Goal: Task Accomplishment & Management: Use online tool/utility

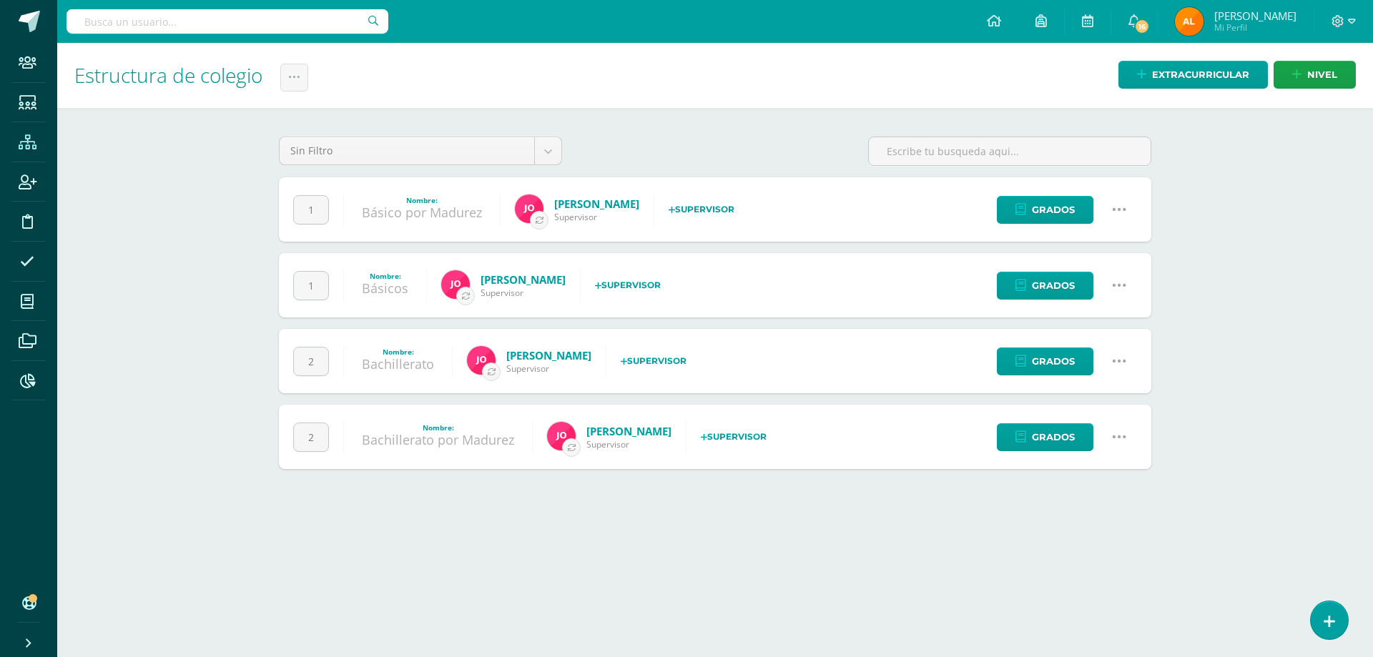
click at [1120, 203] on icon at bounding box center [1119, 210] width 16 height 16
click at [1085, 287] on link "Configuración" at bounding box center [1091, 283] width 127 height 22
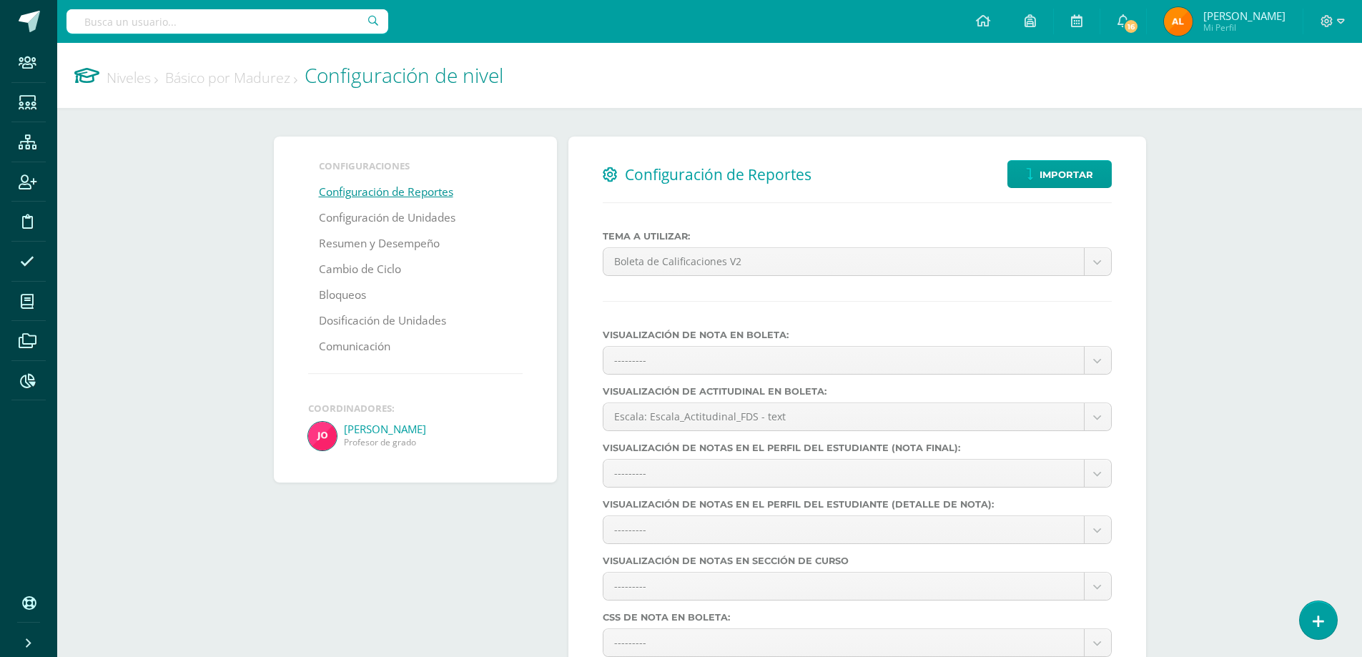
select select
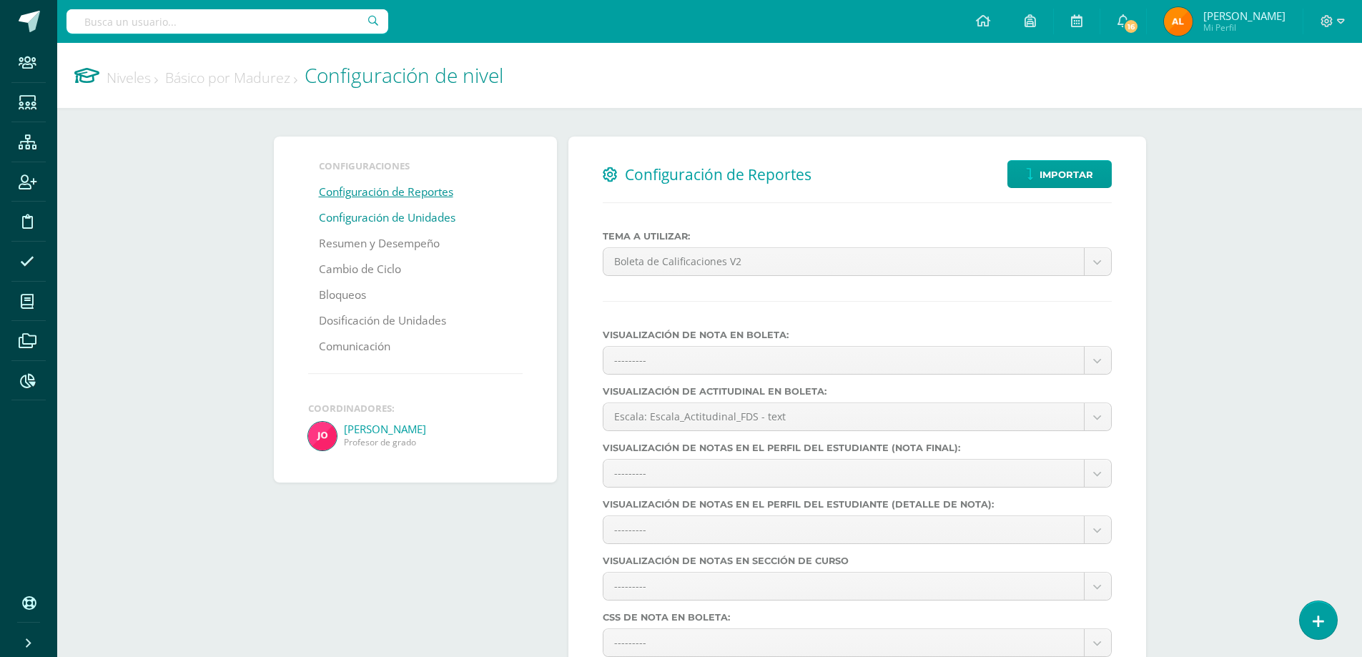
click at [400, 222] on link "Configuración de Unidades" at bounding box center [387, 218] width 137 height 26
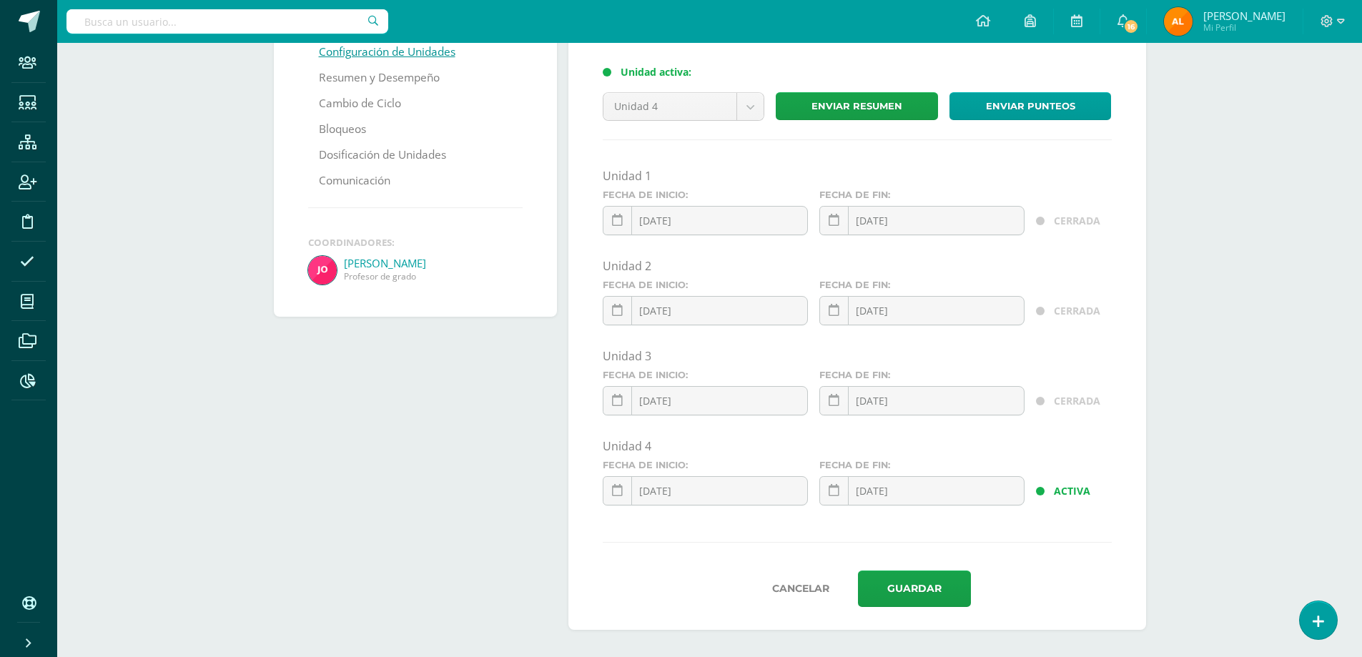
scroll to position [167, 0]
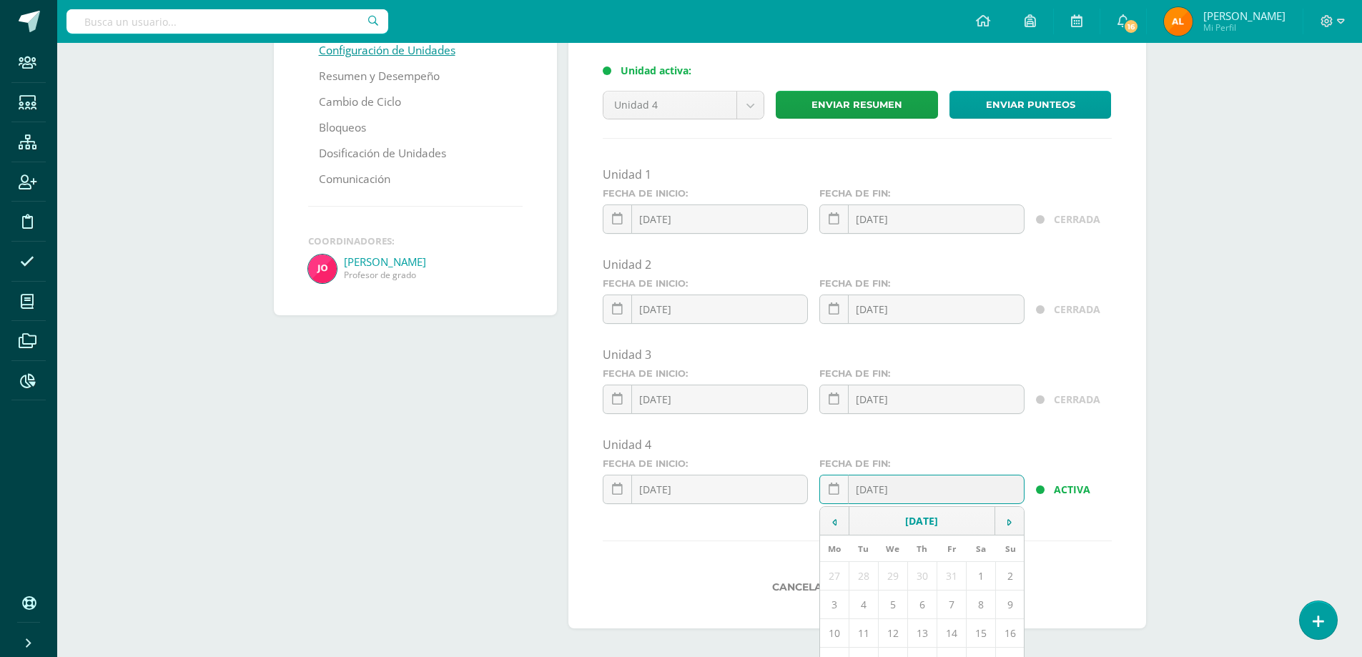
click at [944, 490] on div "2025-11-28 November, 2025 Mo Tu We Th Fr Sa Su 27 28 29 30 31 1 2 3 4 5 6 7 8 9…" at bounding box center [921, 495] width 205 height 41
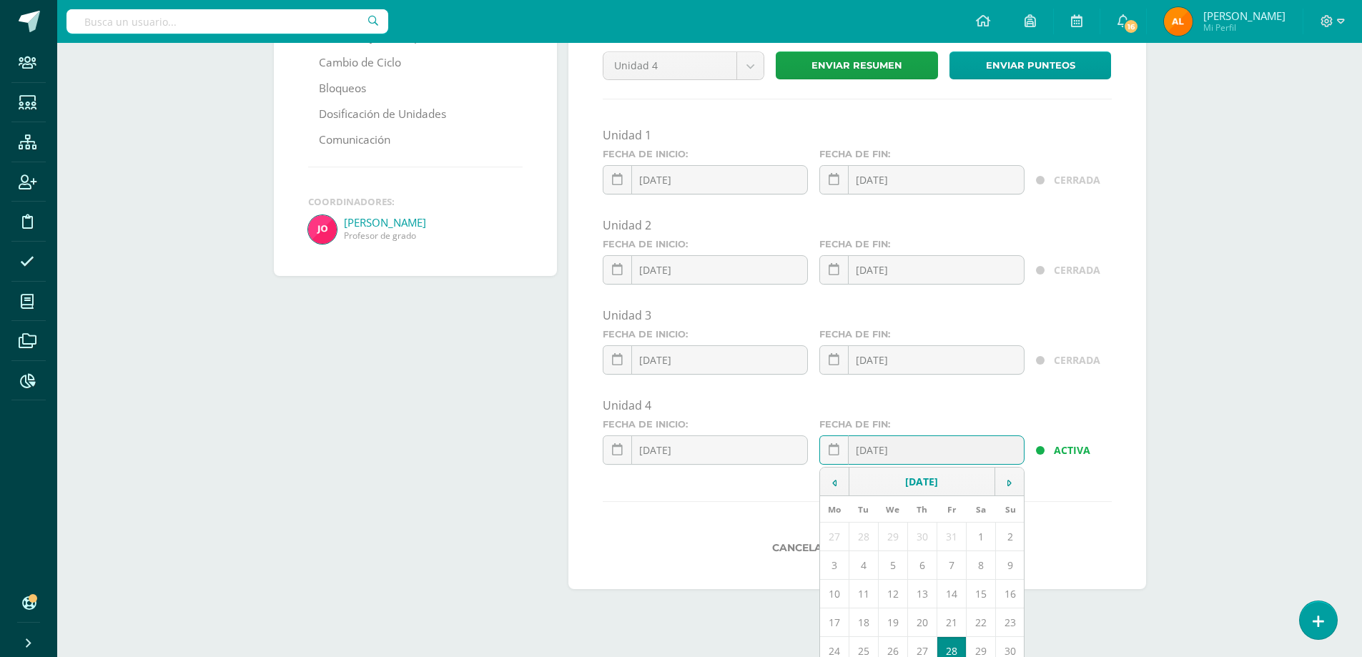
scroll to position [245, 0]
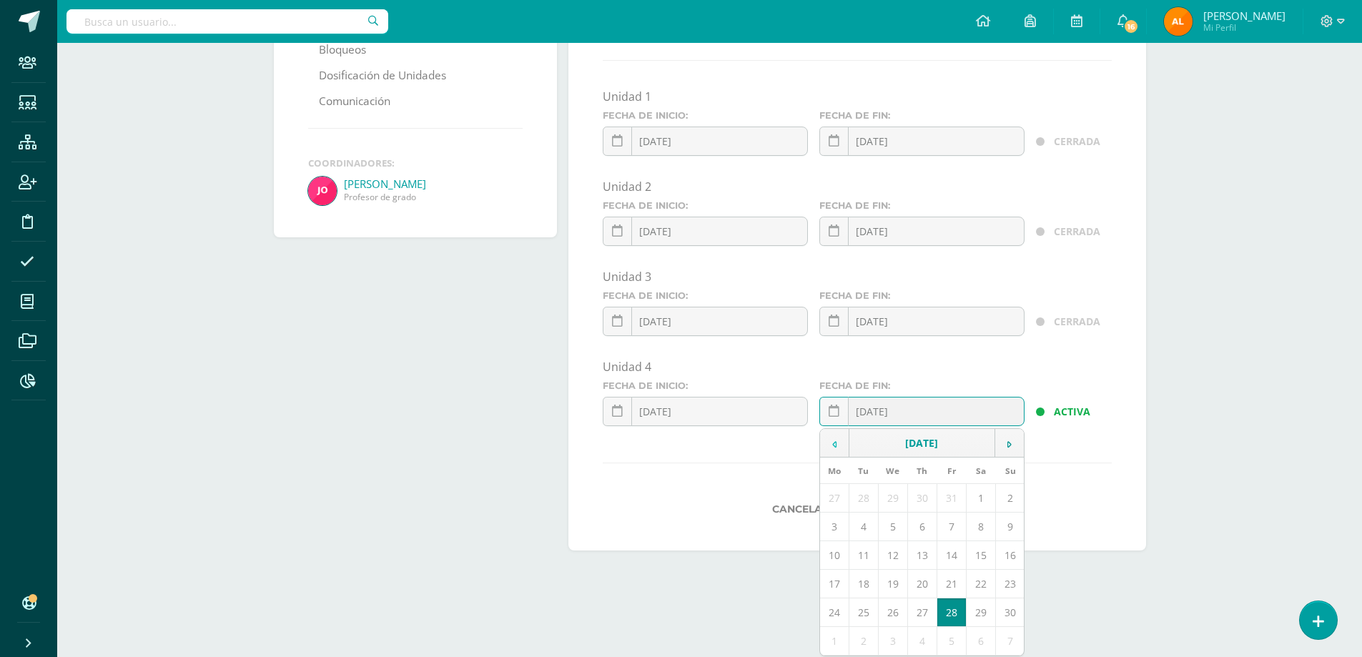
click at [834, 445] on icon at bounding box center [834, 445] width 4 height 10
click at [983, 523] on td "11" at bounding box center [980, 527] width 29 height 29
type input "2025-10-11"
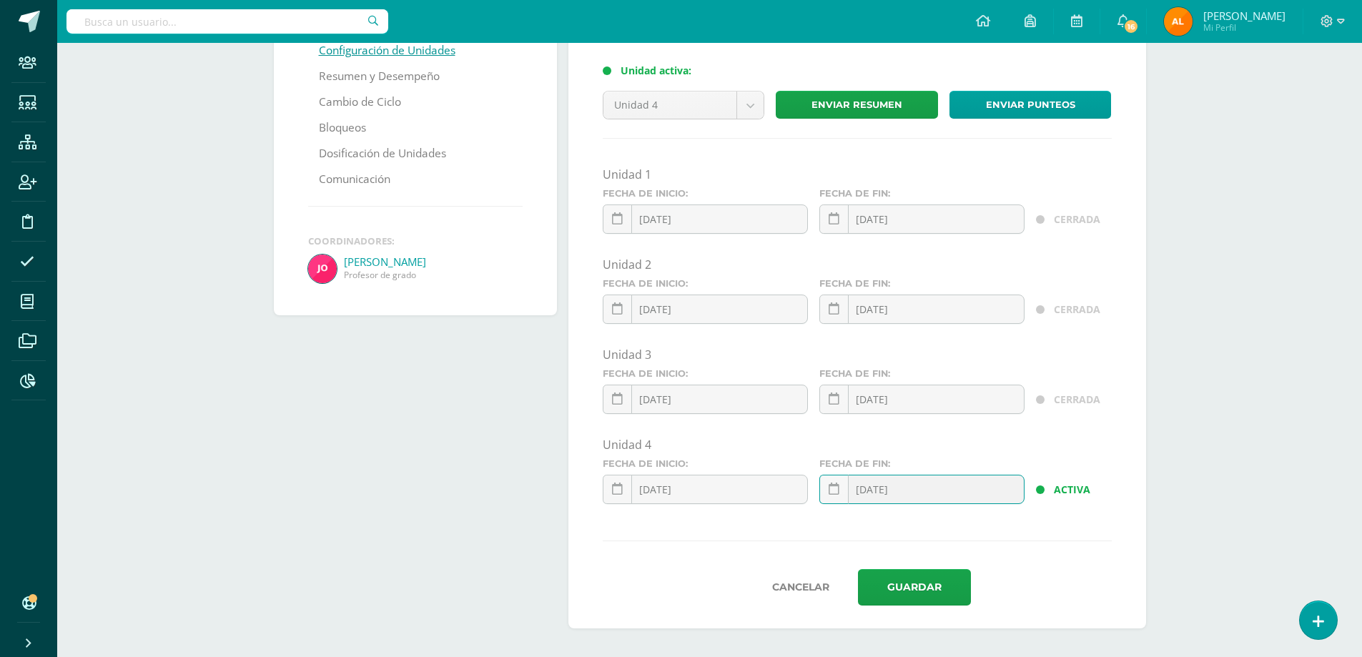
scroll to position [167, 0]
click at [949, 583] on button "Guardar" at bounding box center [914, 587] width 113 height 36
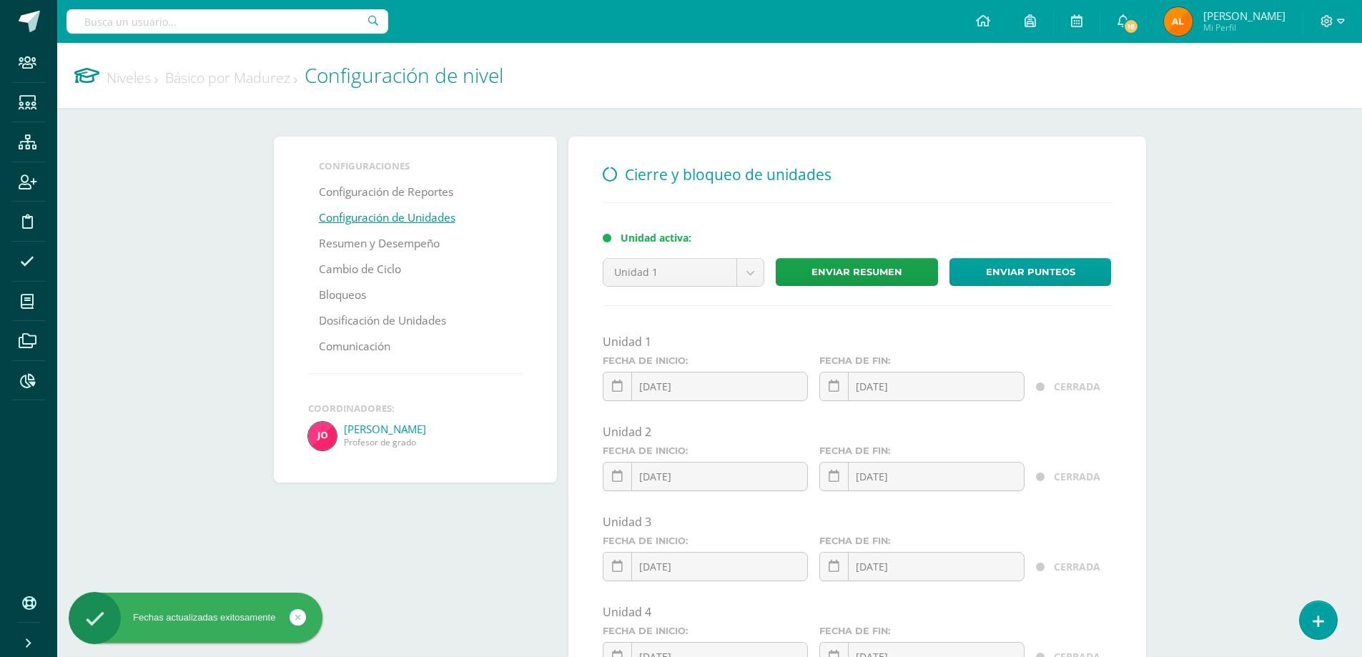
click at [125, 81] on link "Niveles" at bounding box center [132, 77] width 51 height 19
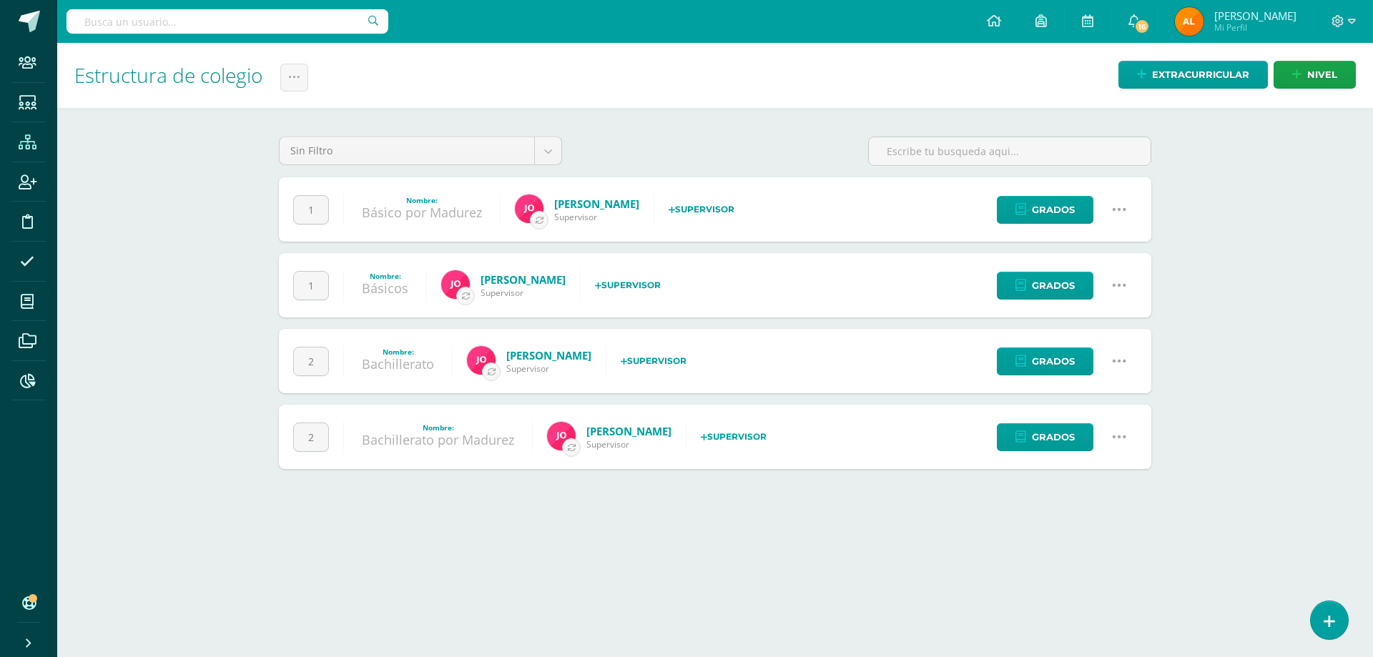
click at [1112, 283] on icon at bounding box center [1119, 285] width 16 height 16
click at [1094, 350] on link "Configuración" at bounding box center [1091, 358] width 127 height 22
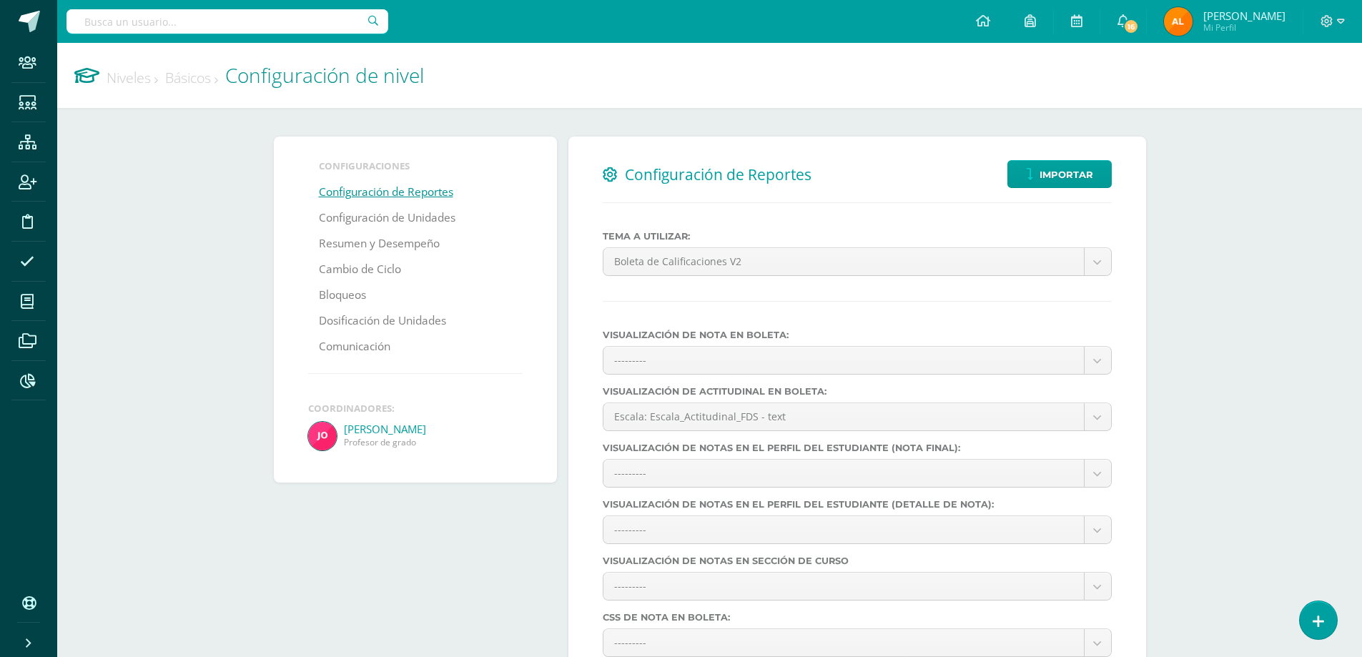
select select
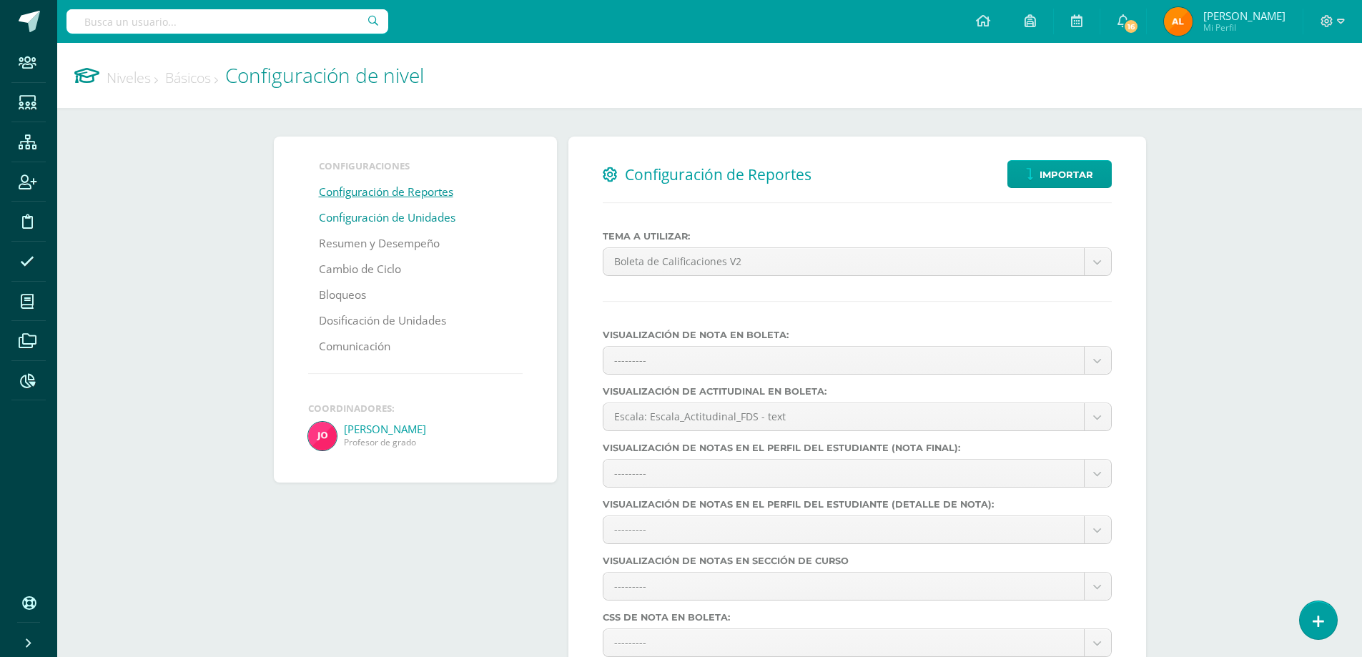
click at [390, 220] on link "Configuración de Unidades" at bounding box center [387, 218] width 137 height 26
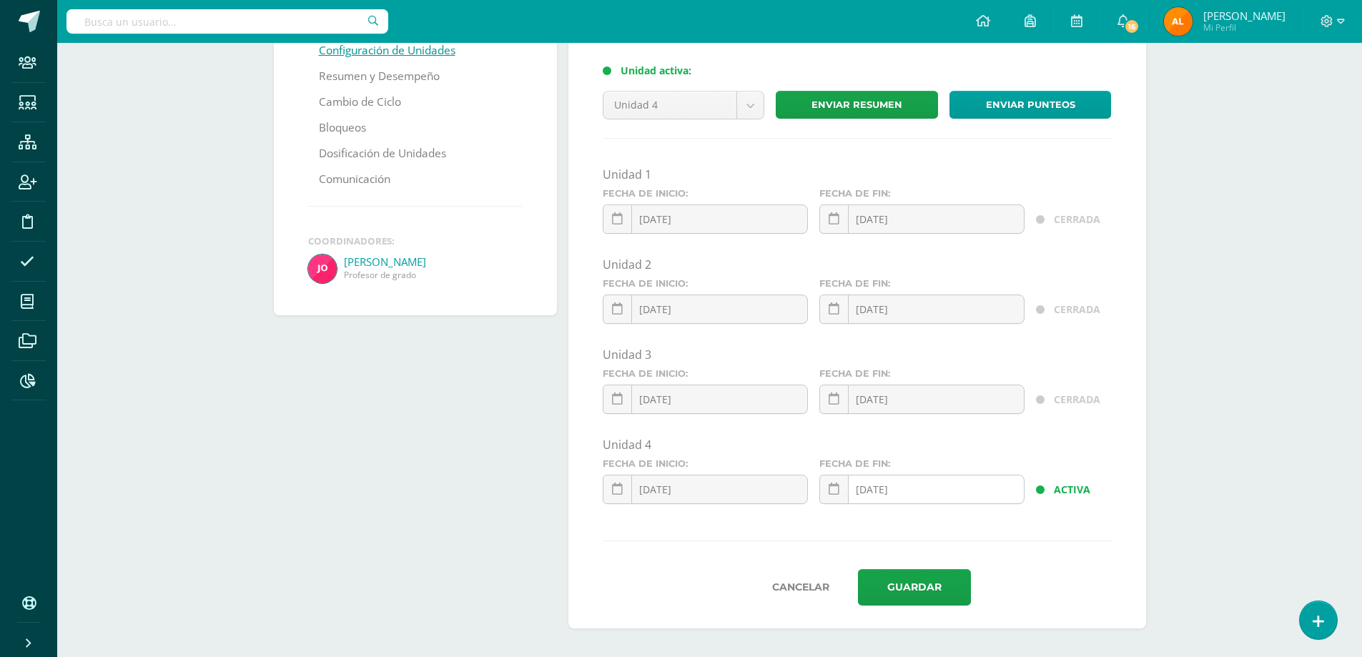
click at [923, 485] on div "[DATE] November, 2025 Mo Tu We Th Fr Sa Su 27 28 29 30 31 1 2 3 4 5 6 7 8 9 10 …" at bounding box center [921, 495] width 205 height 41
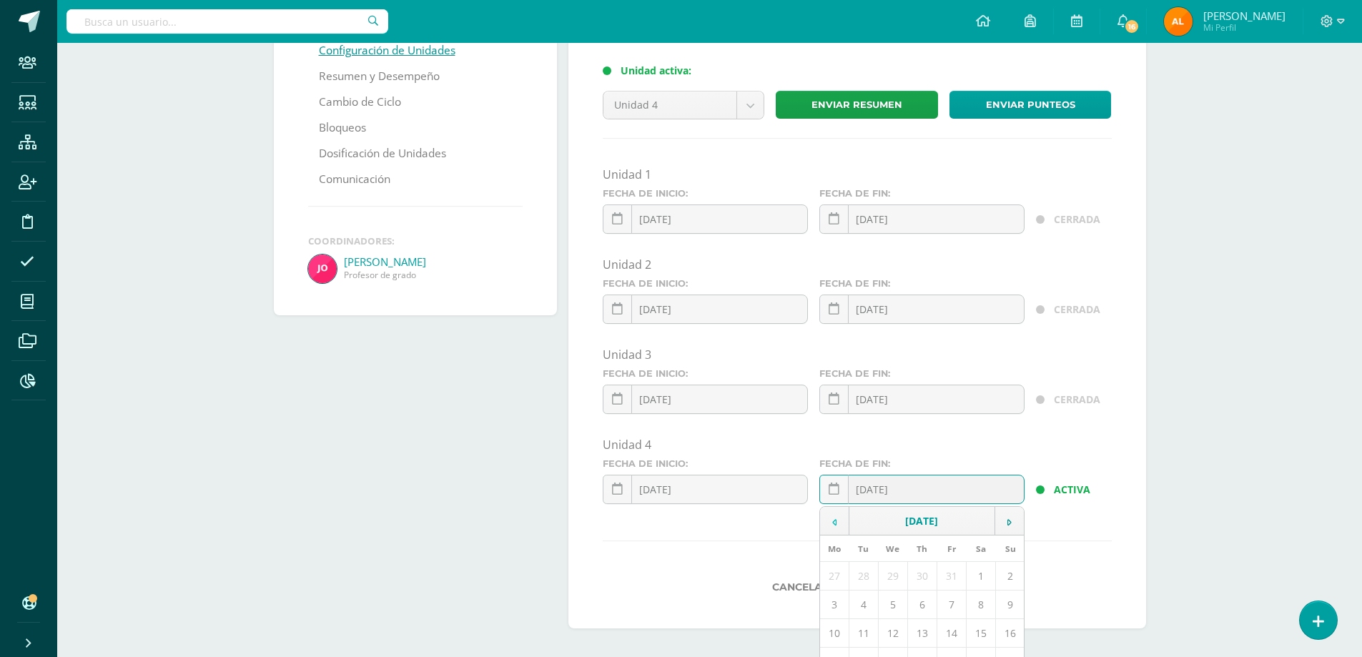
click at [837, 518] on td at bounding box center [834, 521] width 29 height 29
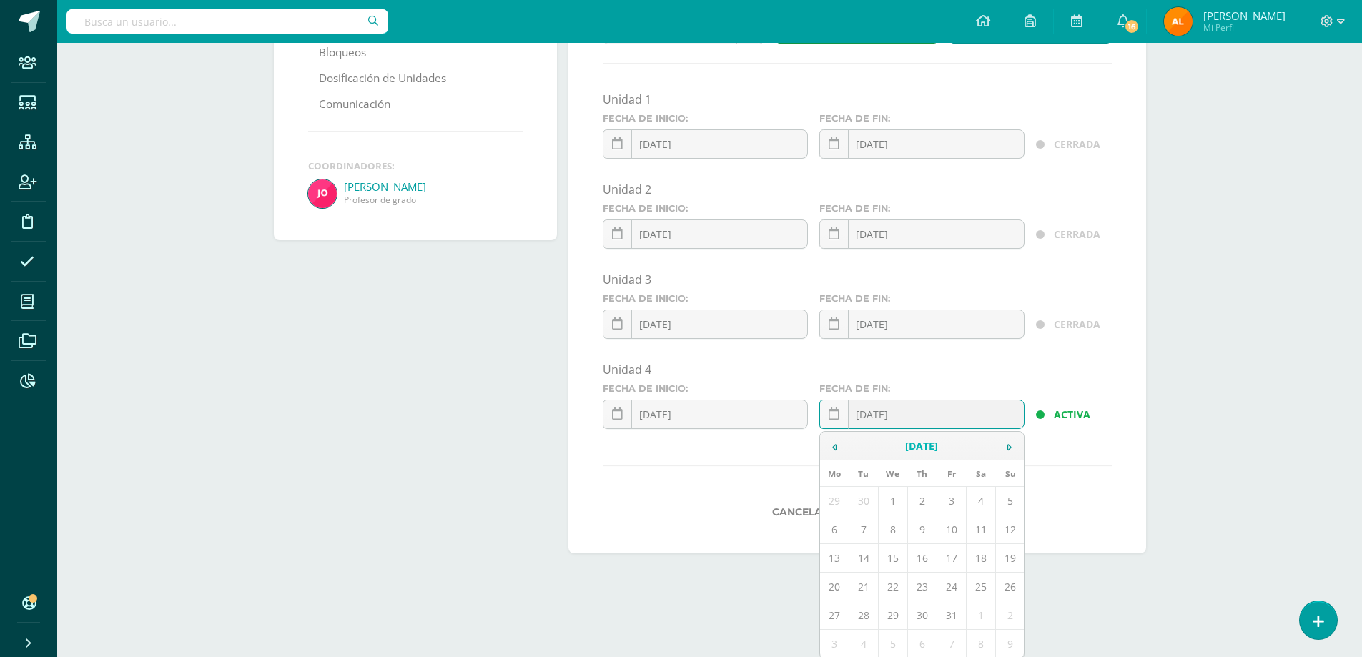
scroll to position [245, 0]
click at [979, 530] on td "11" at bounding box center [980, 527] width 29 height 29
type input "[DATE]"
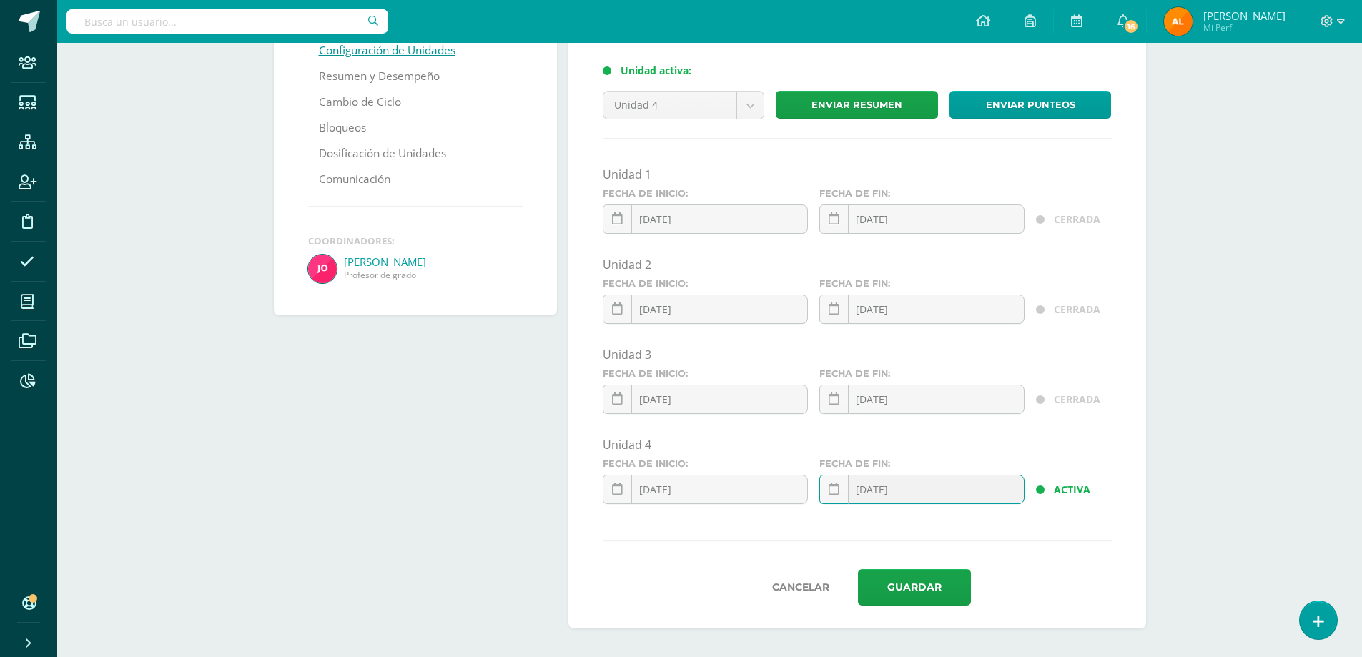
scroll to position [167, 0]
click at [928, 591] on button "Guardar" at bounding box center [914, 587] width 113 height 36
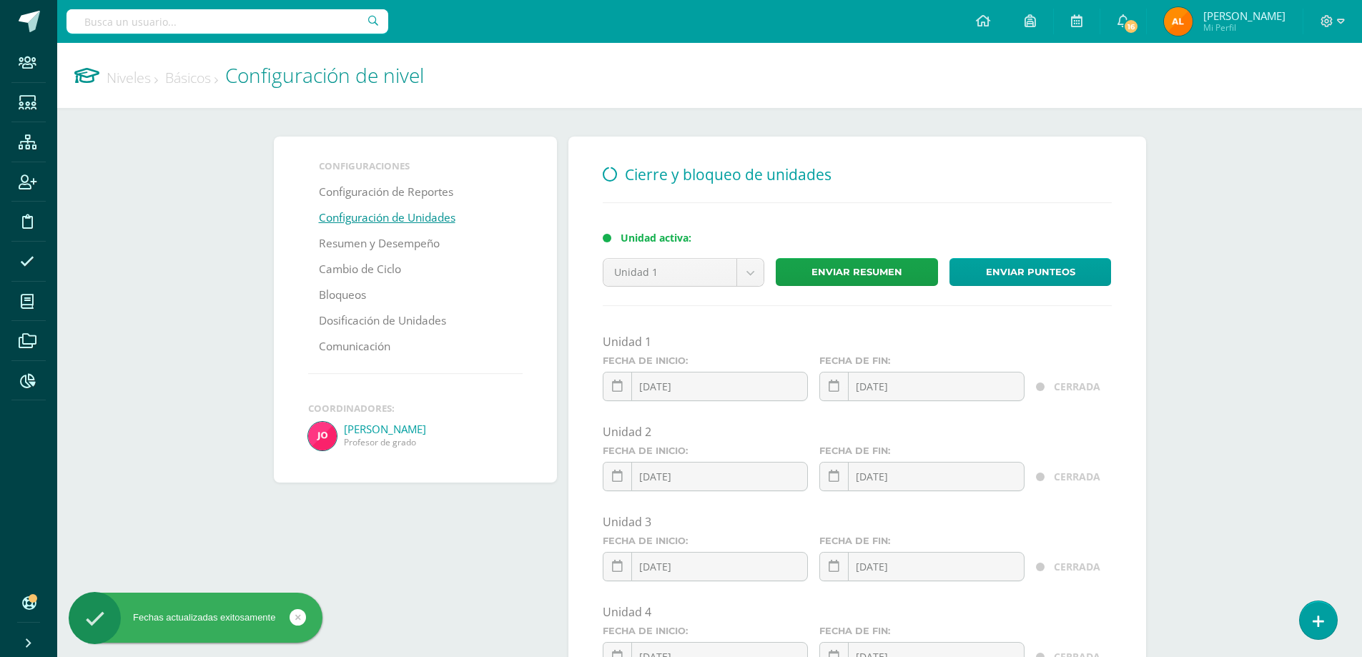
click at [129, 83] on link "Niveles" at bounding box center [132, 77] width 51 height 19
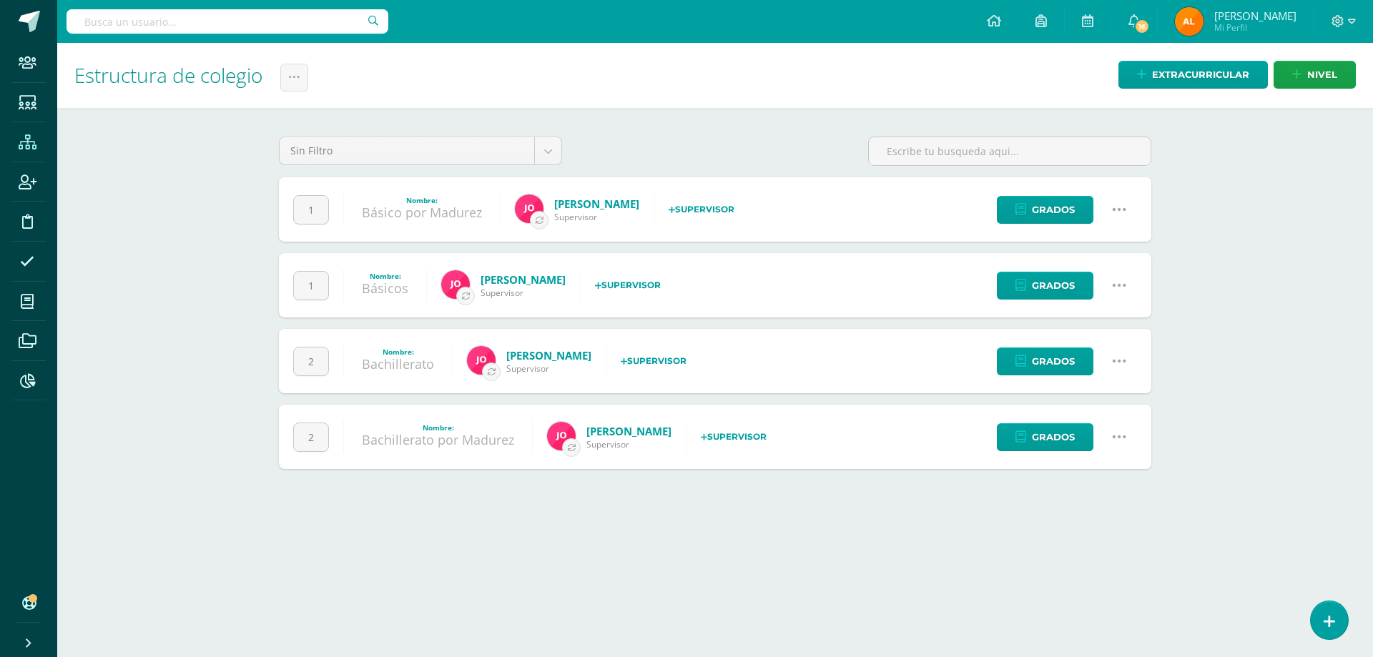
click at [1115, 358] on icon at bounding box center [1119, 361] width 16 height 16
click at [1085, 432] on link "Configuración" at bounding box center [1091, 434] width 127 height 22
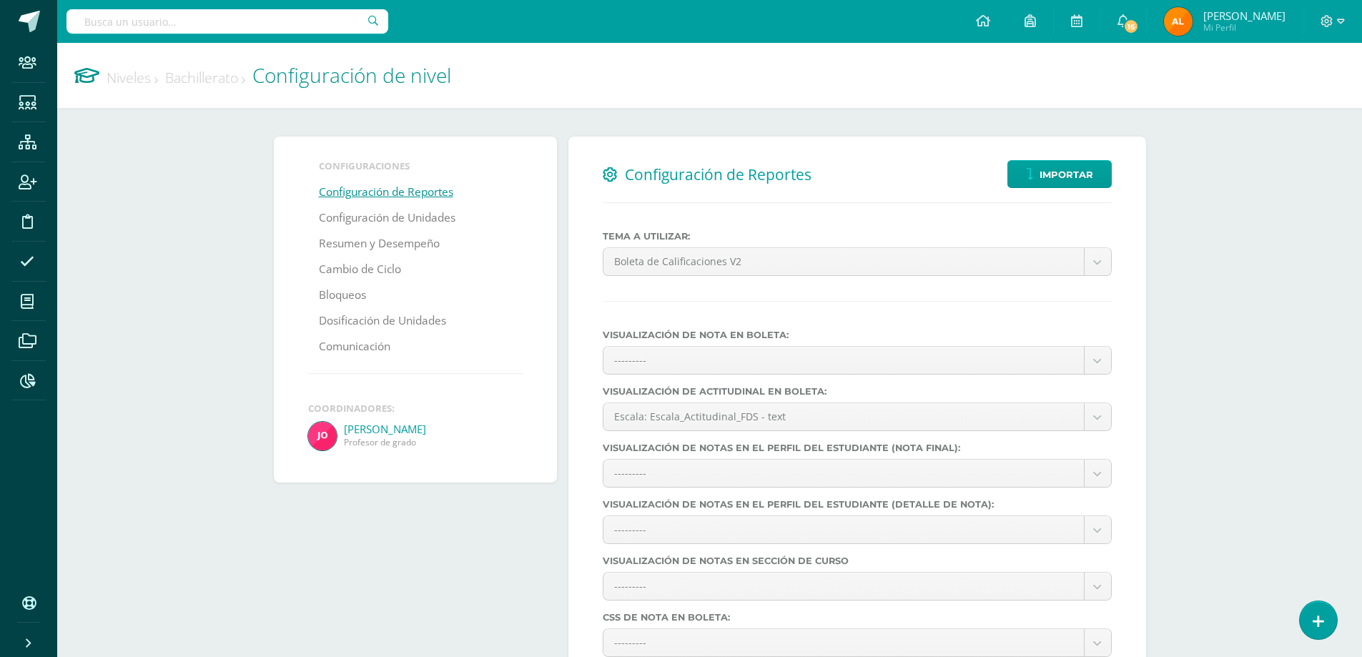
select select
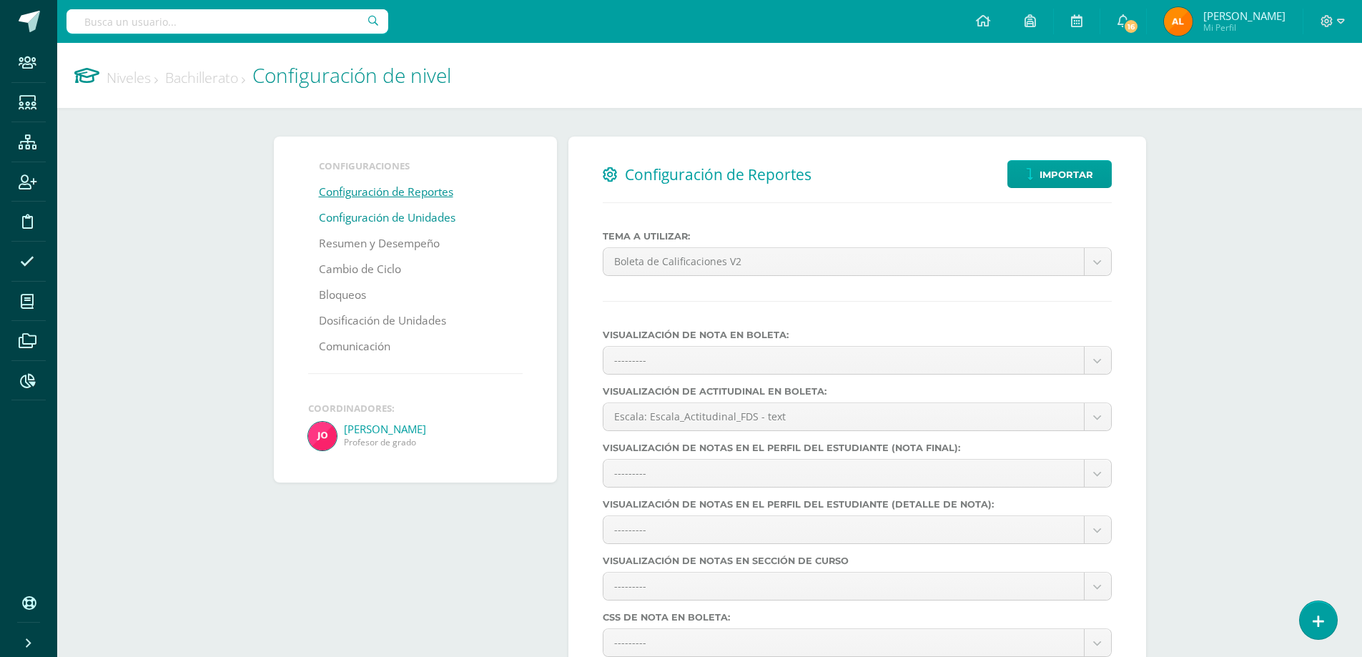
click at [375, 217] on link "Configuración de Unidades" at bounding box center [387, 218] width 137 height 26
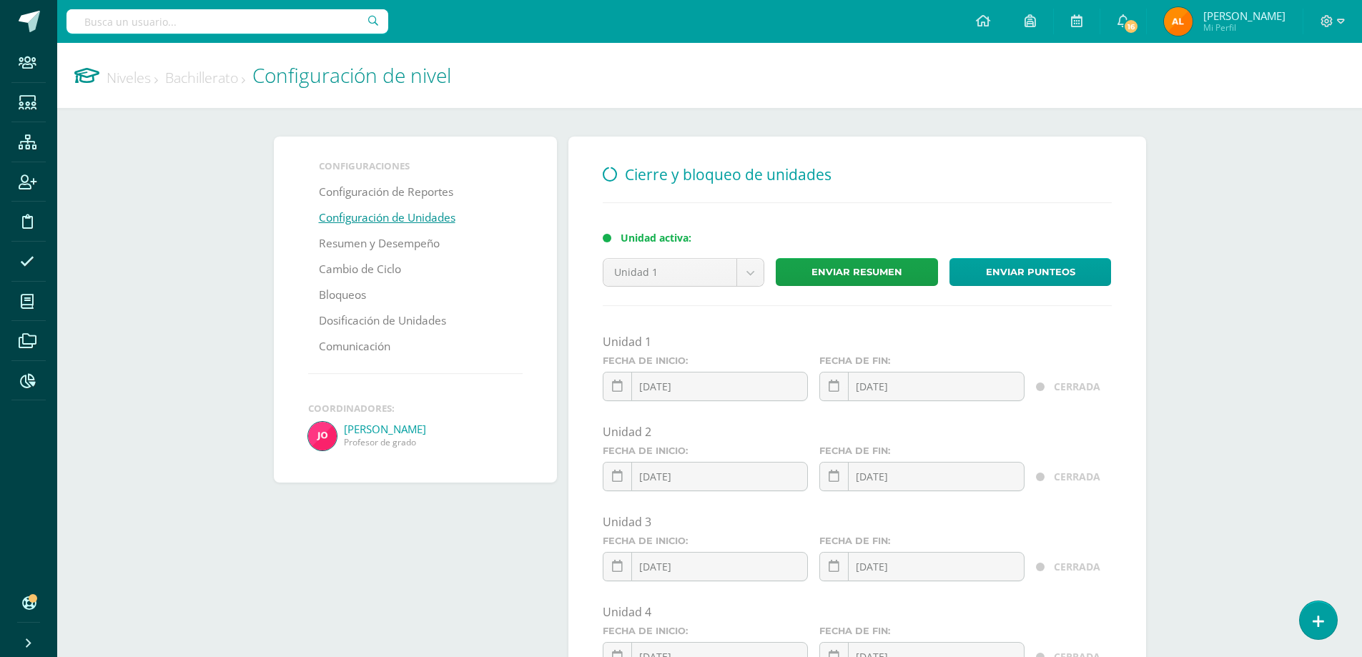
click at [114, 74] on link "Niveles" at bounding box center [132, 77] width 51 height 19
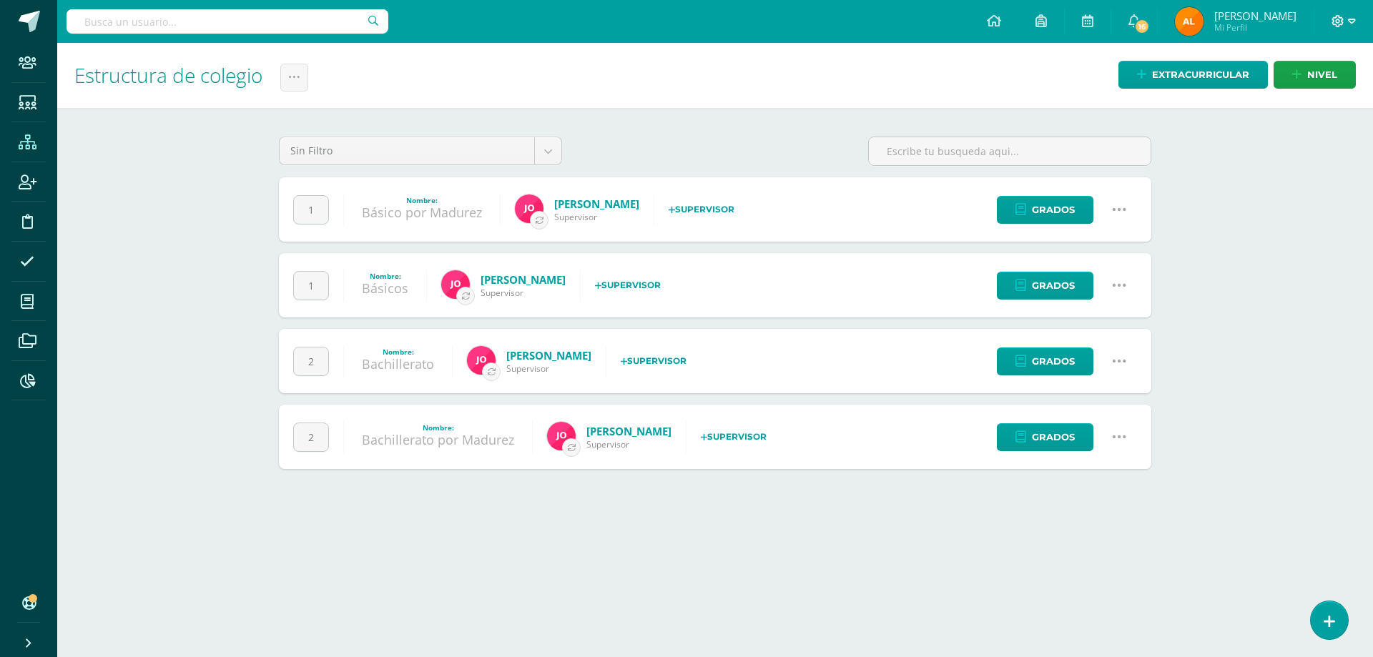
click at [1333, 15] on icon at bounding box center [1337, 21] width 13 height 13
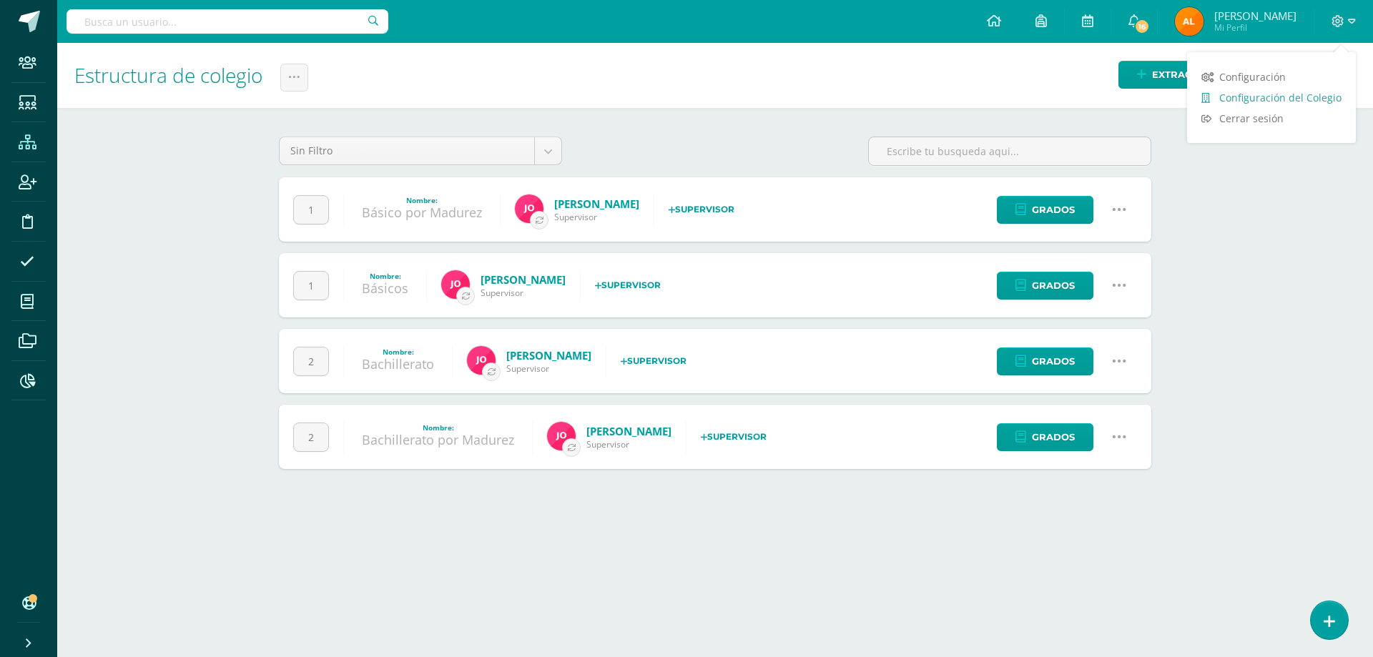
click at [1273, 99] on span "Configuración del Colegio" at bounding box center [1280, 98] width 122 height 14
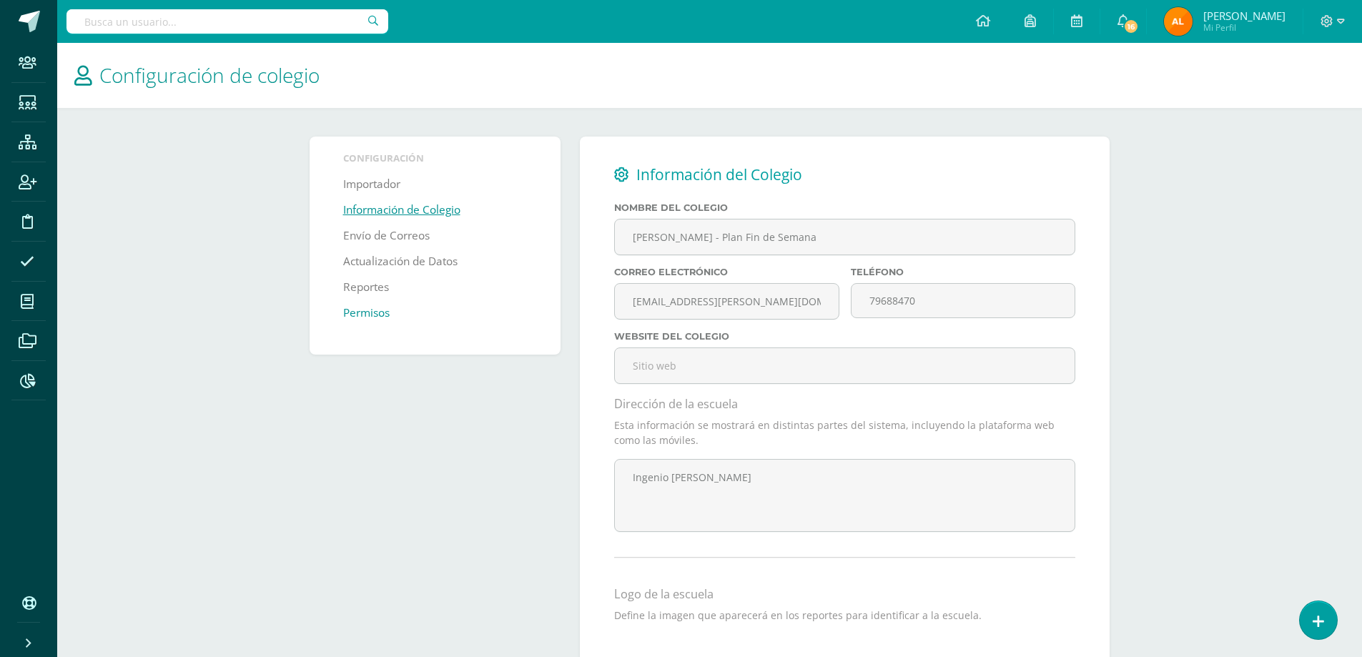
click at [363, 310] on link "Permisos" at bounding box center [366, 313] width 46 height 26
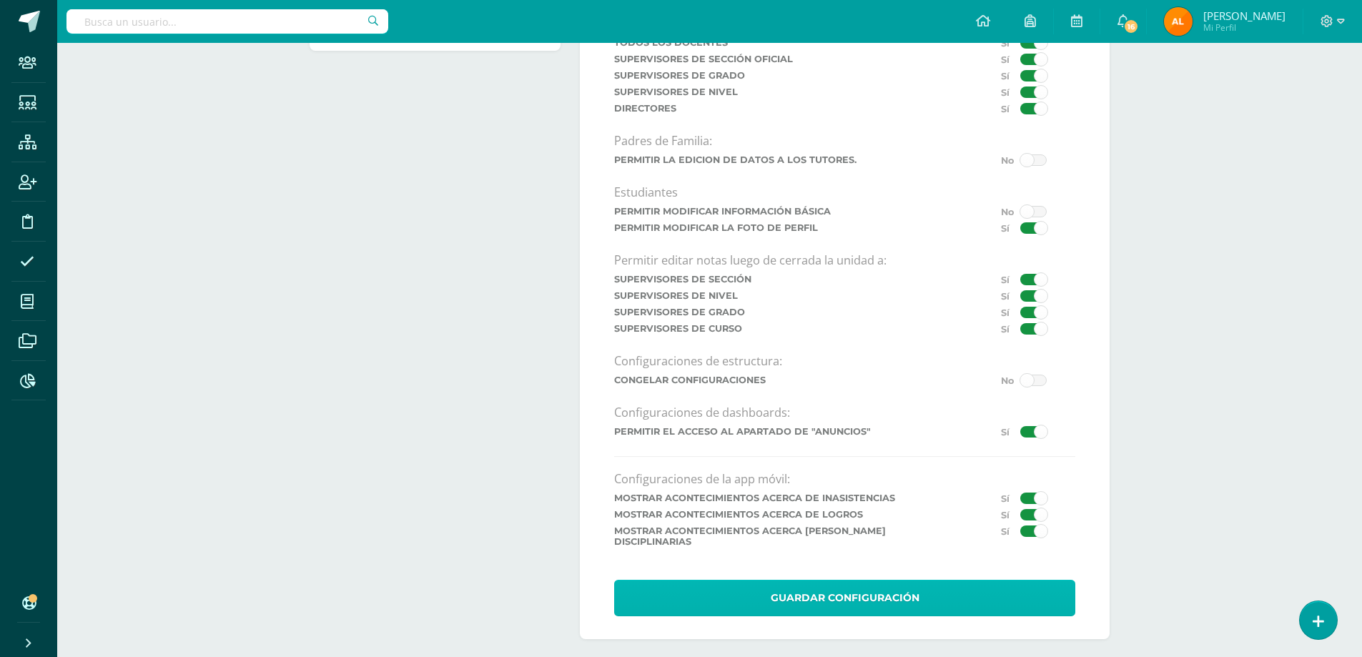
click at [977, 590] on button "Guardar Configuración" at bounding box center [844, 598] width 461 height 36
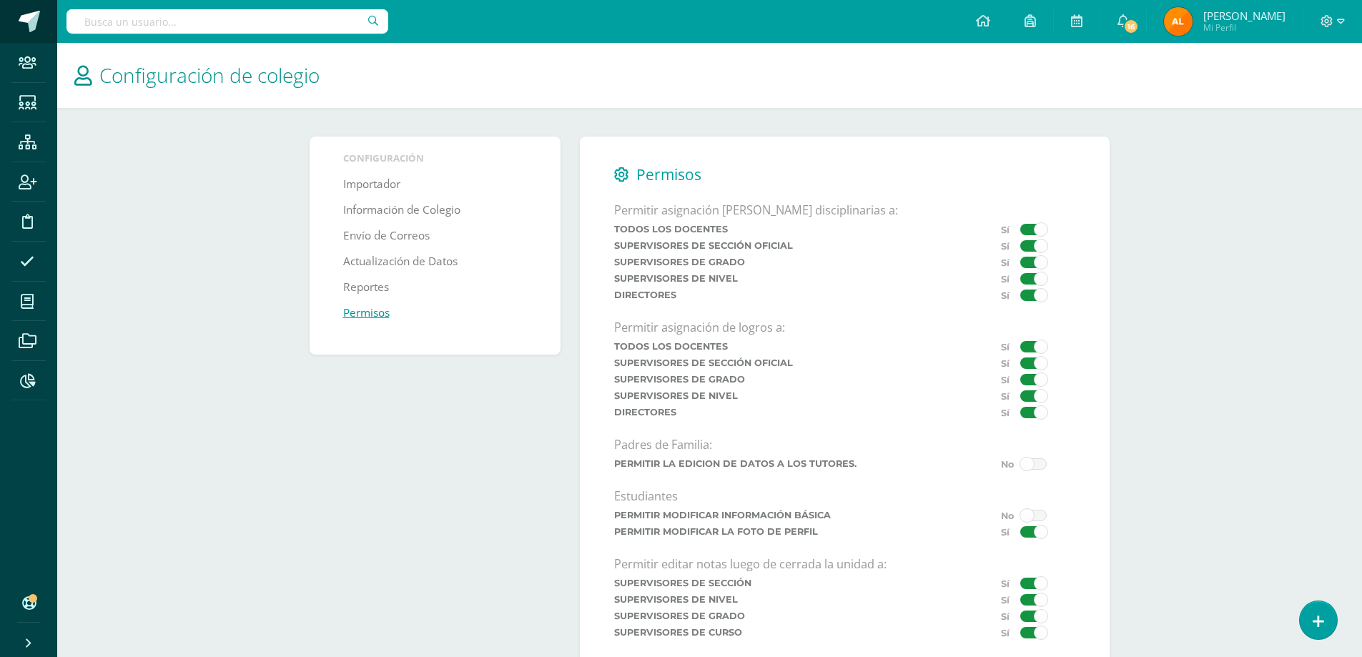
click at [32, 22] on span at bounding box center [29, 21] width 21 height 21
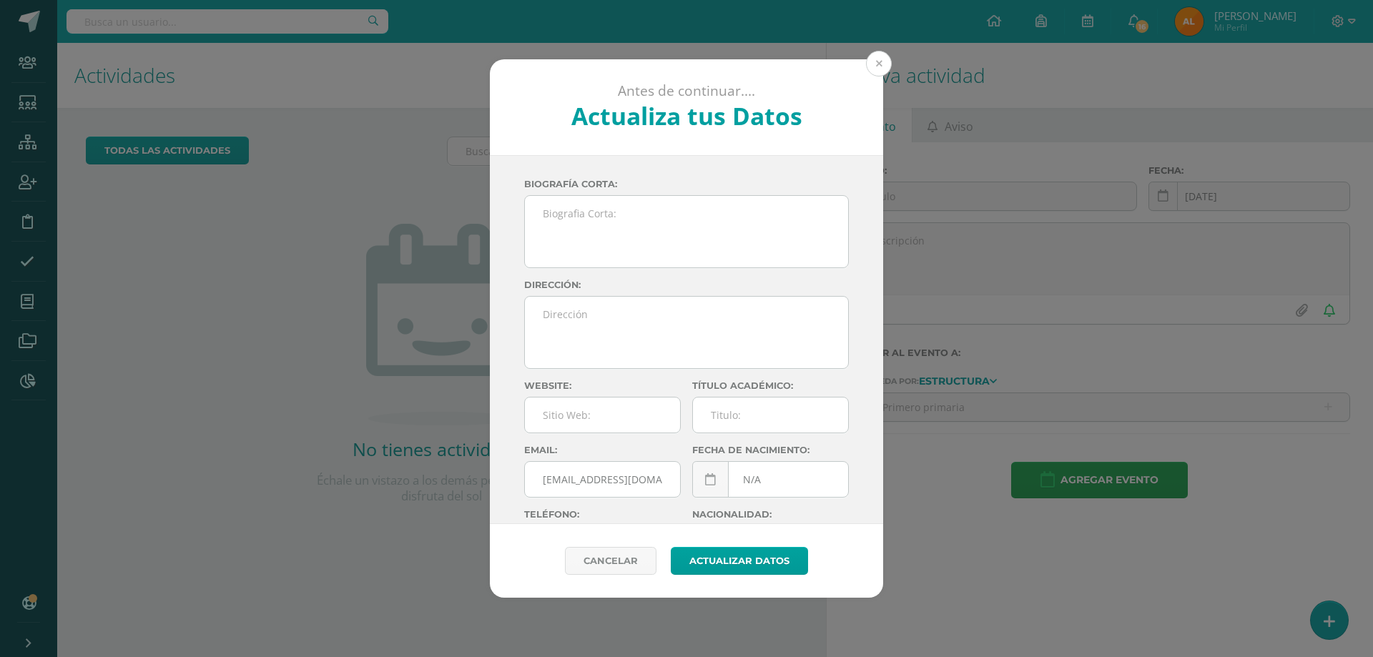
click at [874, 70] on button at bounding box center [879, 64] width 26 height 26
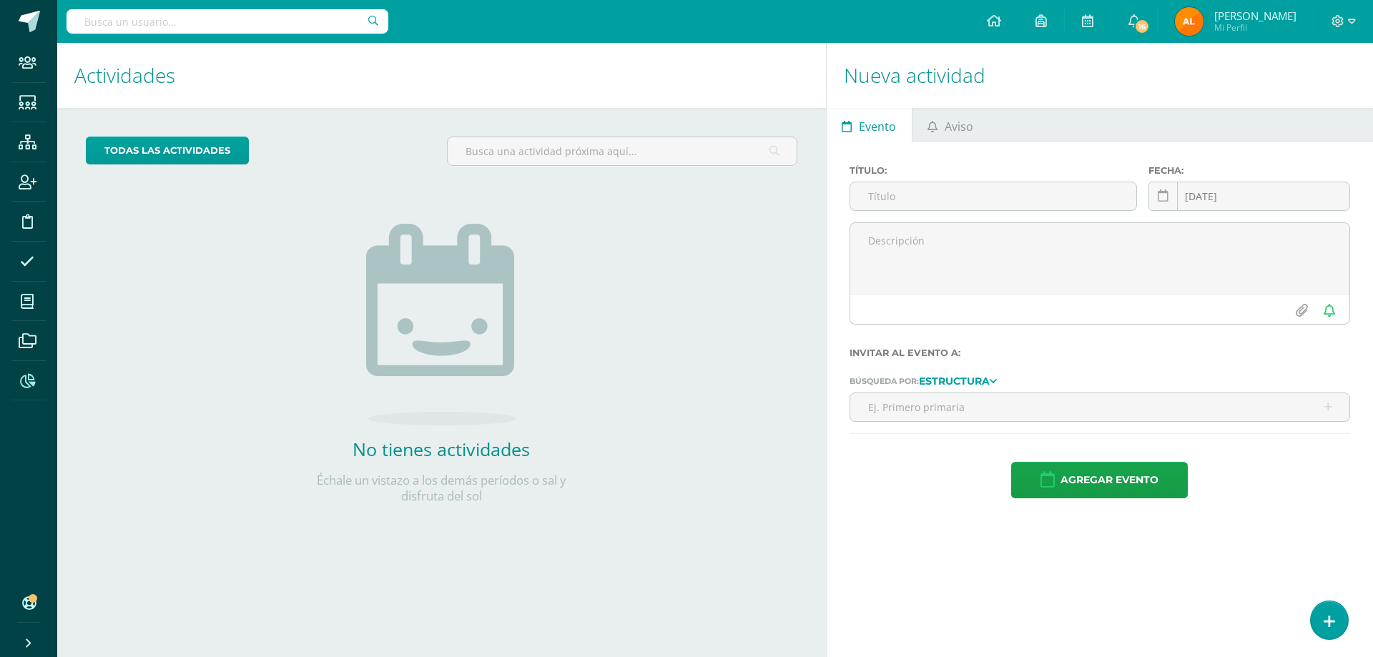
click at [24, 375] on icon at bounding box center [27, 381] width 15 height 14
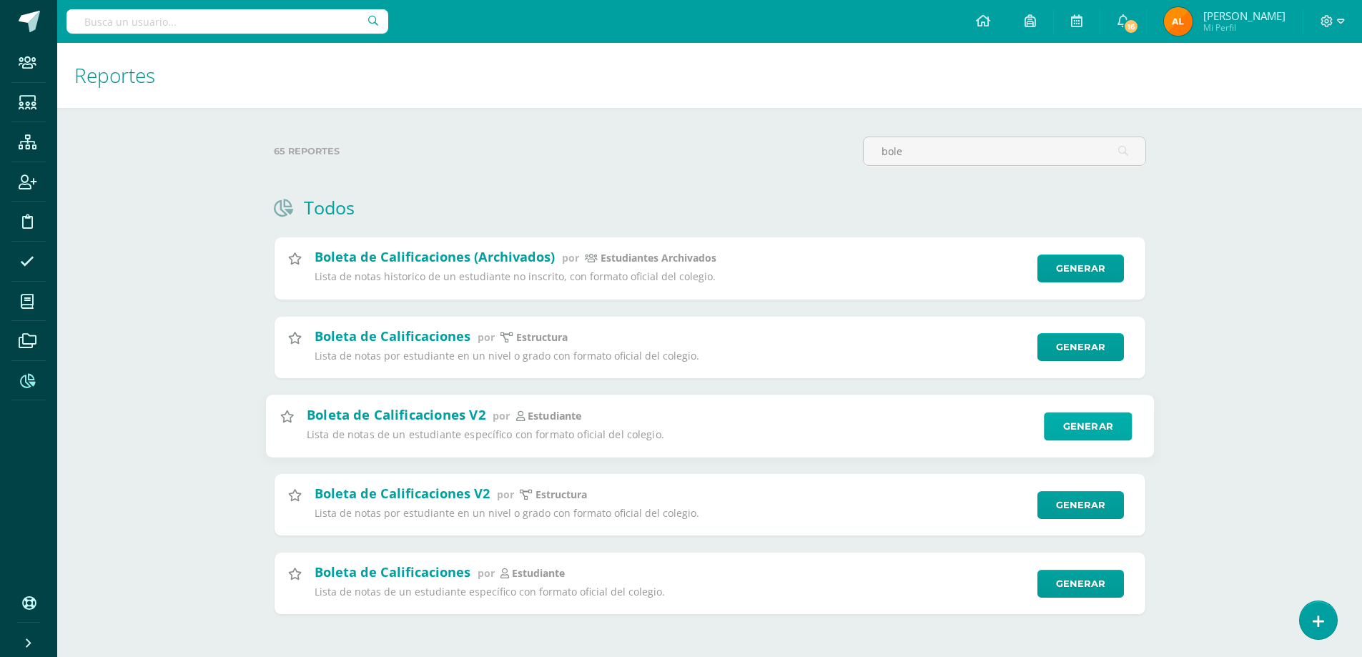
type input "bole"
click at [1090, 417] on link "Generar" at bounding box center [1088, 426] width 88 height 29
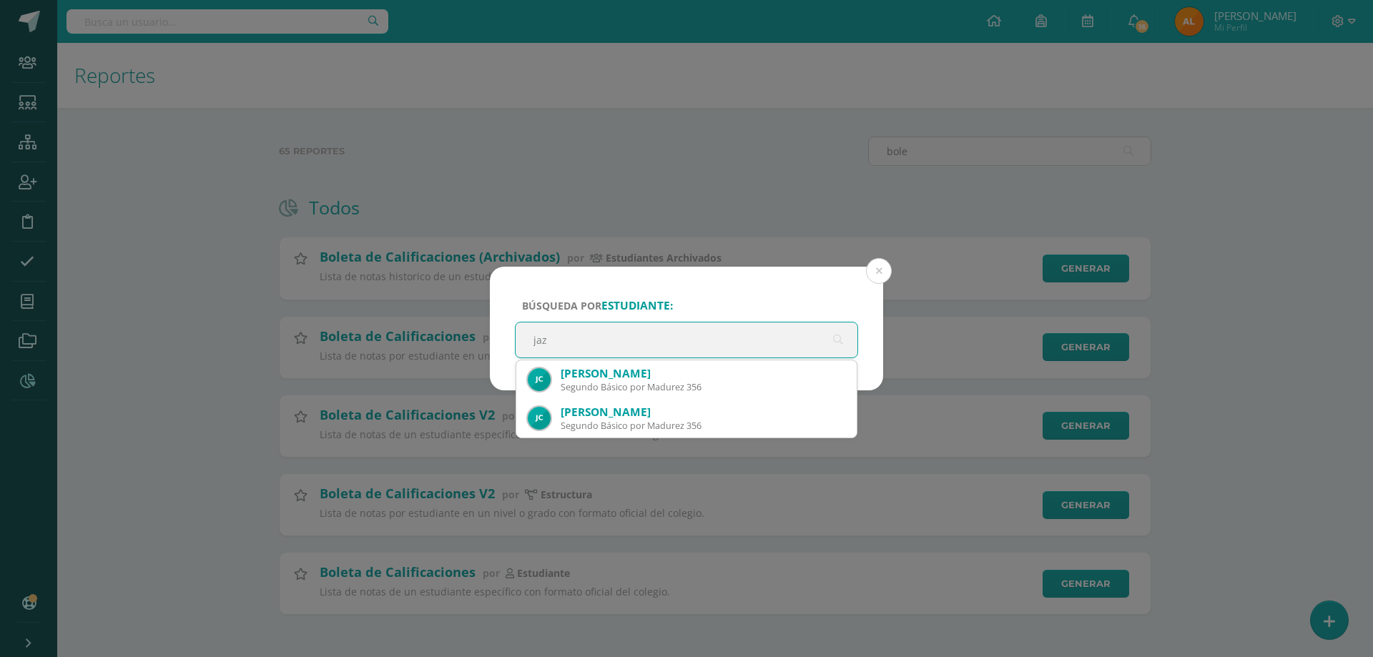
type input "jazm"
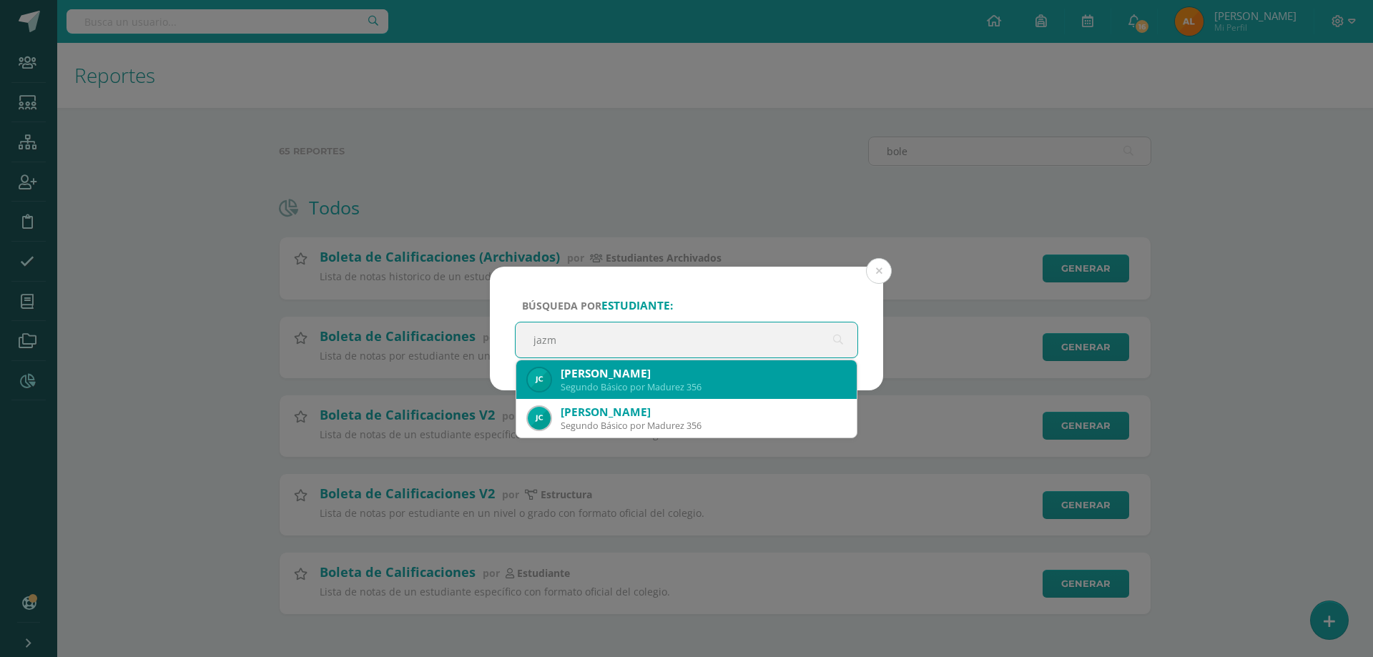
click at [757, 385] on div "Segundo Básico por Madurez 356" at bounding box center [702, 387] width 285 height 12
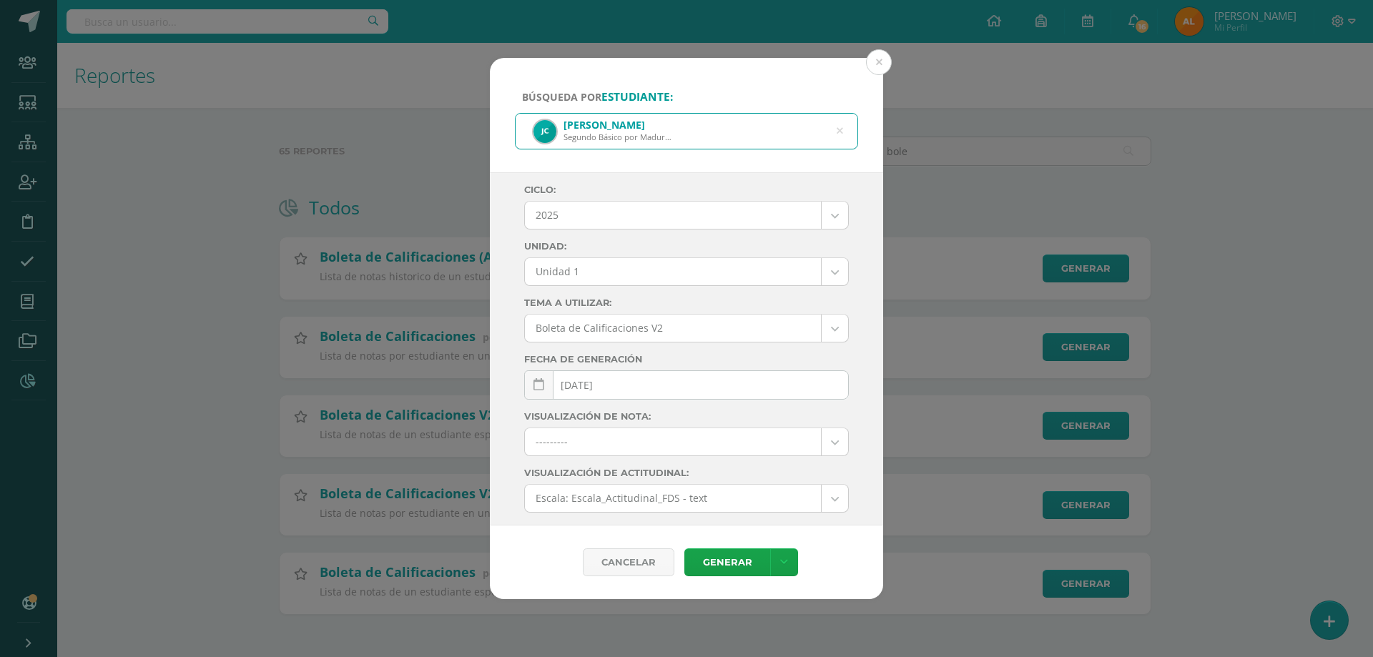
click at [631, 272] on body "Búsqueda por estudiante: Jazmín Asunción Colindres Pérez Segundo Básico por Mad…" at bounding box center [686, 330] width 1373 height 660
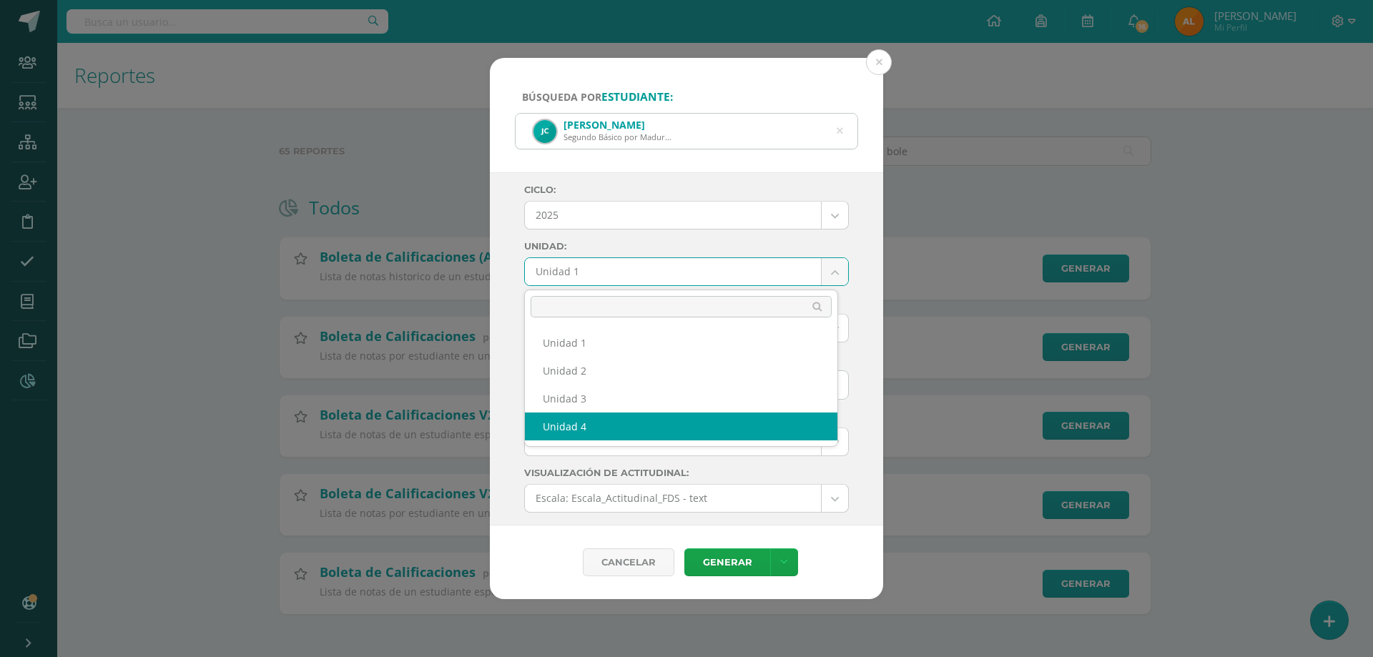
select select "Unidad 4"
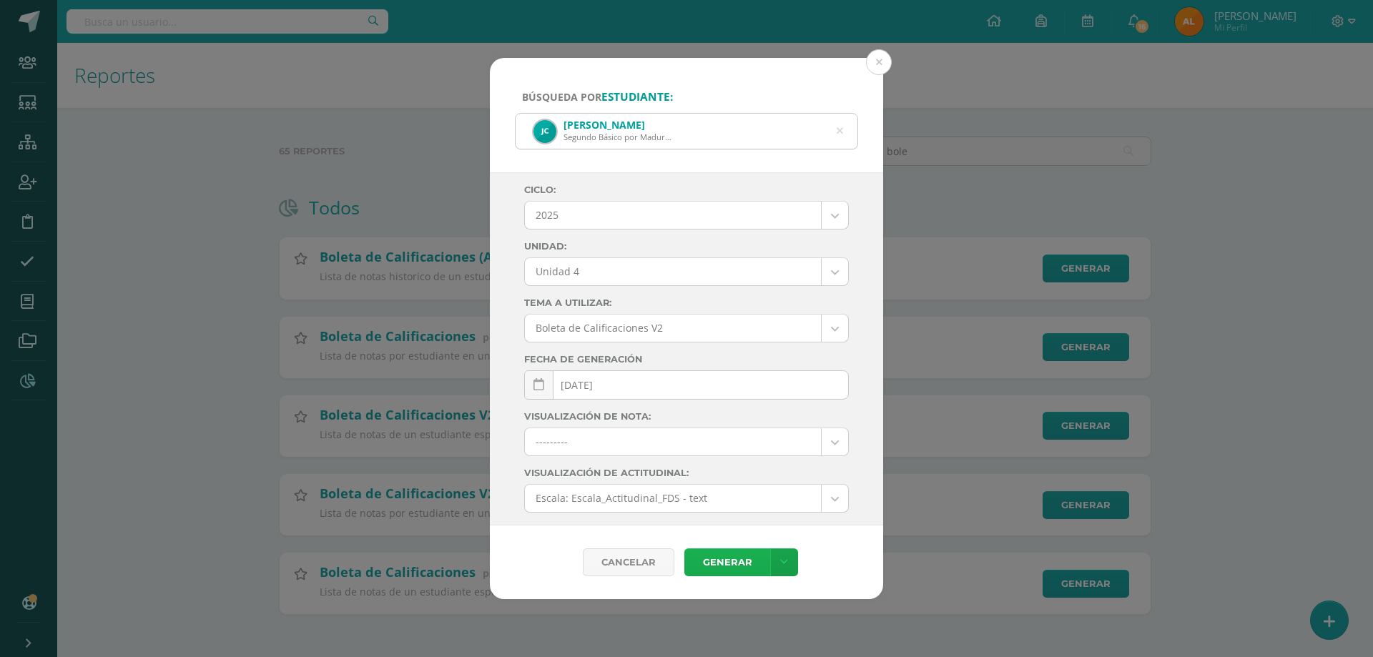
click at [741, 562] on link "Generar" at bounding box center [727, 562] width 86 height 28
click at [839, 130] on icon at bounding box center [839, 131] width 6 height 36
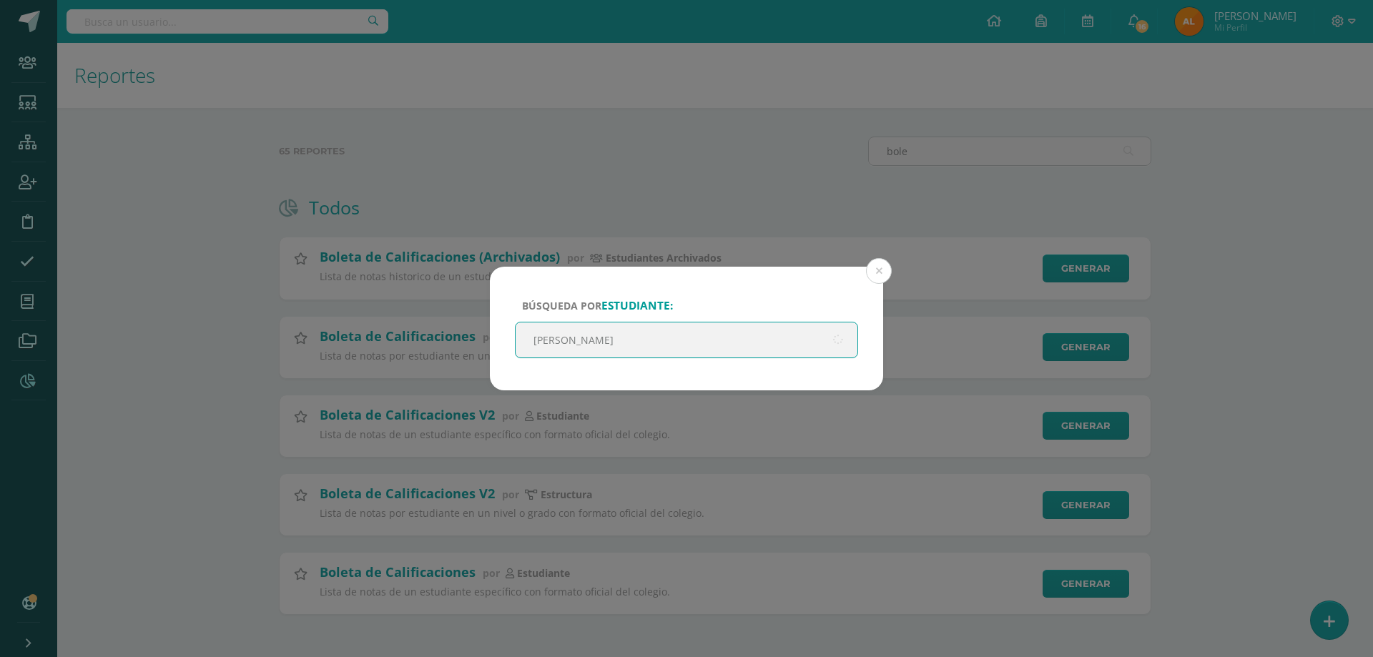
type input "hernandez"
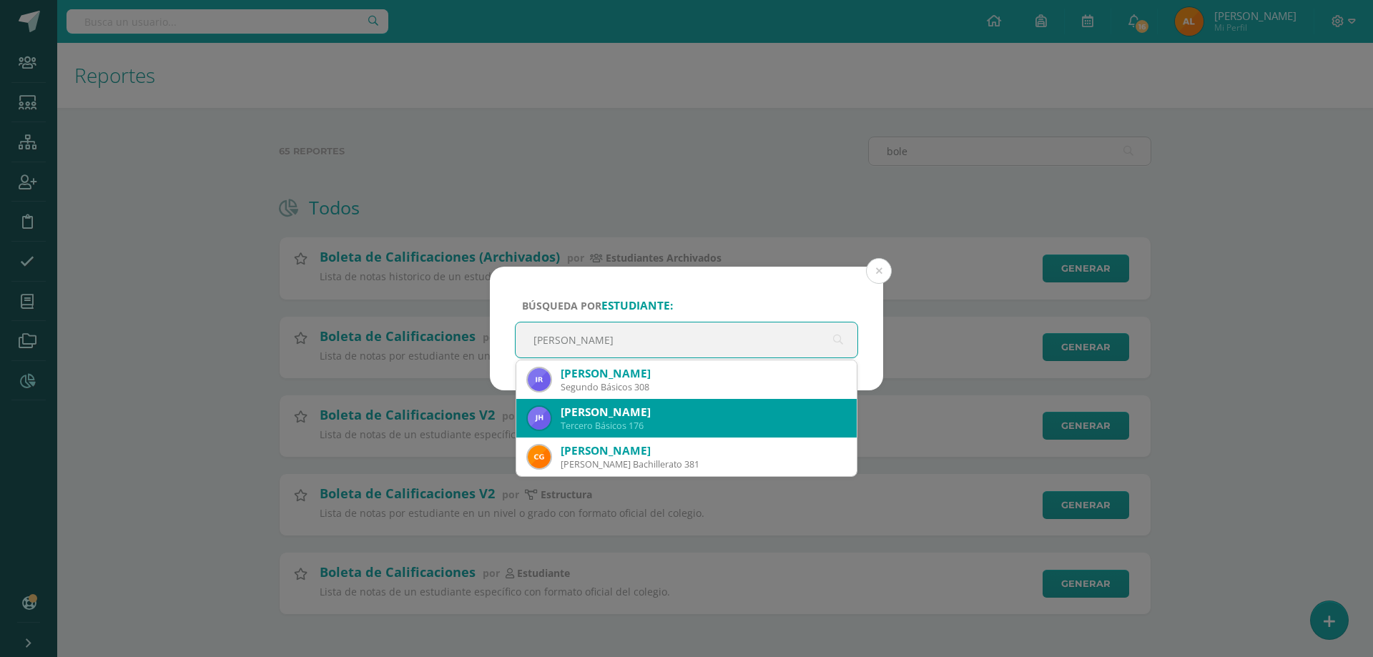
click at [698, 401] on div "Jhonatan Joel Hernandez Pérez Tercero Básicos 176" at bounding box center [686, 418] width 317 height 39
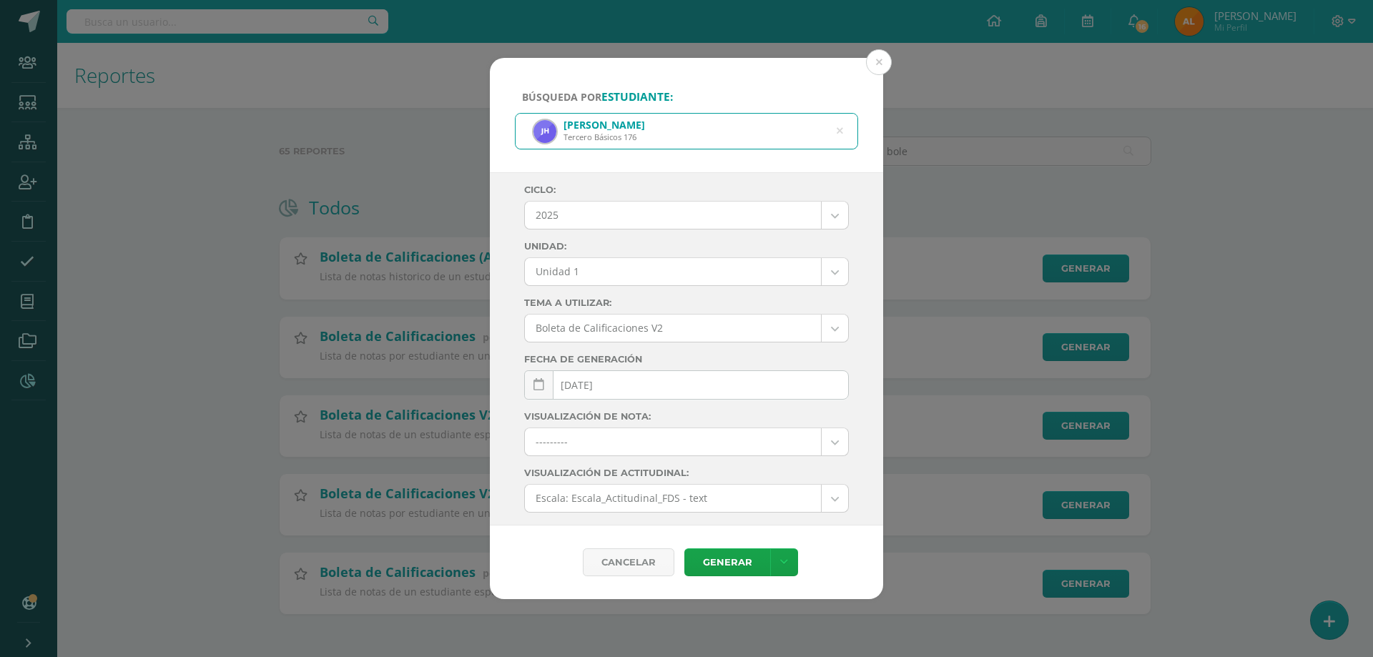
click at [628, 269] on body "Búsqueda por estudiante: Jhonatan Joel Hernandez Pérez Tercero Básicos 176 hern…" at bounding box center [686, 330] width 1373 height 660
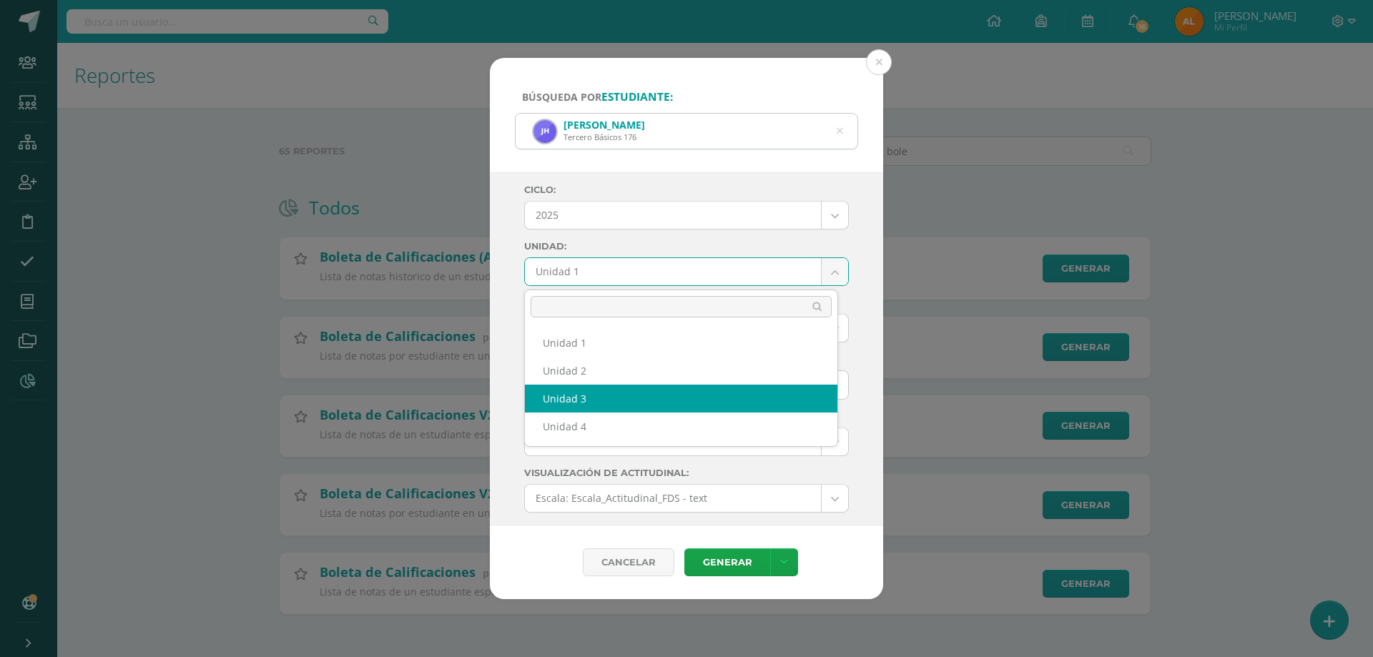
select select "Unidad 4"
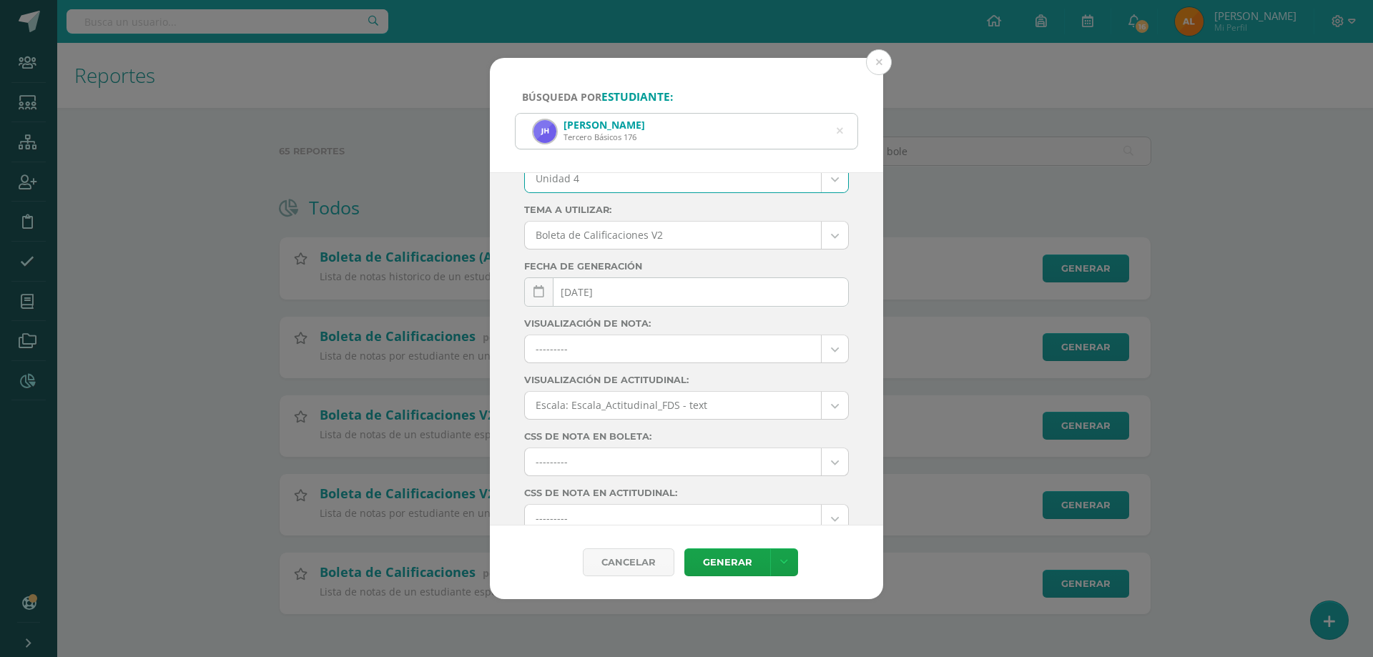
scroll to position [151, 0]
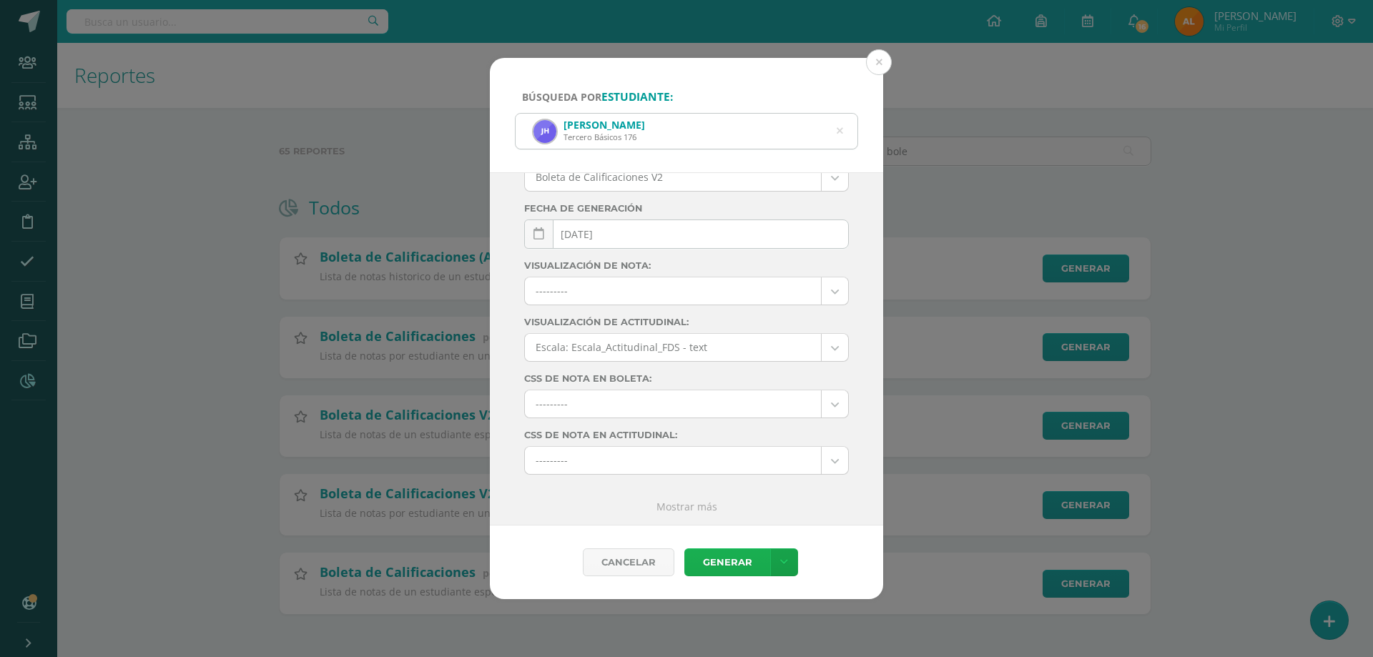
click at [712, 567] on link "Generar" at bounding box center [727, 562] width 86 height 28
click at [840, 132] on icon at bounding box center [839, 132] width 30 height 30
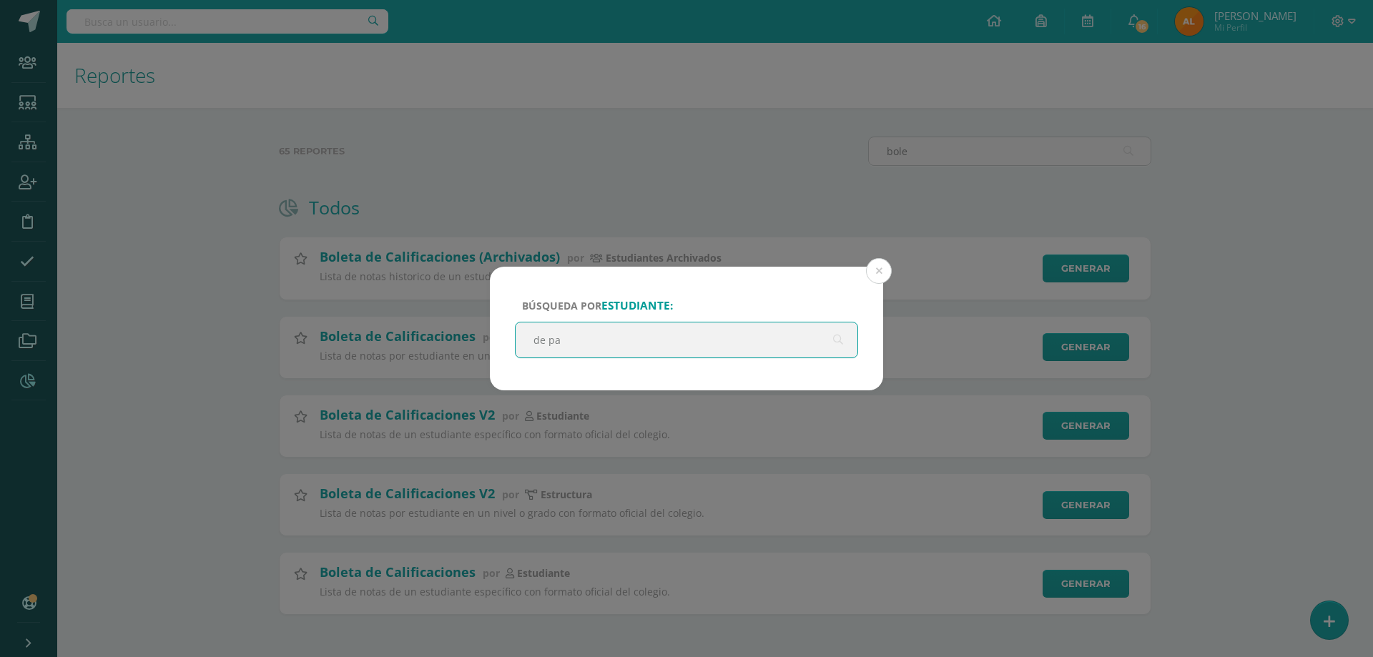
type input "de paz"
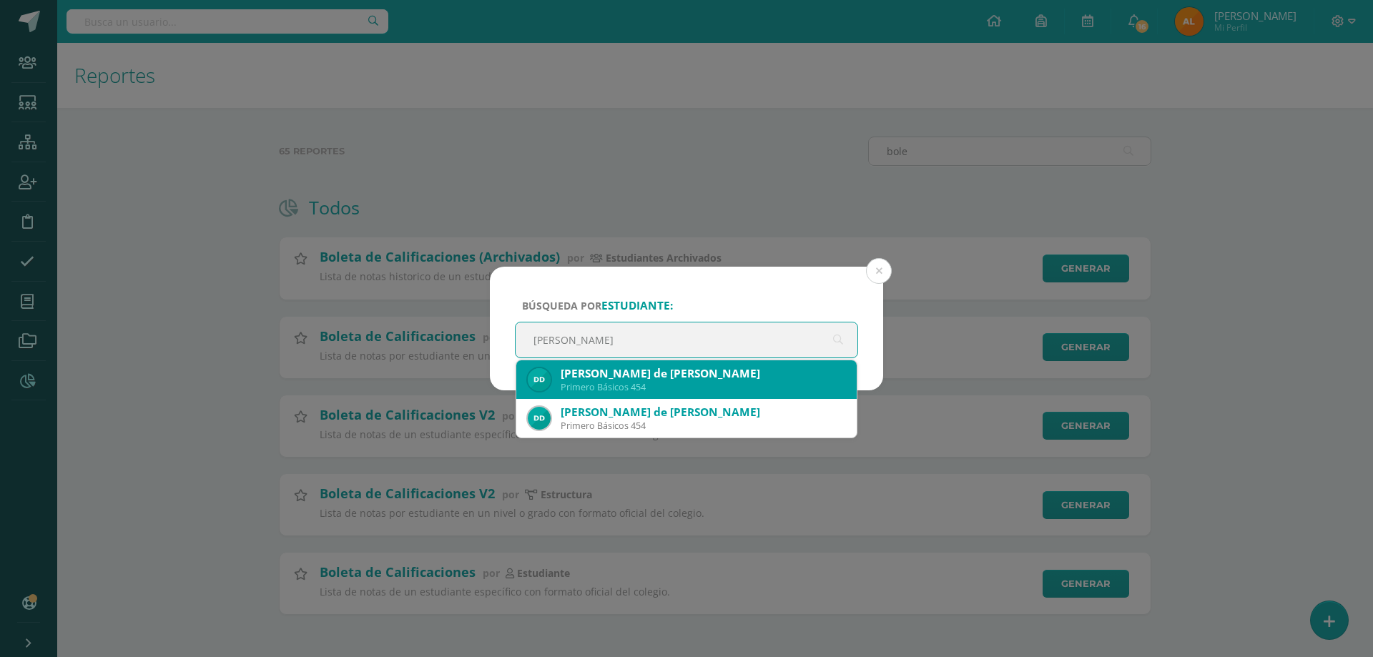
click at [748, 386] on div "Primero Básicos 454" at bounding box center [702, 387] width 285 height 12
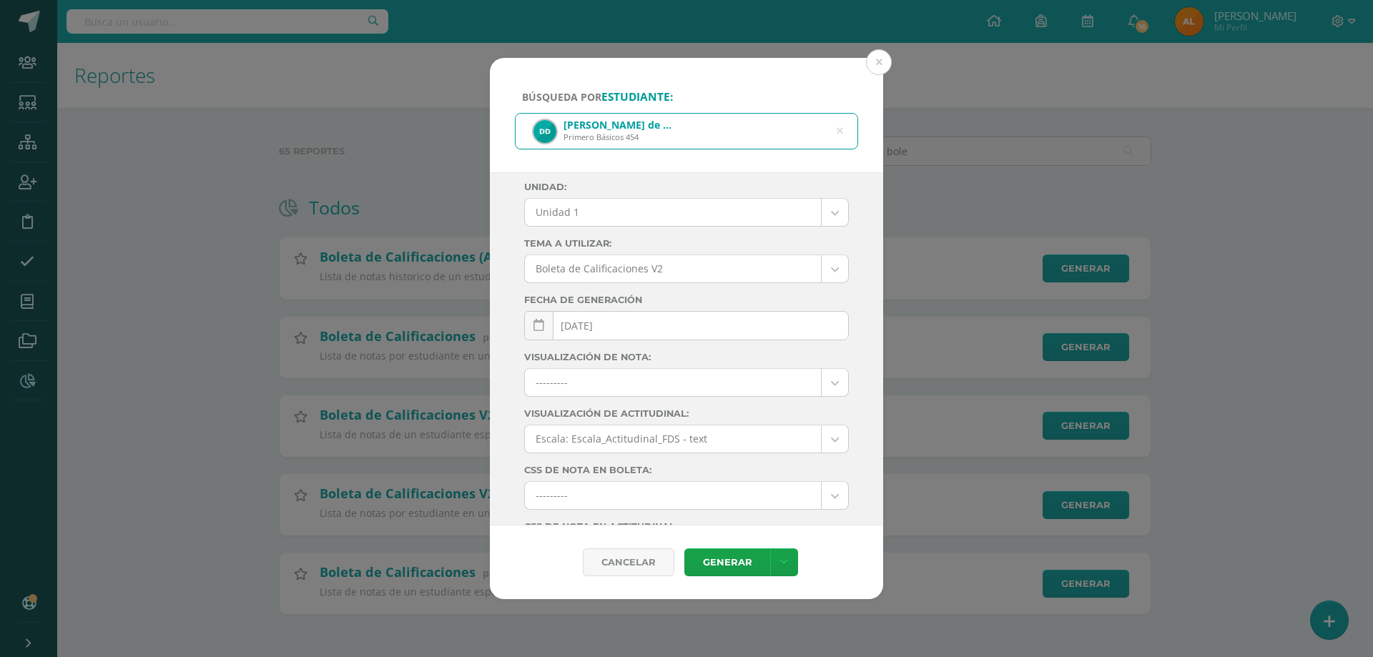
scroll to position [0, 0]
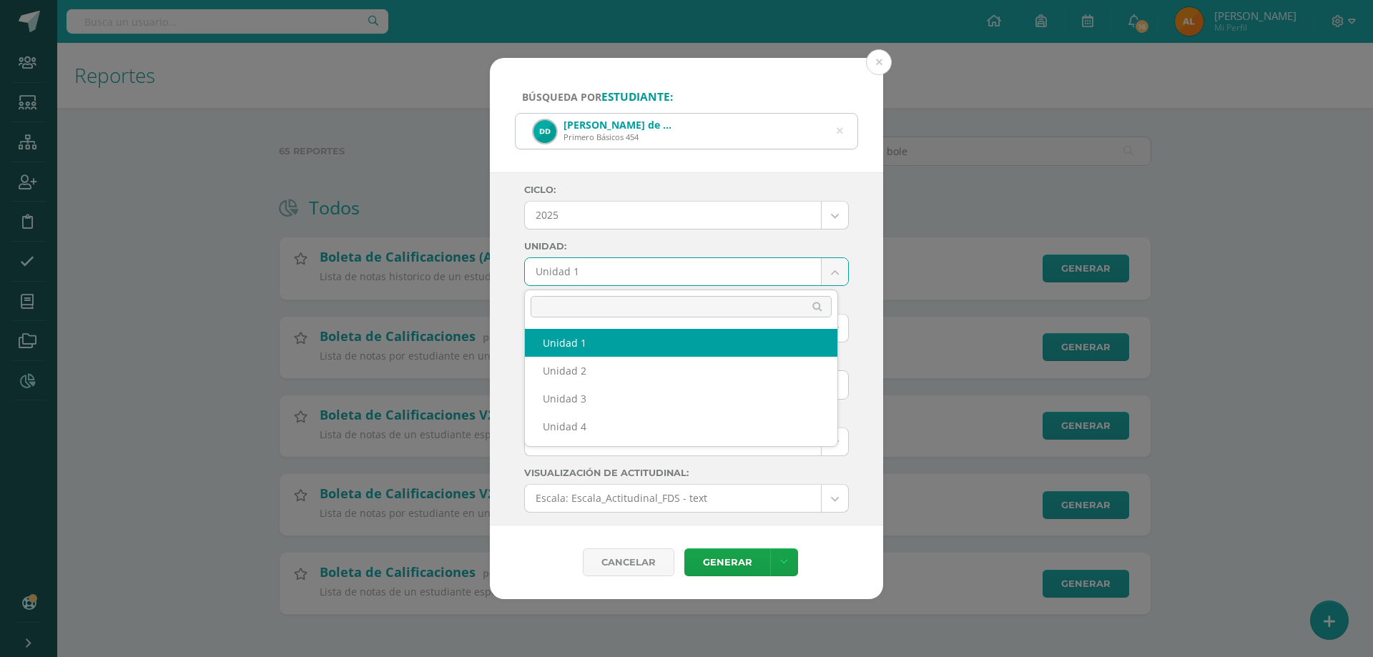
click at [686, 272] on body "Búsqueda por estudiante: Dilmer Estuardo de Paz Peralta Primero Básicos 454 de …" at bounding box center [686, 330] width 1373 height 660
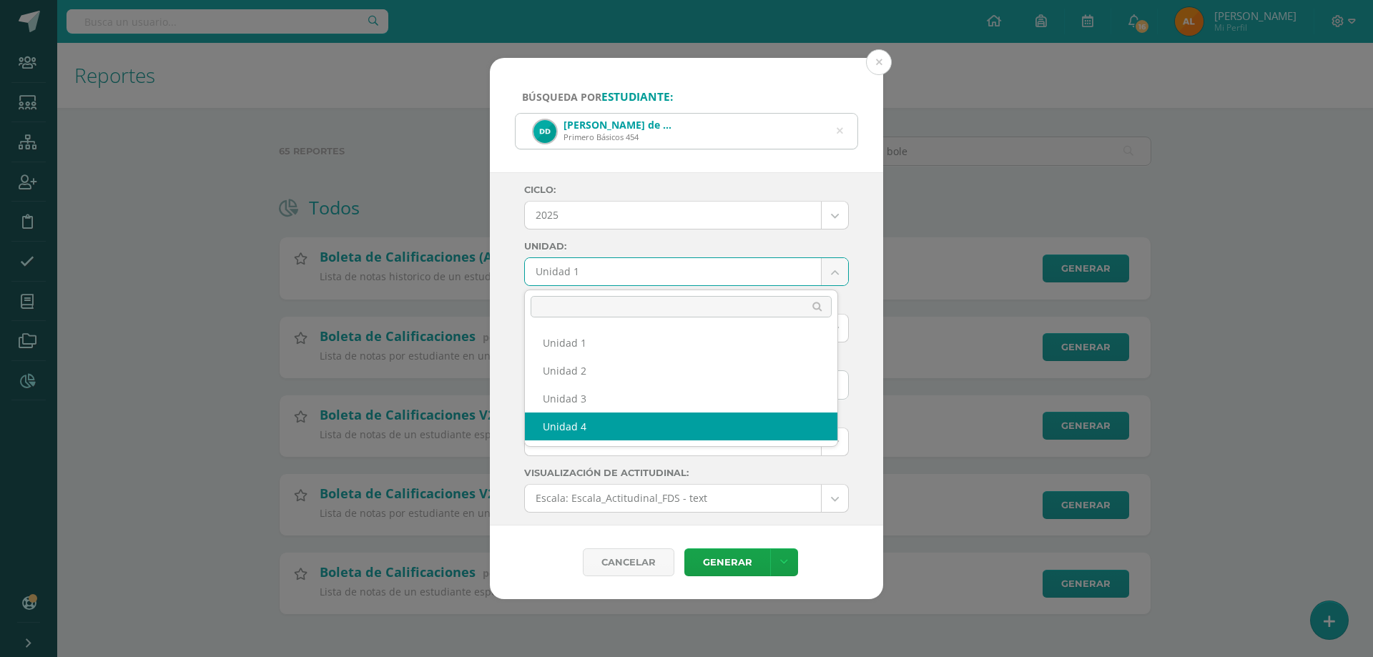
select select "Unidad 4"
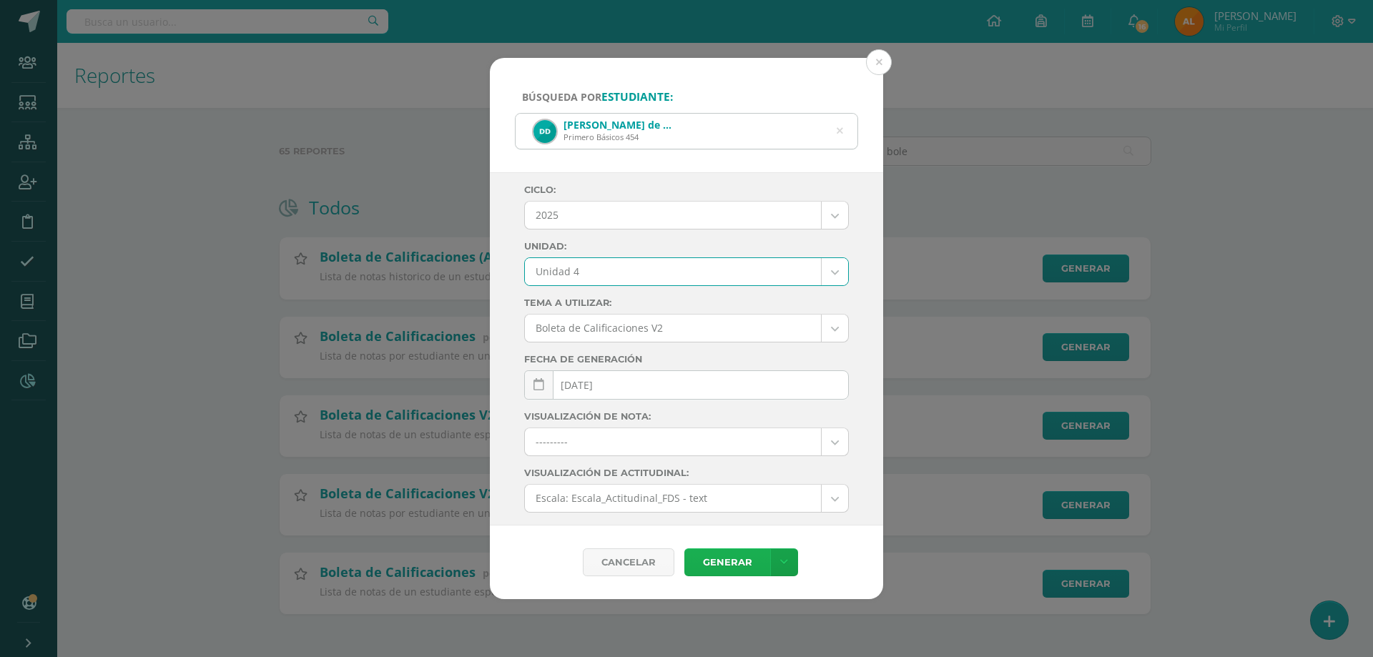
click at [716, 557] on link "Generar" at bounding box center [727, 562] width 86 height 28
click at [841, 132] on icon at bounding box center [839, 131] width 36 height 6
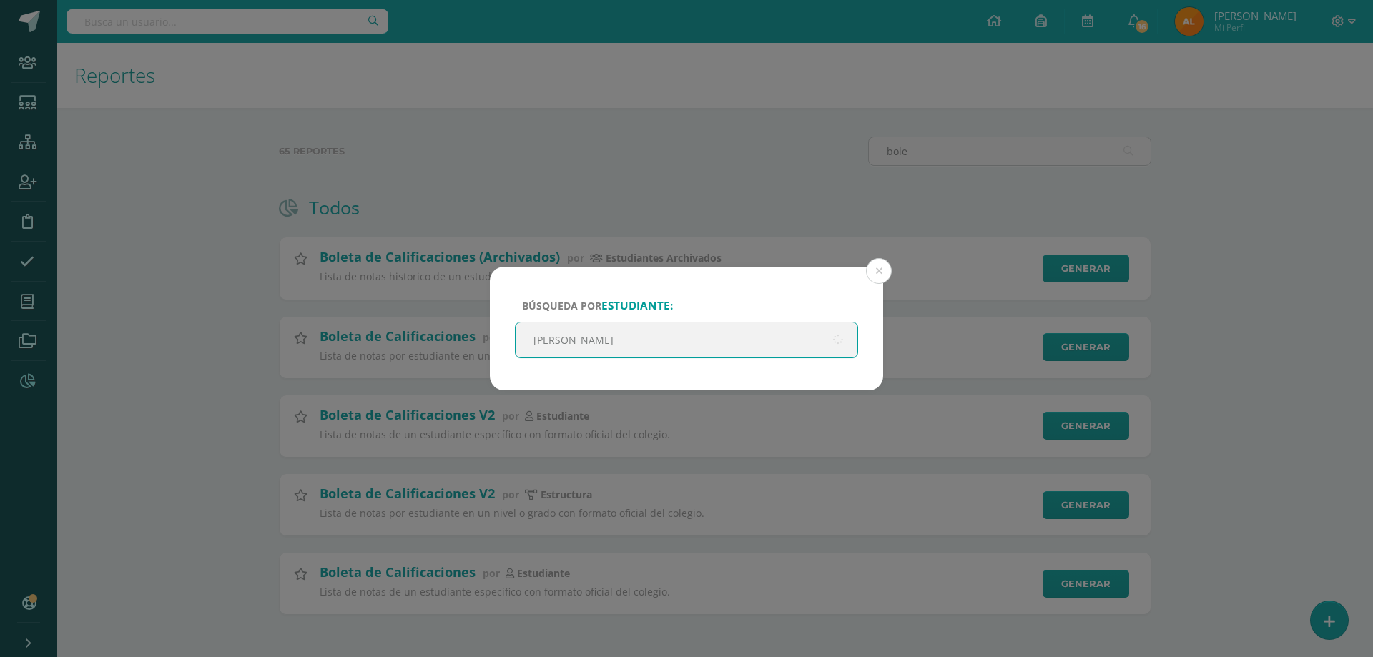
type input "surec"
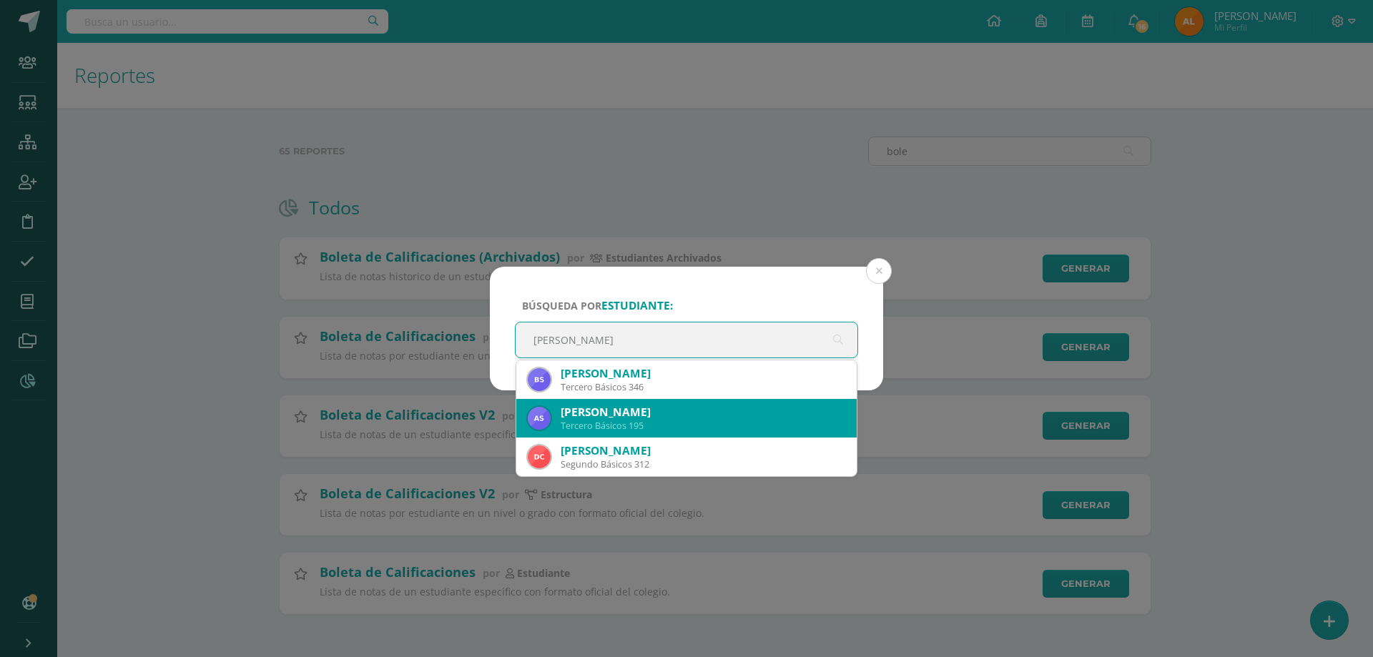
click at [759, 415] on div "Antonio Emmanuel Surec Xicay" at bounding box center [702, 412] width 285 height 15
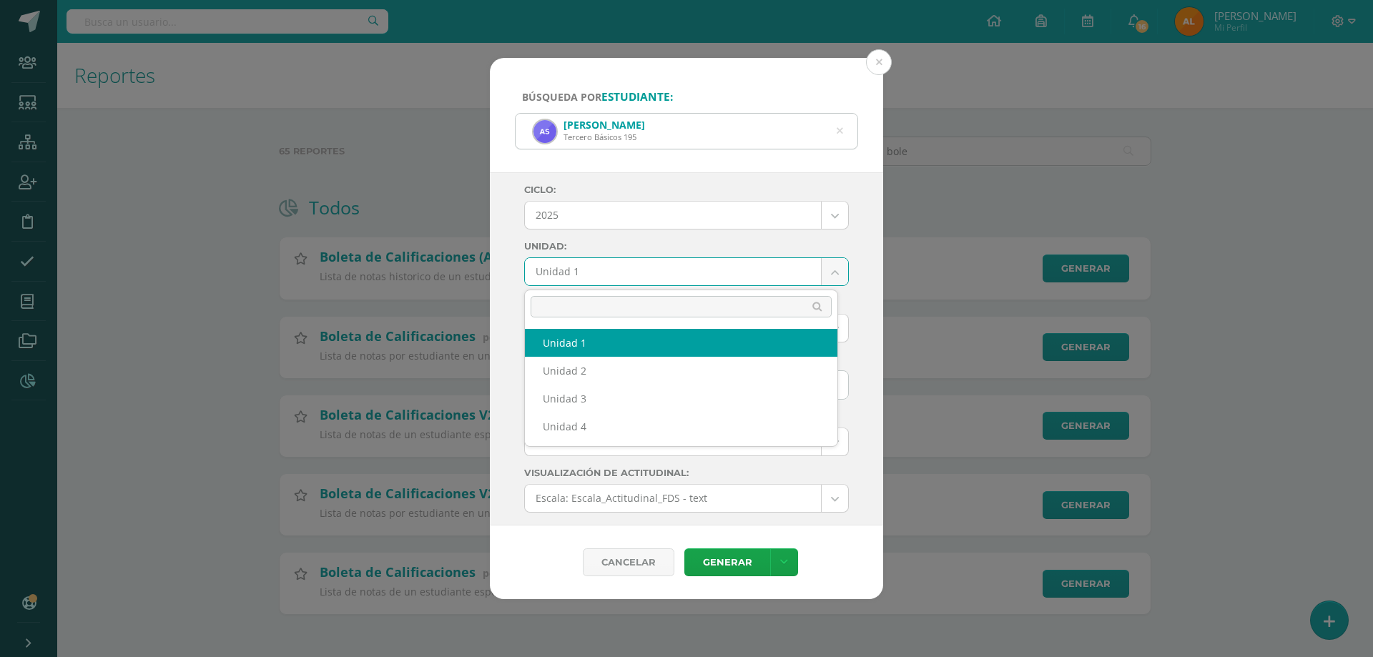
click at [624, 266] on body "Búsqueda por estudiante: Antonio Emmanuel Surec Xicay Tercero Básicos 195 surec…" at bounding box center [686, 330] width 1373 height 660
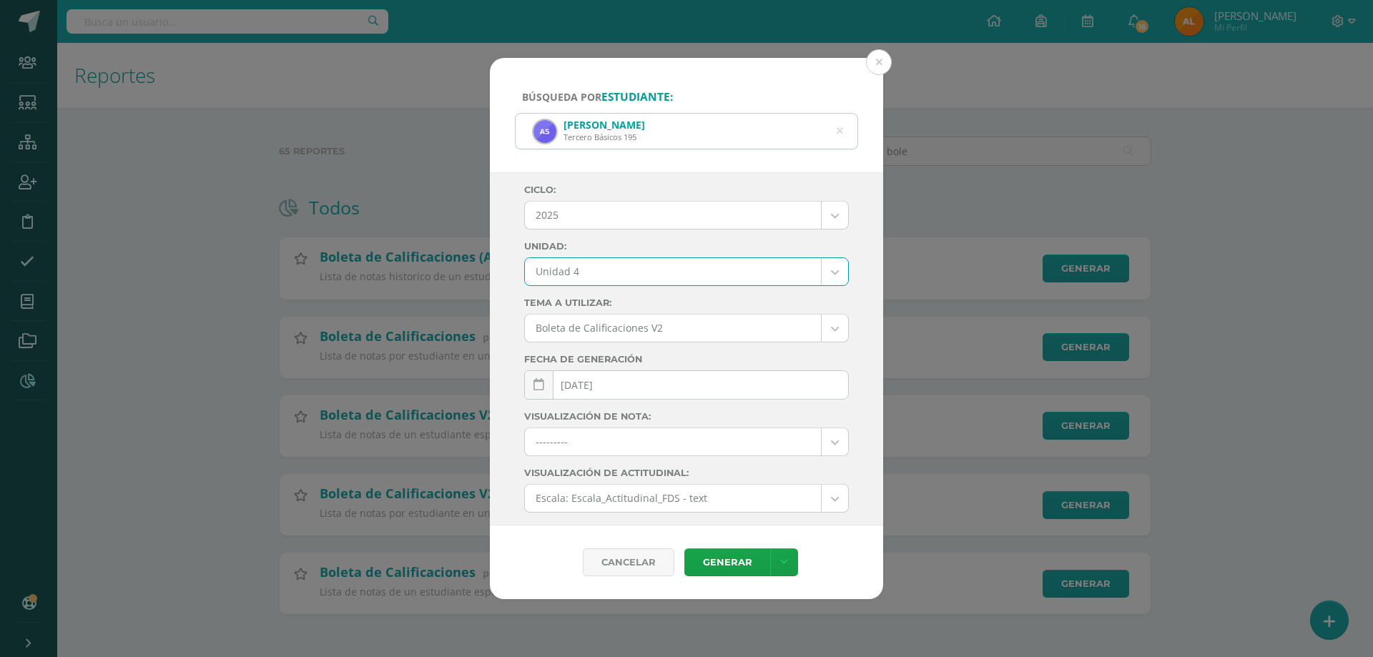
select select "Unidad 4"
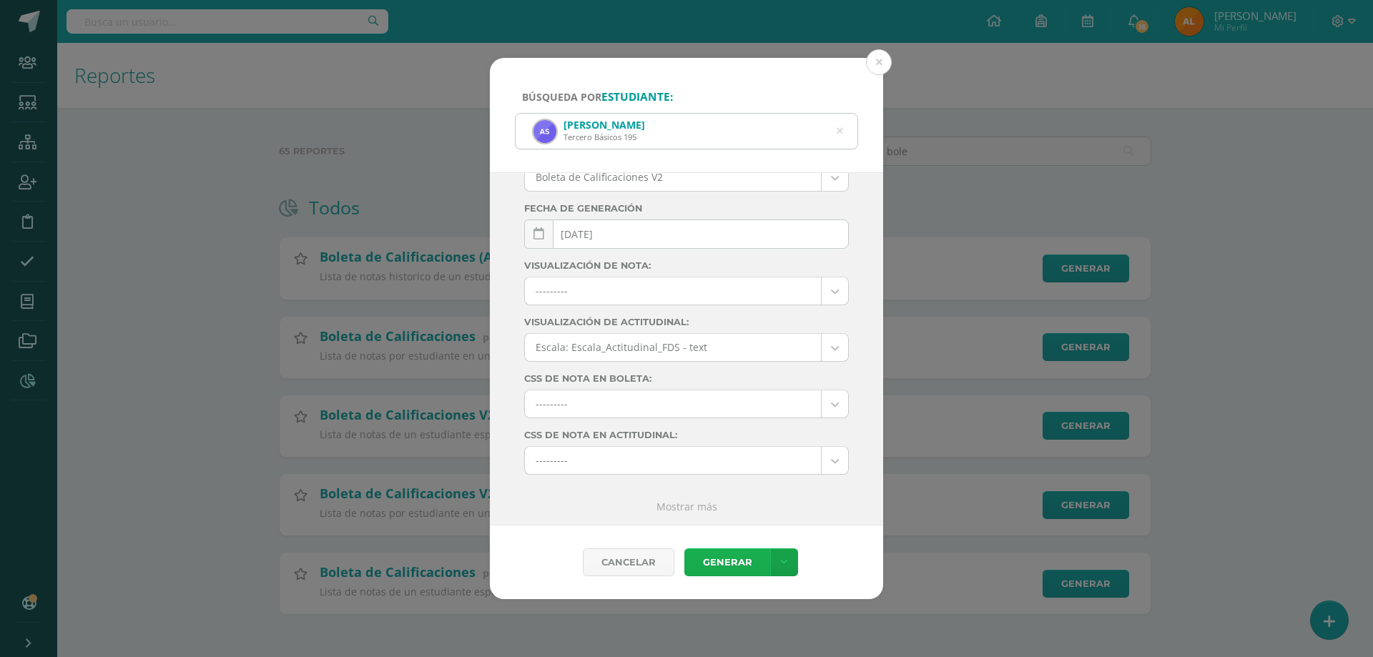
click at [722, 555] on link "Generar" at bounding box center [727, 562] width 86 height 28
click at [842, 129] on icon at bounding box center [839, 132] width 30 height 30
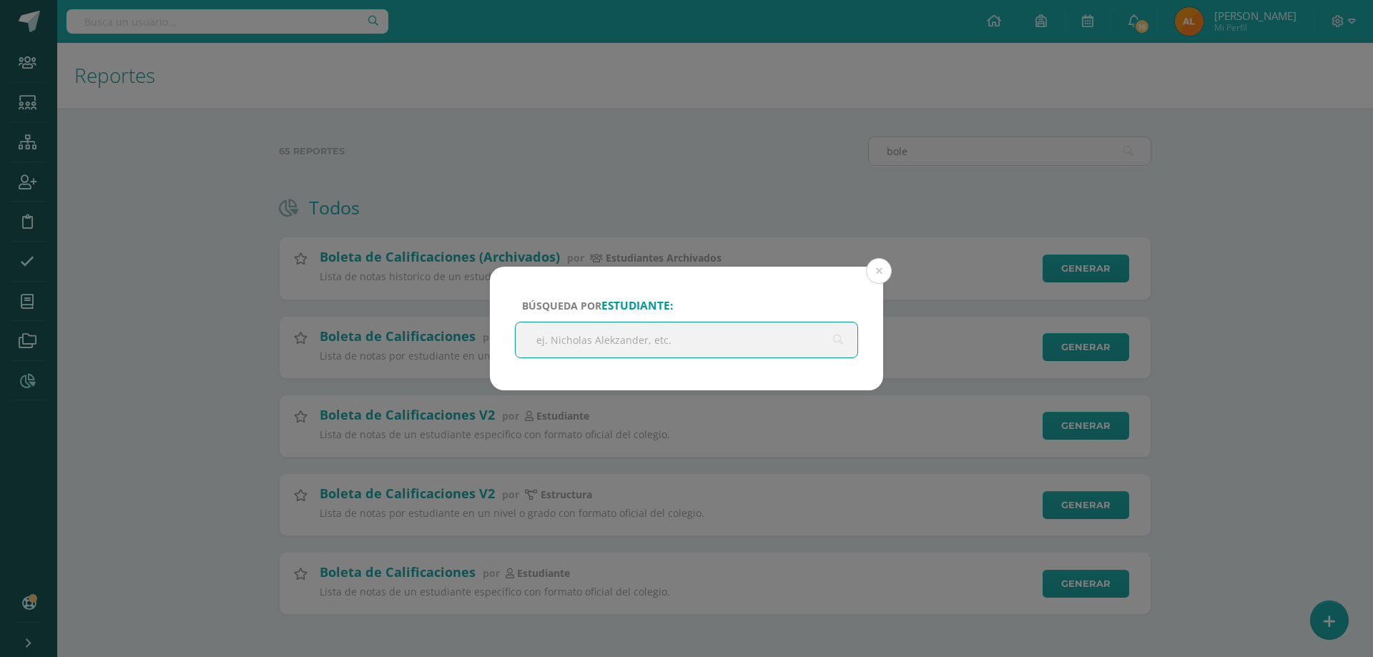
type input "i"
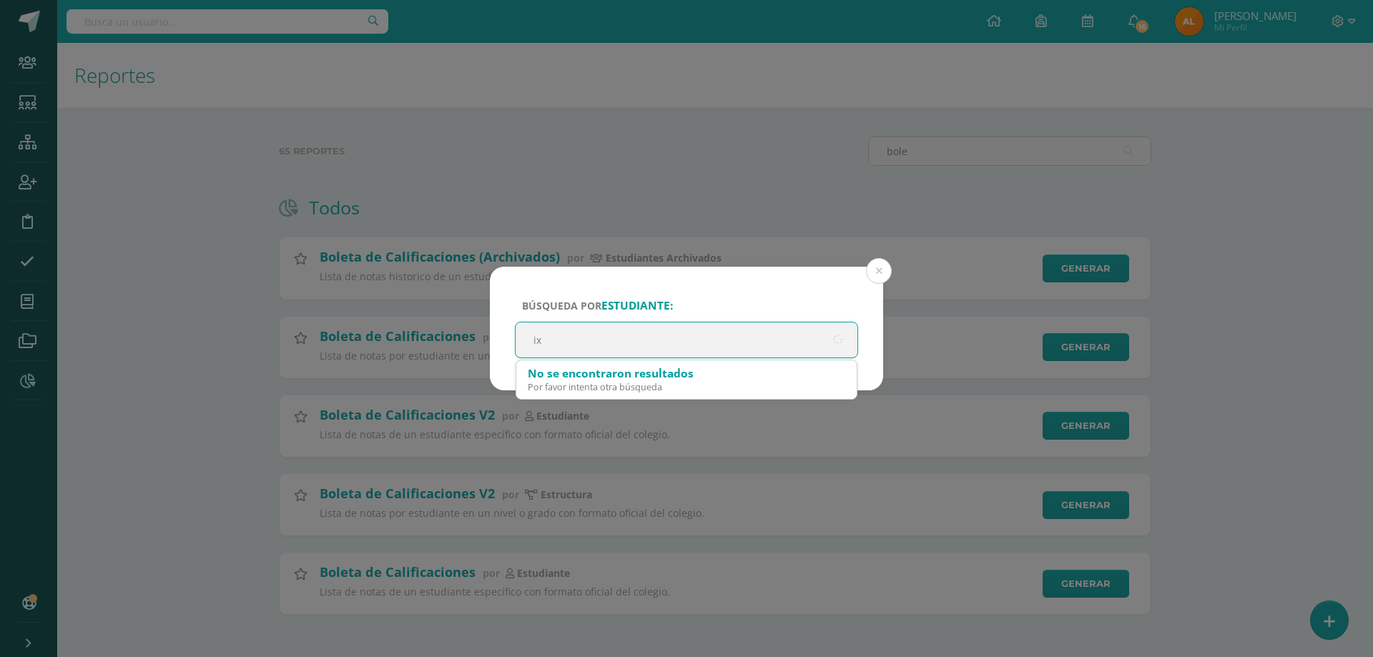
type input "ixa"
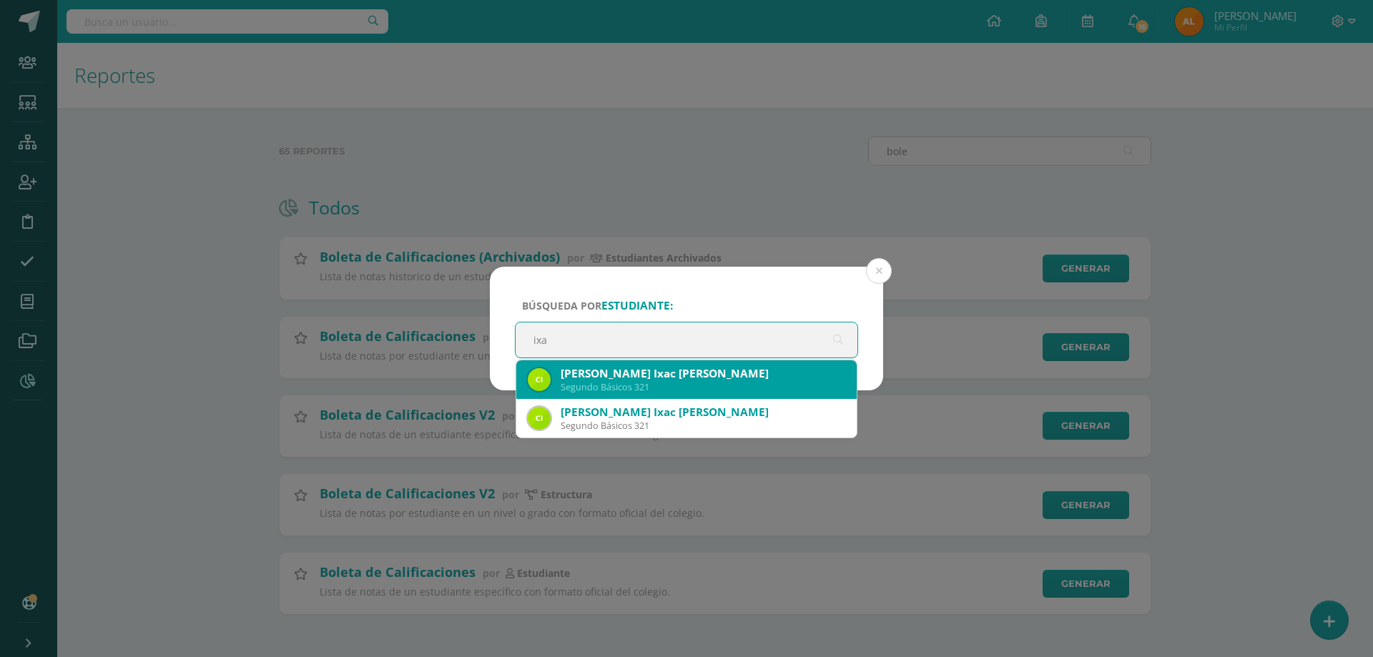
click at [678, 374] on div "Cristian Adelso Ixac Perez" at bounding box center [702, 373] width 285 height 15
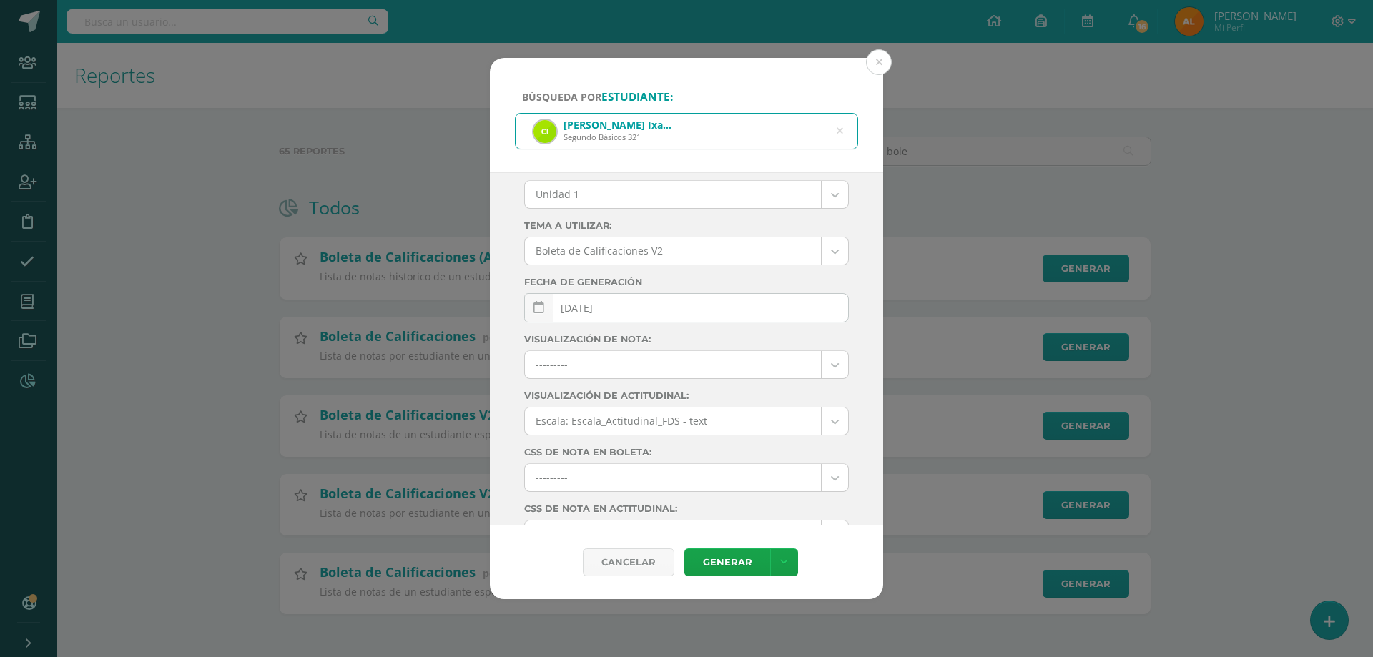
scroll to position [0, 0]
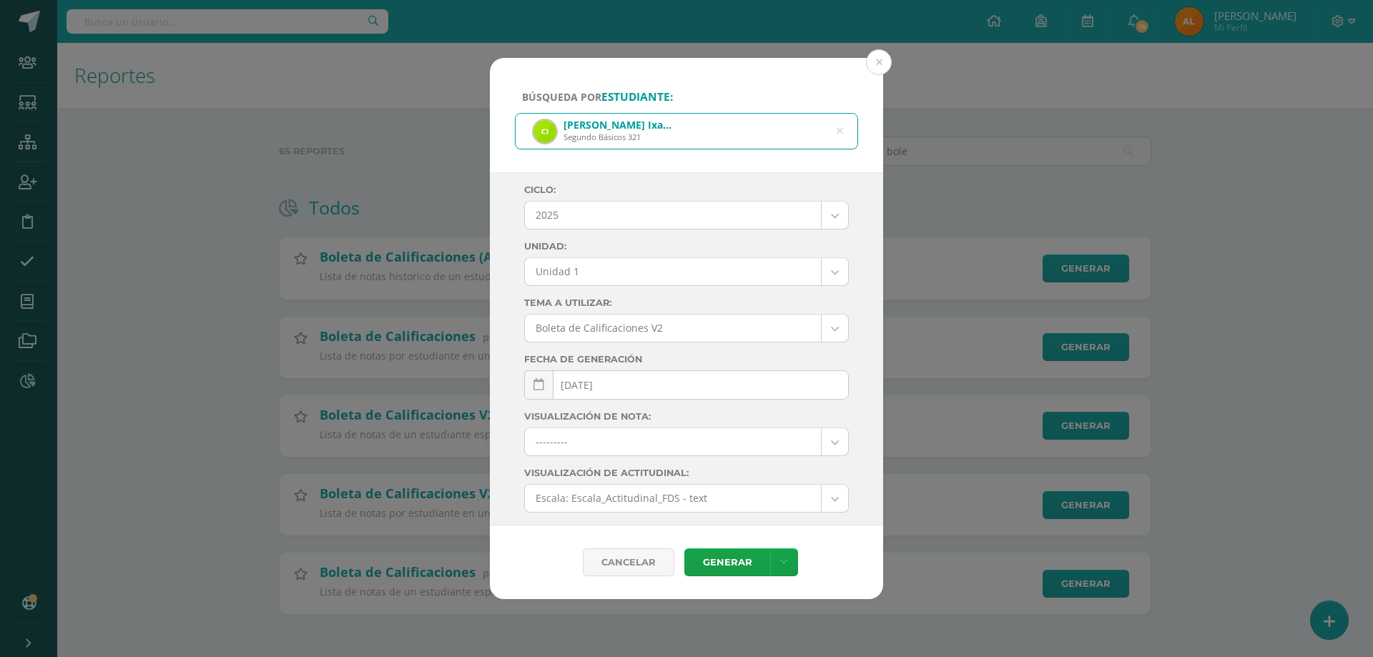
click at [624, 274] on body "Búsqueda por estudiante: Cristian Adelso Ixac Perez Segundo Básicos 321 ixa Cic…" at bounding box center [686, 330] width 1373 height 660
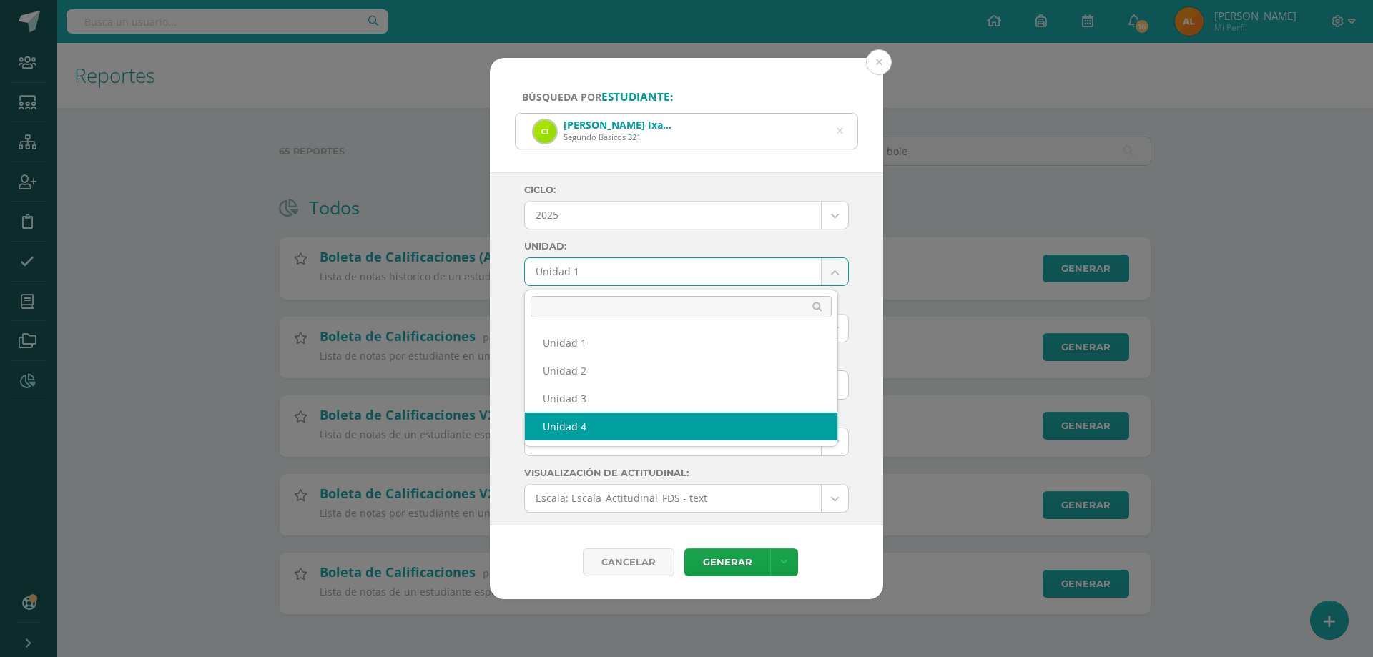
select select "Unidad 4"
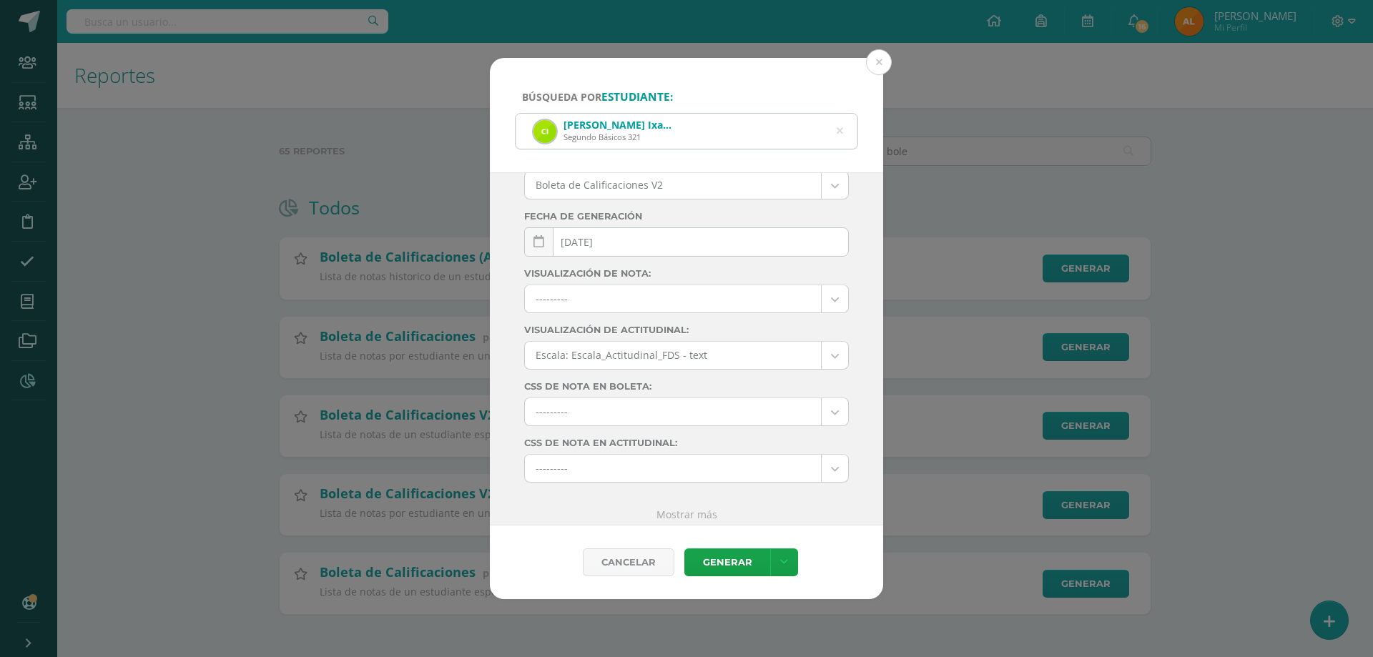
scroll to position [151, 0]
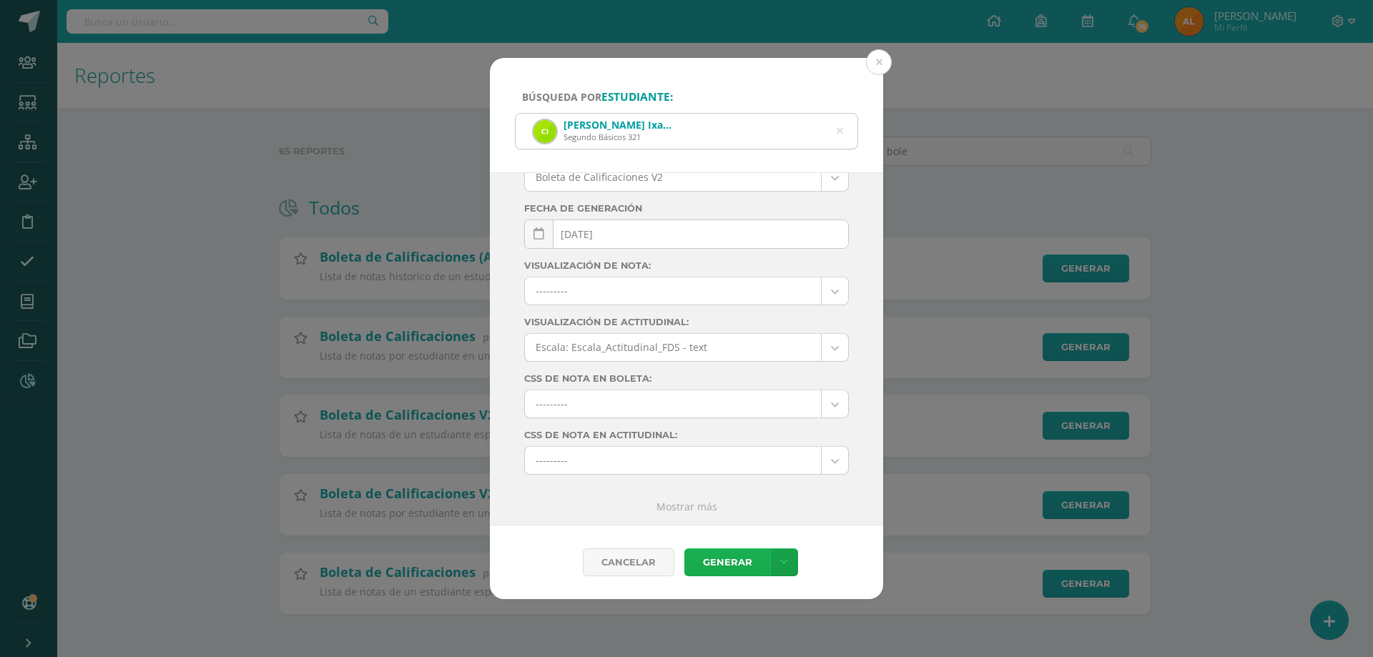
click at [706, 560] on link "Generar" at bounding box center [727, 562] width 86 height 28
click at [846, 132] on div "Cristian Adelso Ixac Perez Segundo Básicos 321" at bounding box center [686, 131] width 342 height 35
click at [839, 130] on icon at bounding box center [839, 131] width 6 height 36
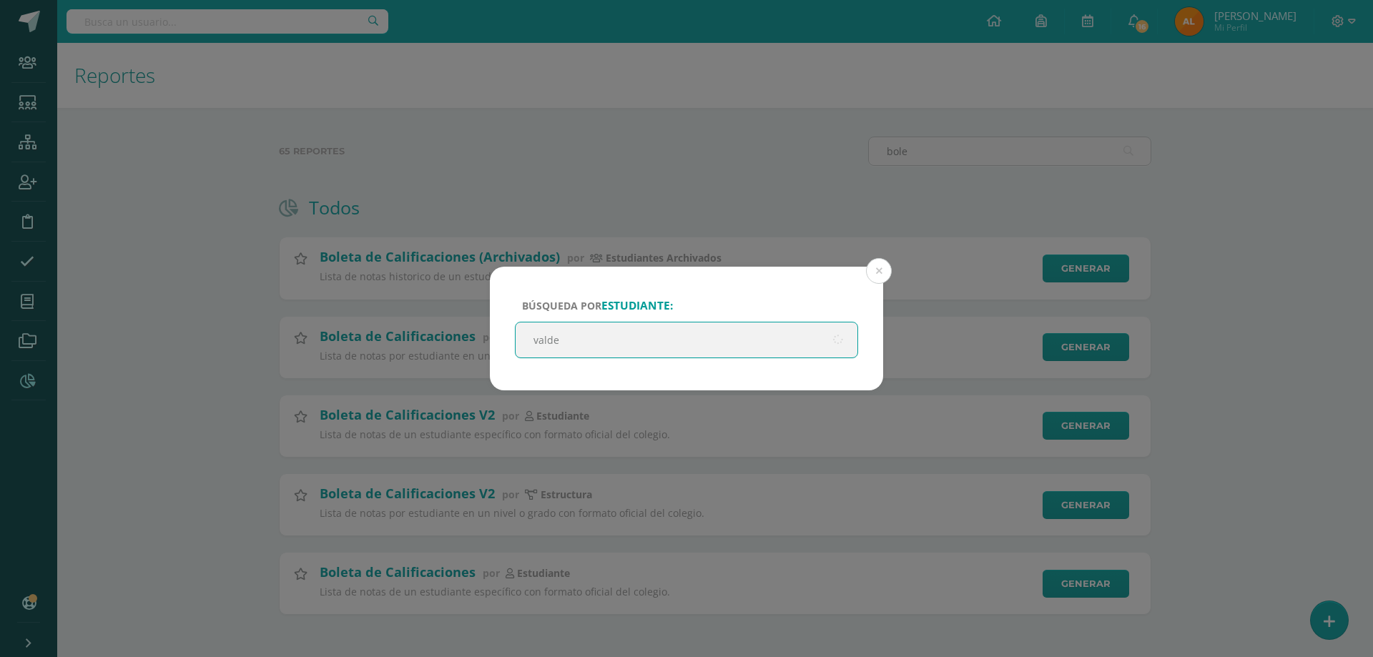
type input "valdez"
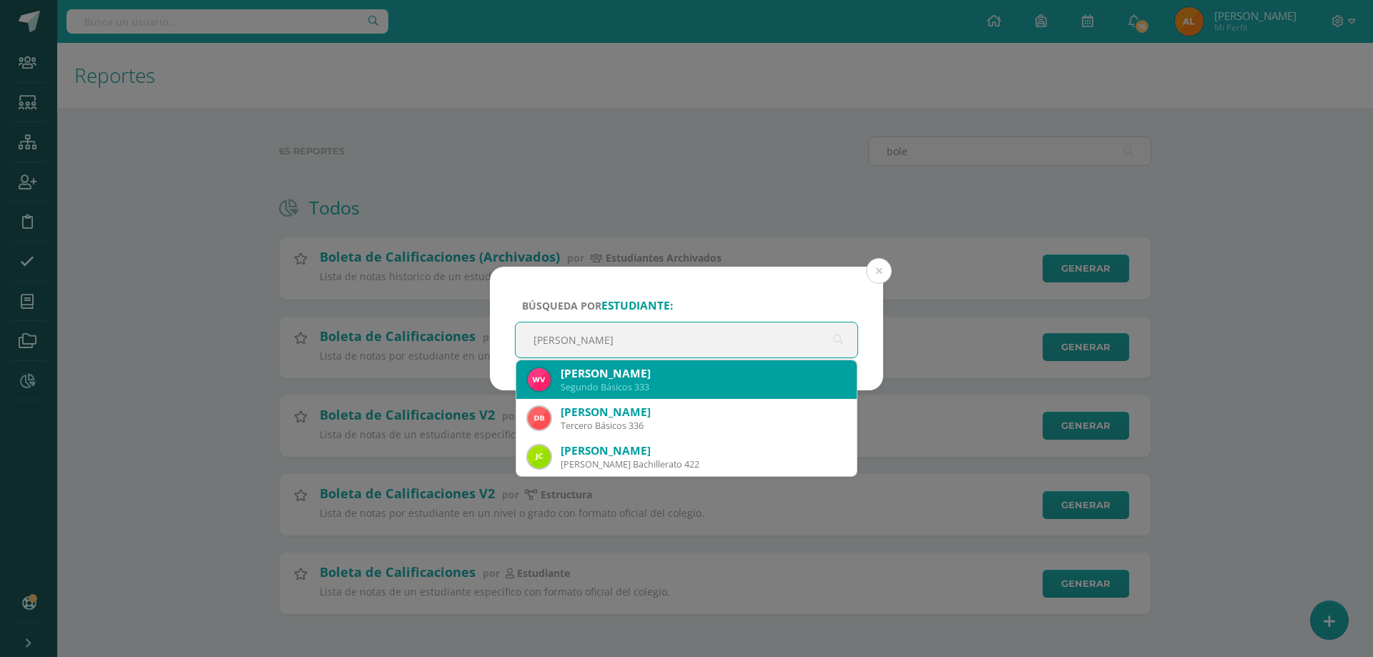
click at [736, 379] on div "Wilver Eulises Baldez Chacon" at bounding box center [702, 373] width 285 height 15
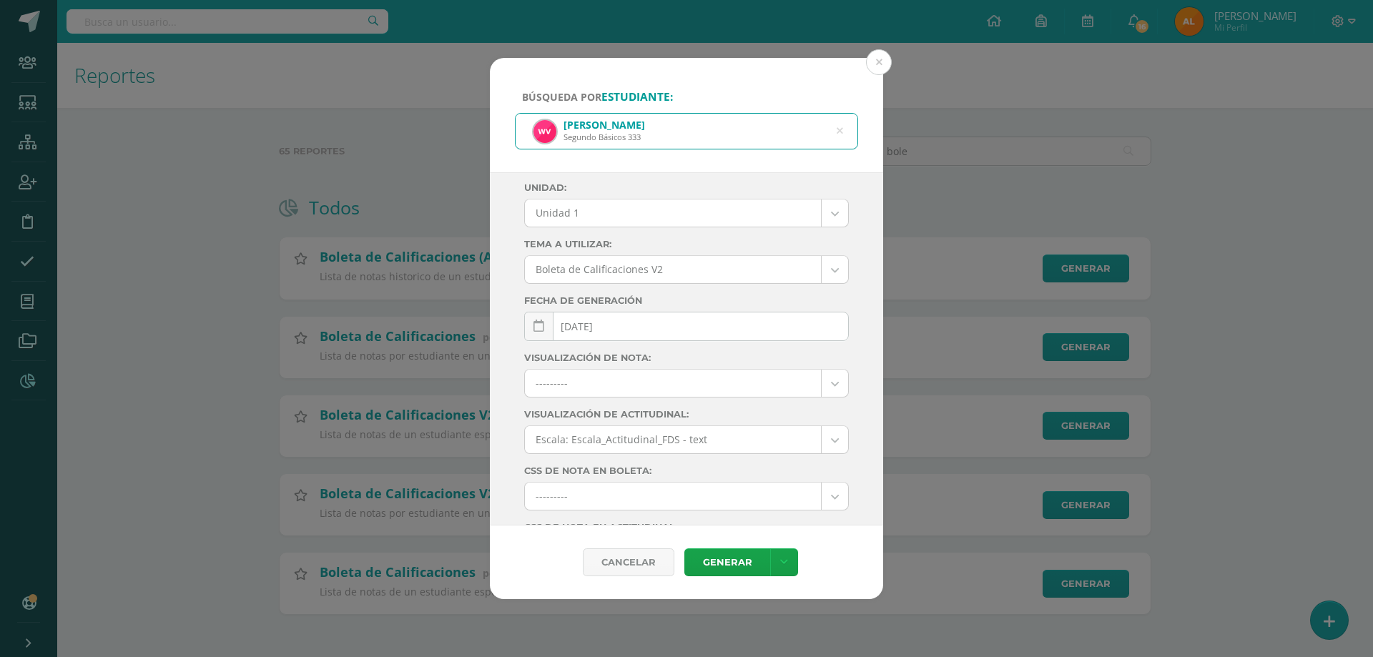
scroll to position [0, 0]
click at [641, 274] on body "Búsqueda por estudiante: Wilver Eulises Baldez Chacon Segundo Básicos 333 valde…" at bounding box center [686, 330] width 1373 height 660
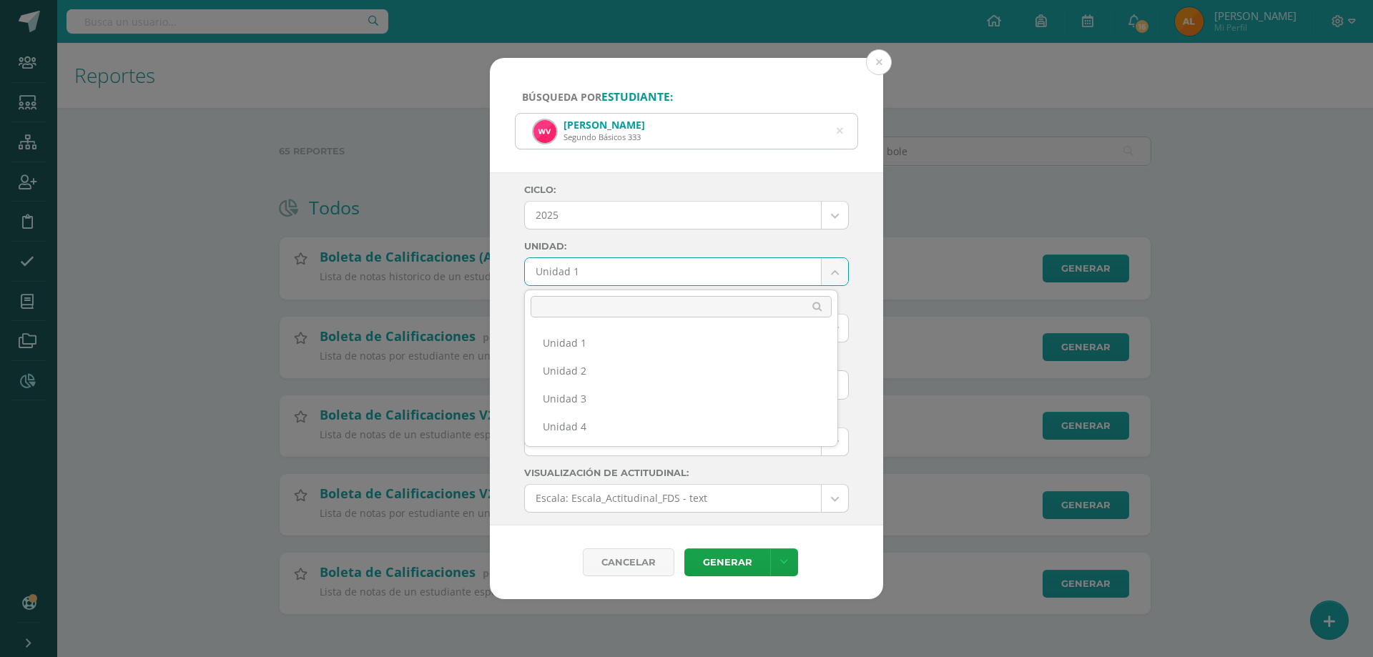
select select "Unidad 4"
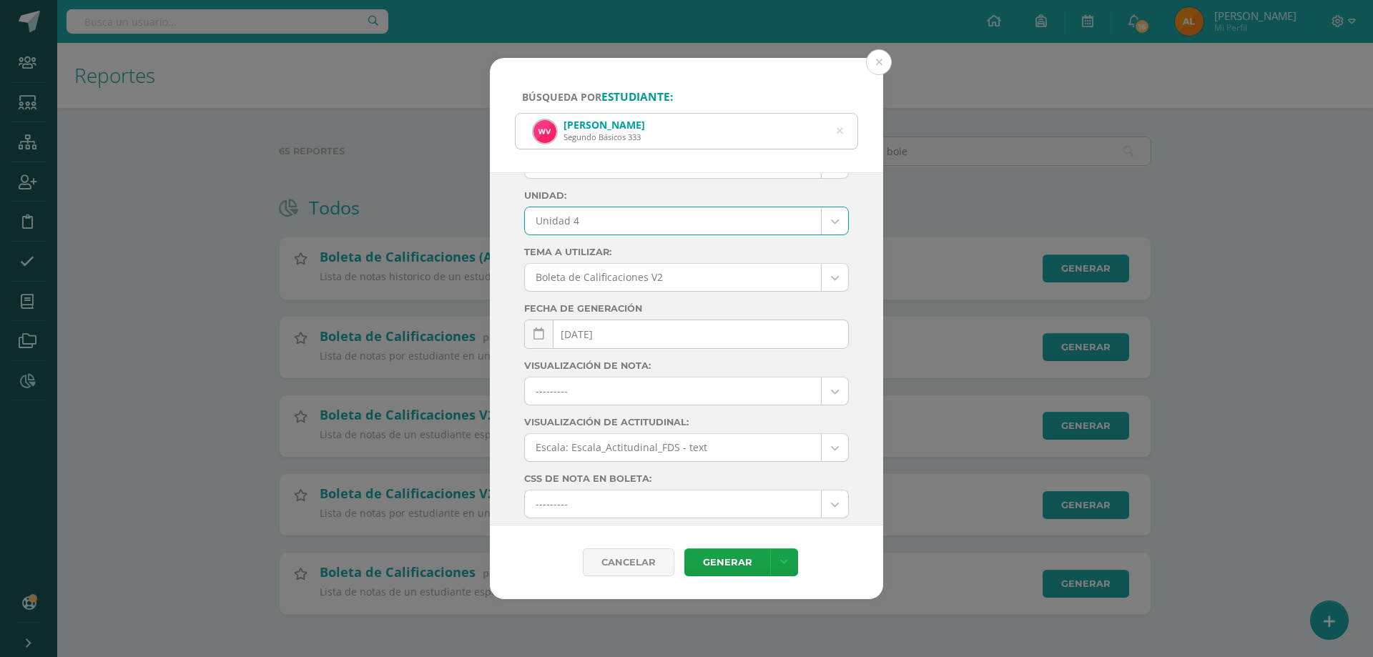
scroll to position [151, 0]
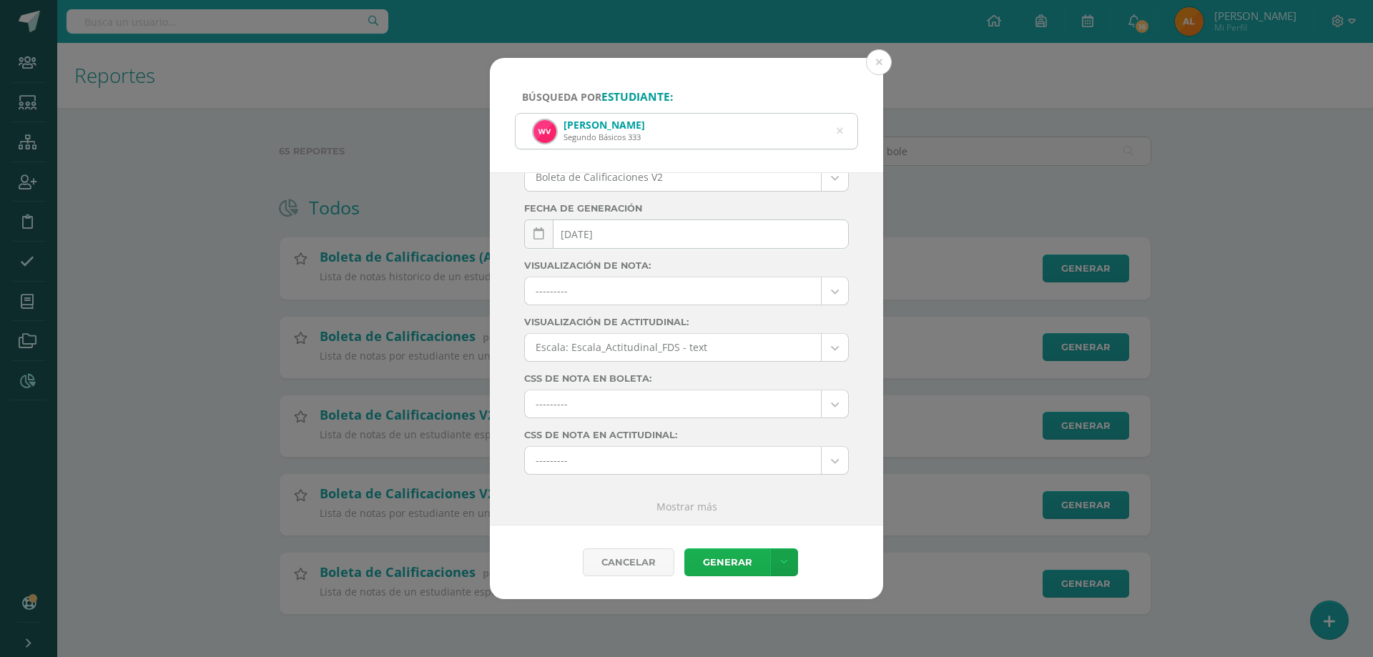
click at [714, 560] on link "Generar" at bounding box center [727, 562] width 86 height 28
click at [839, 131] on icon at bounding box center [839, 132] width 30 height 30
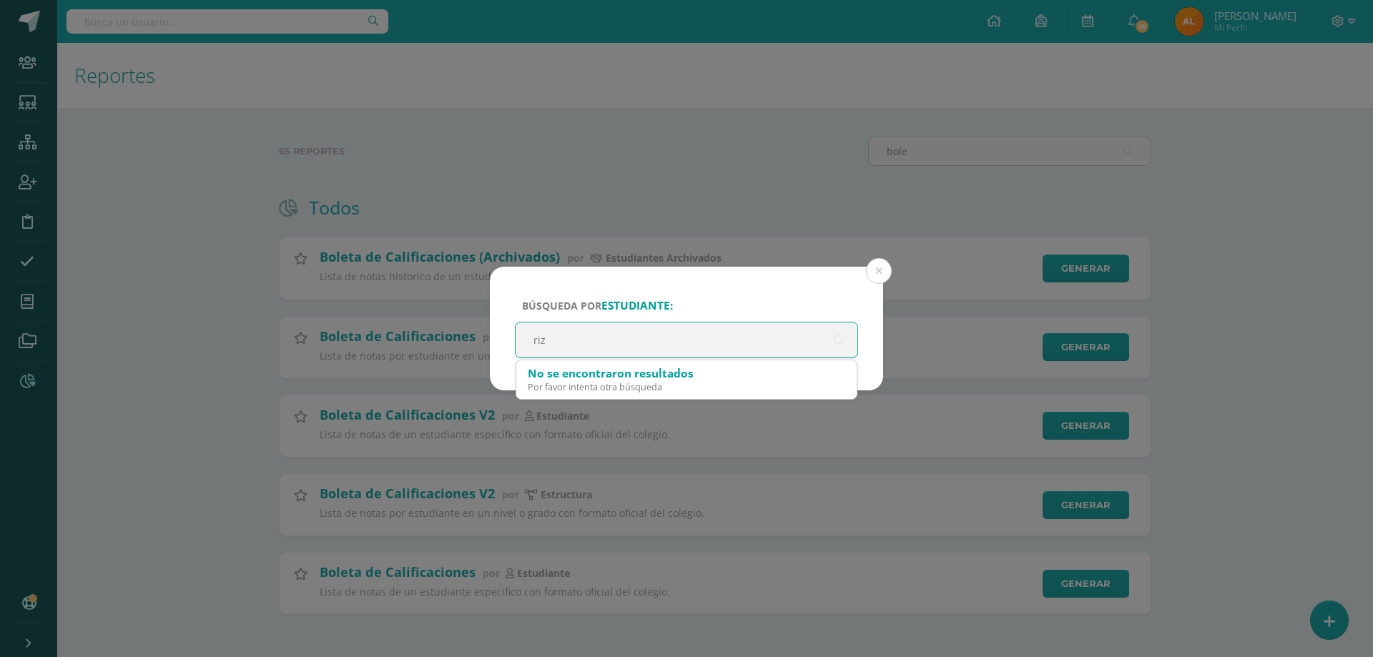
type input "riz"
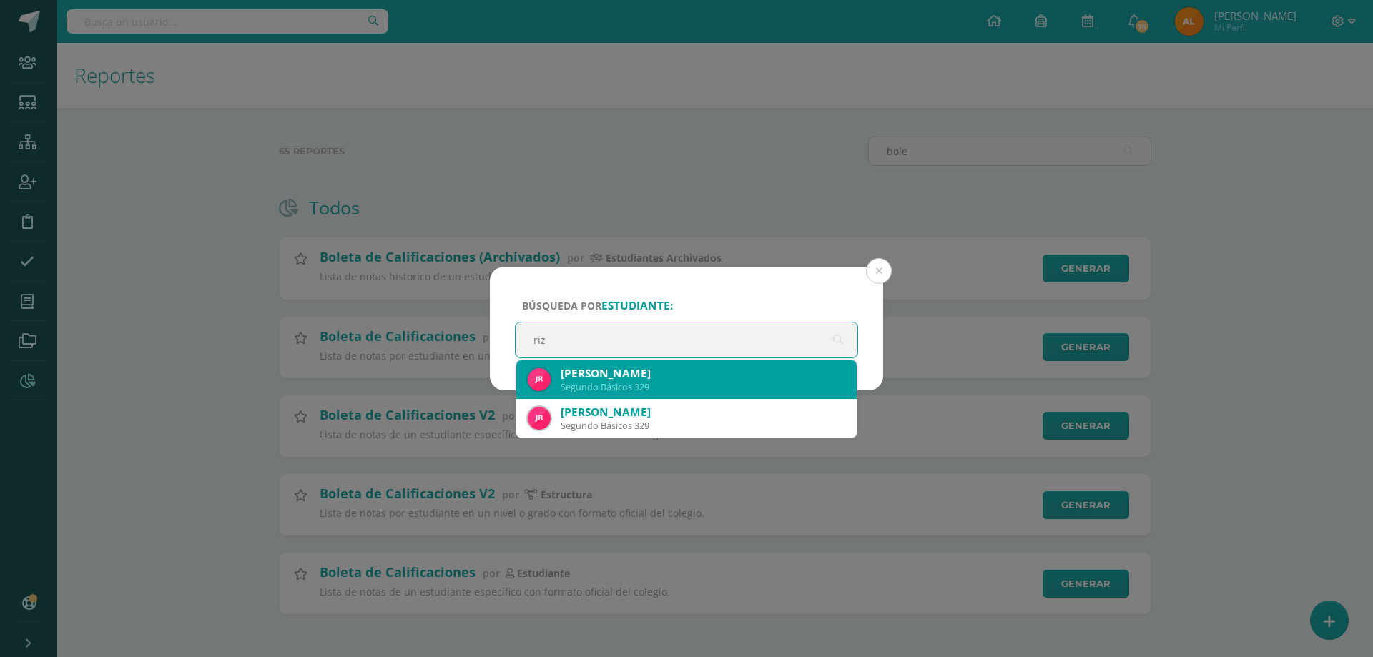
click at [664, 387] on div "Segundo Básicos 329" at bounding box center [702, 387] width 285 height 12
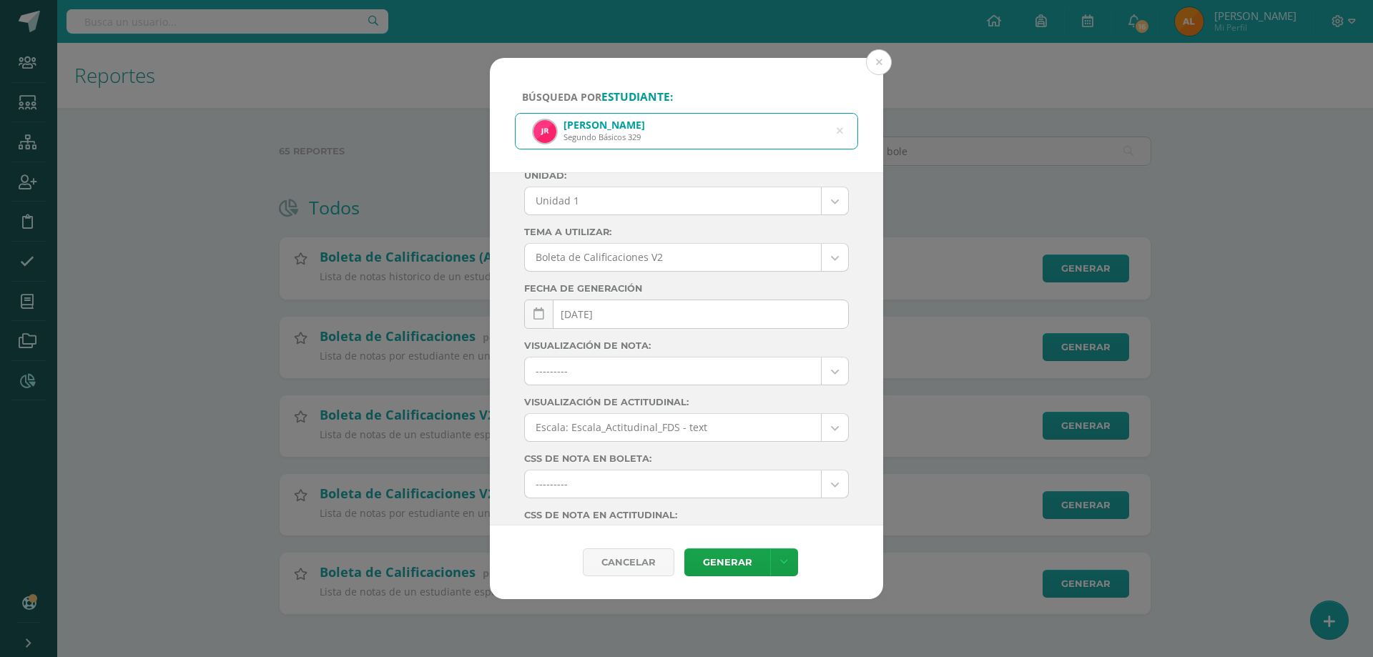
scroll to position [0, 0]
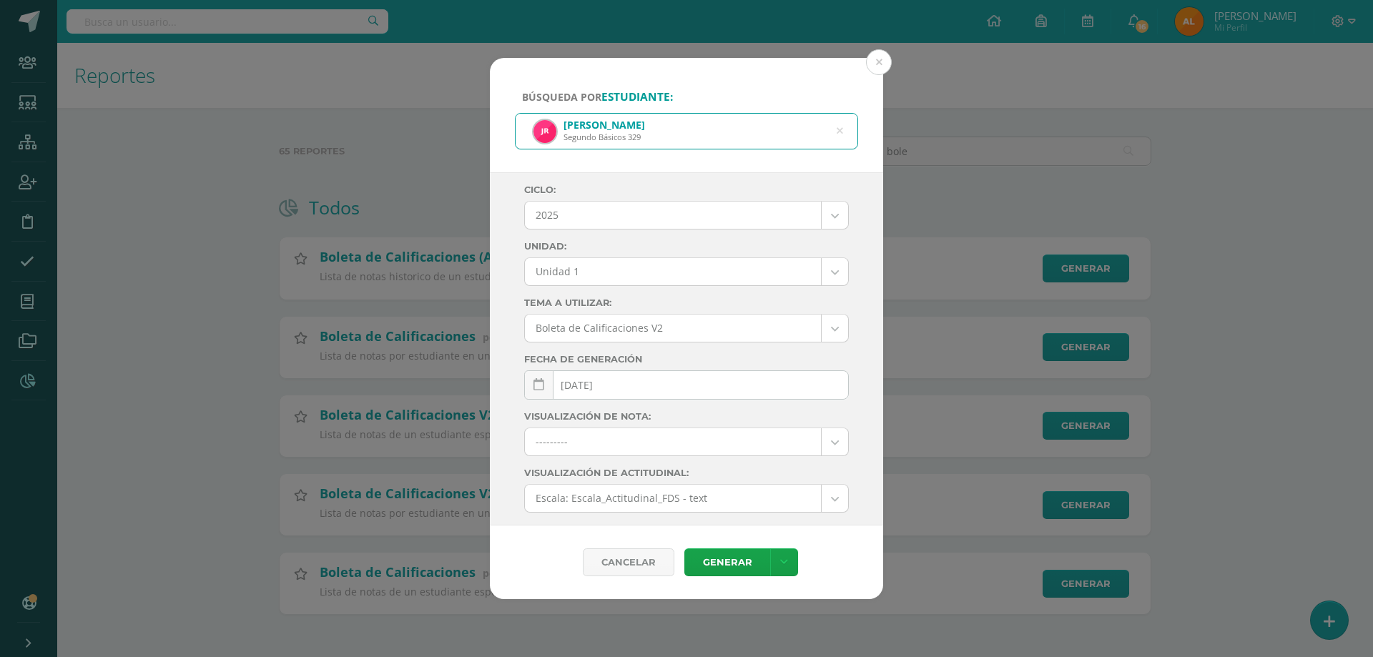
drag, startPoint x: 668, startPoint y: 272, endPoint x: 675, endPoint y: 268, distance: 7.7
click at [668, 272] on body "Búsqueda por estudiante: Josue Miguel Riz Coj Segundo Básicos 329 riz Ciclo: 20…" at bounding box center [686, 330] width 1373 height 660
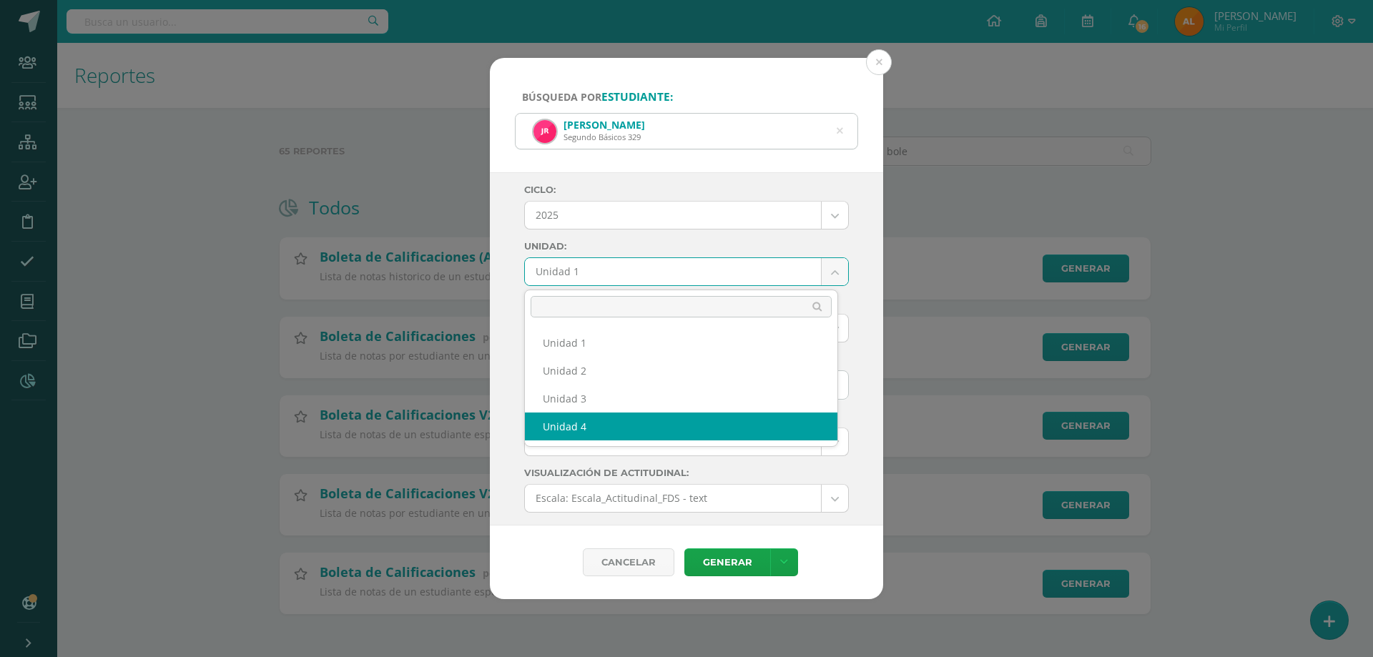
select select "Unidad 4"
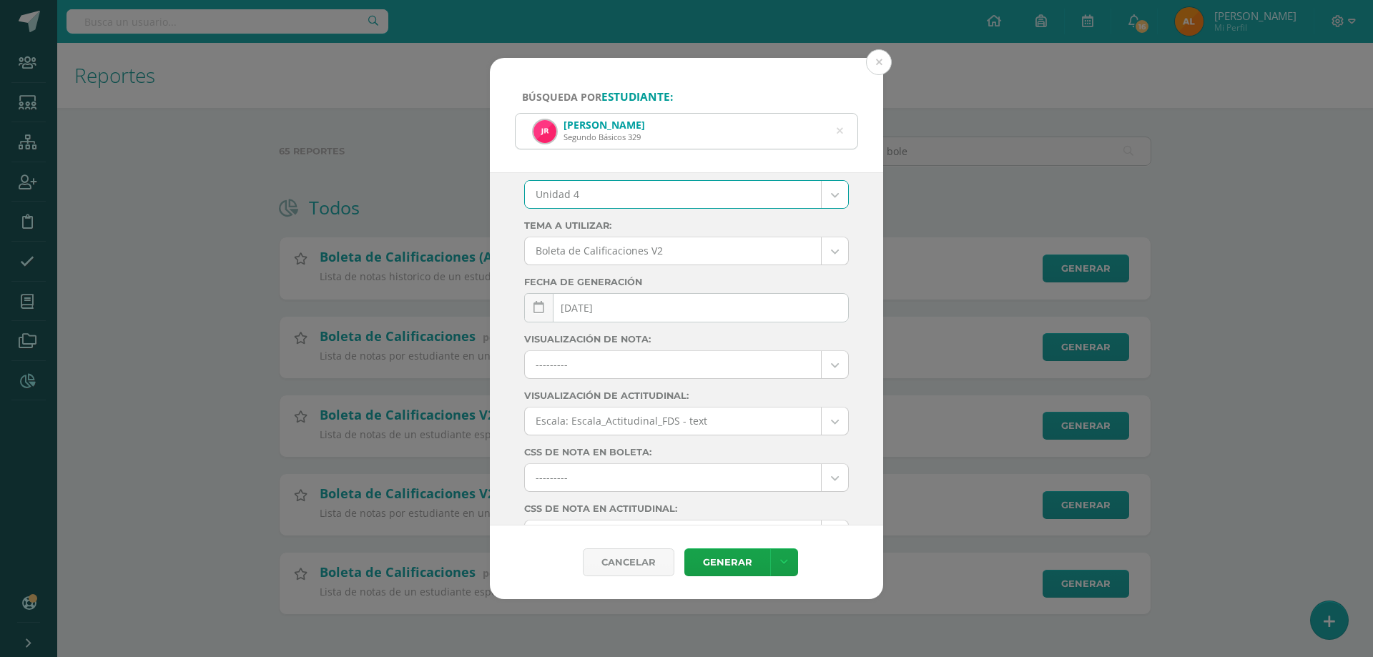
scroll to position [151, 0]
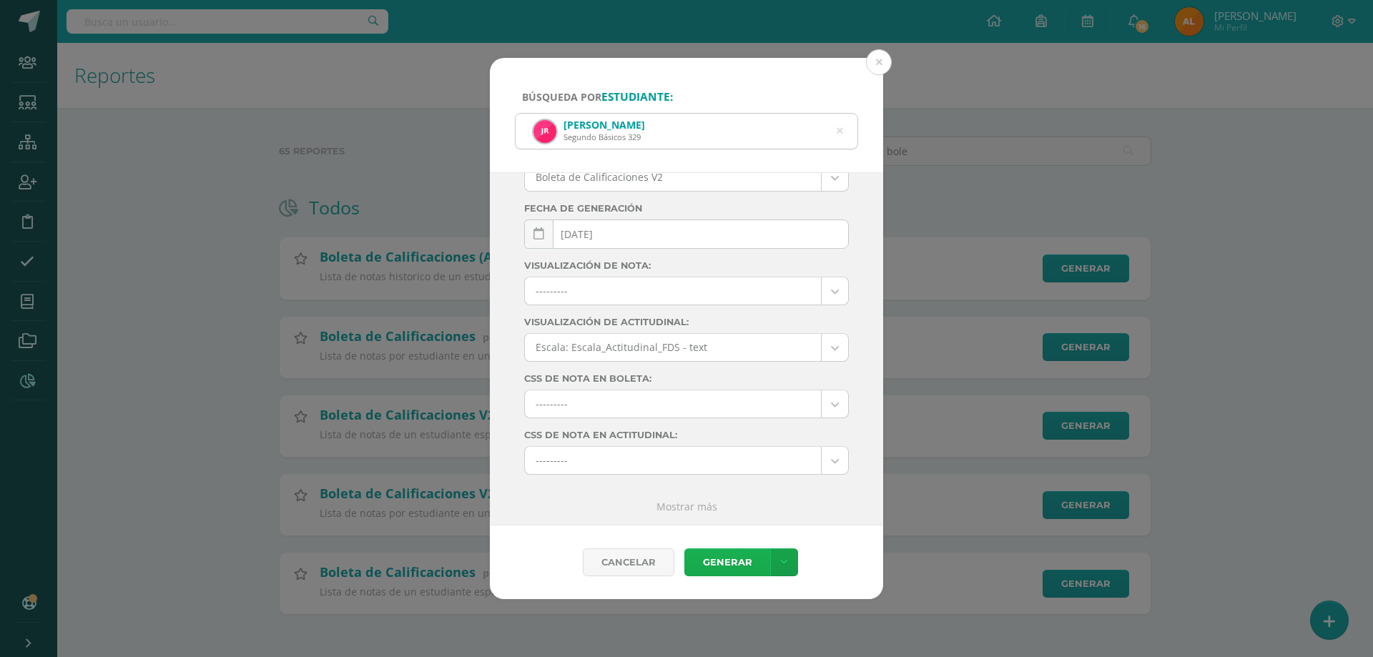
click at [722, 562] on link "Generar" at bounding box center [727, 562] width 86 height 28
click at [839, 130] on icon at bounding box center [839, 132] width 30 height 30
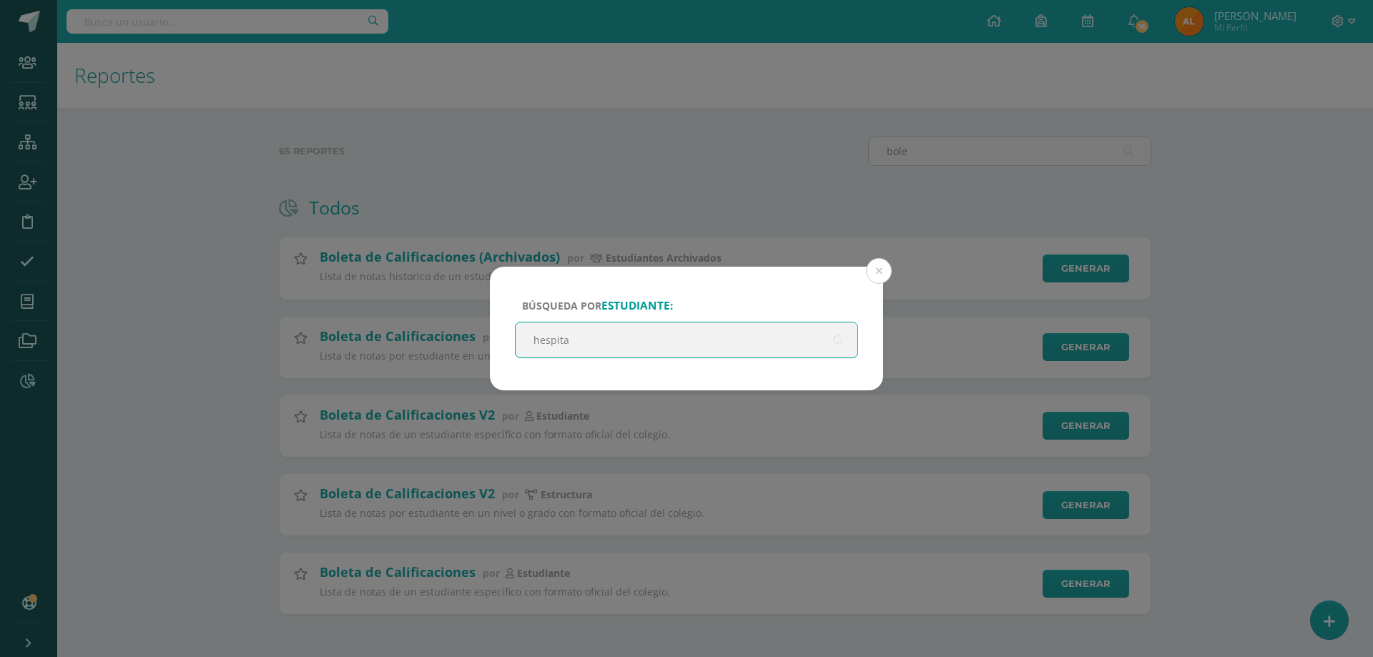
type input "hespital"
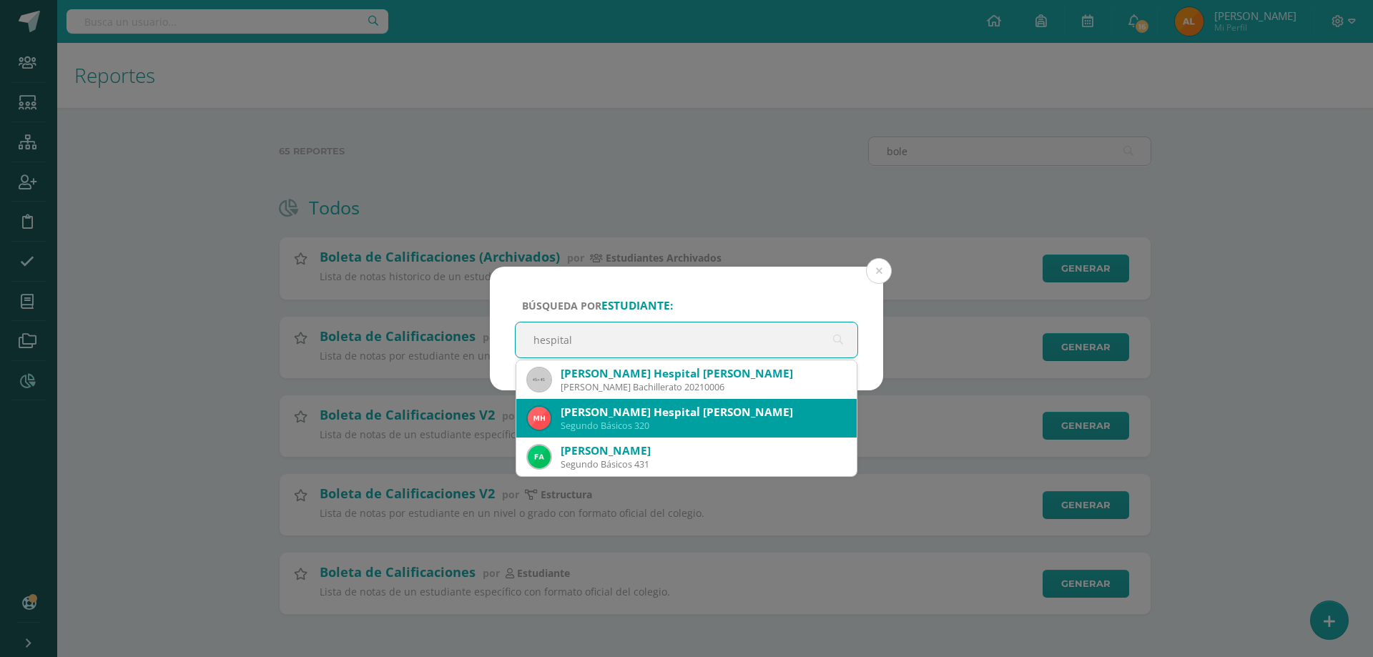
click at [741, 409] on div "Melvin Joel Hespital Morales" at bounding box center [702, 412] width 285 height 15
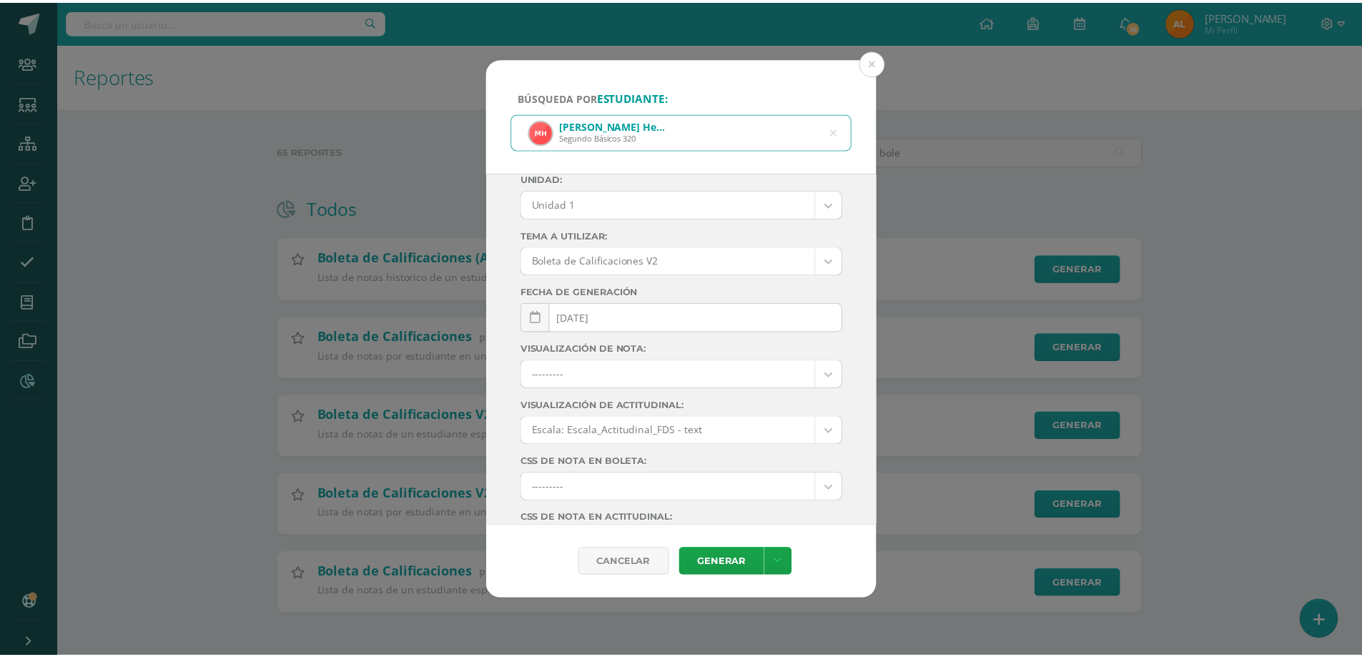
scroll to position [0, 0]
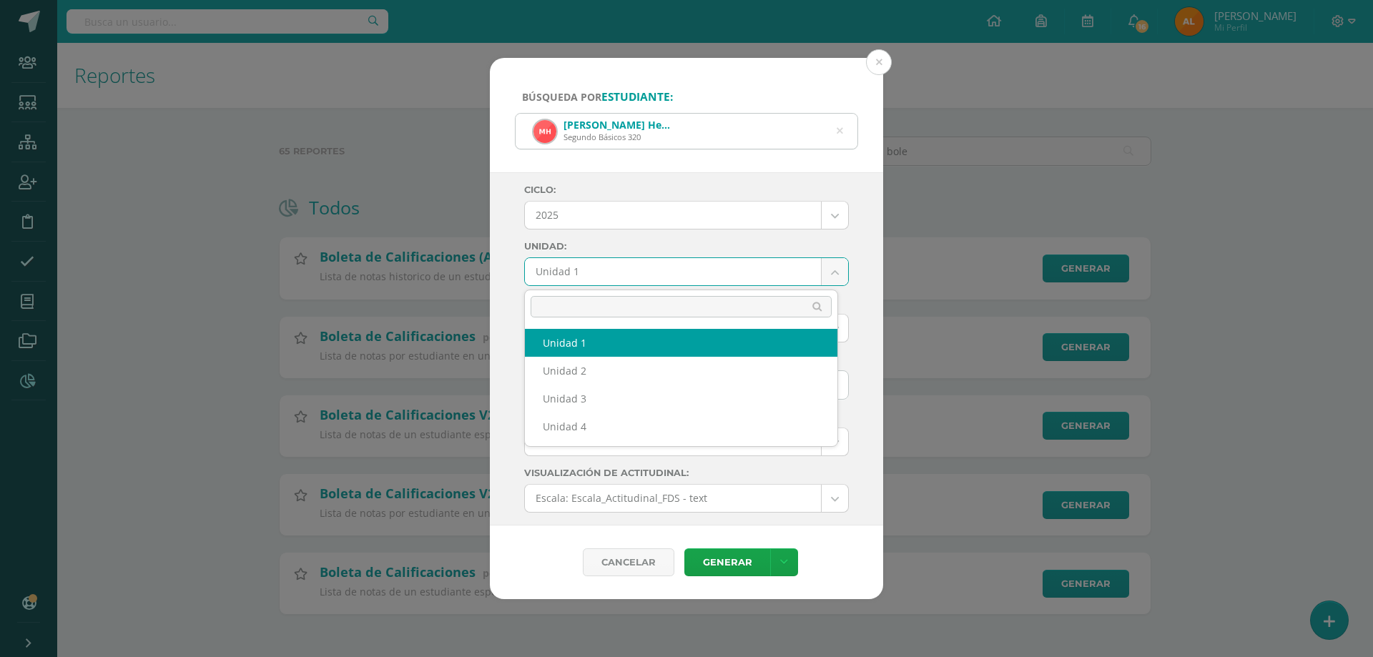
click at [585, 284] on body "Búsqueda por estudiante: Melvin Joel Hespital Morales Segundo Básicos 320 hespi…" at bounding box center [686, 330] width 1373 height 660
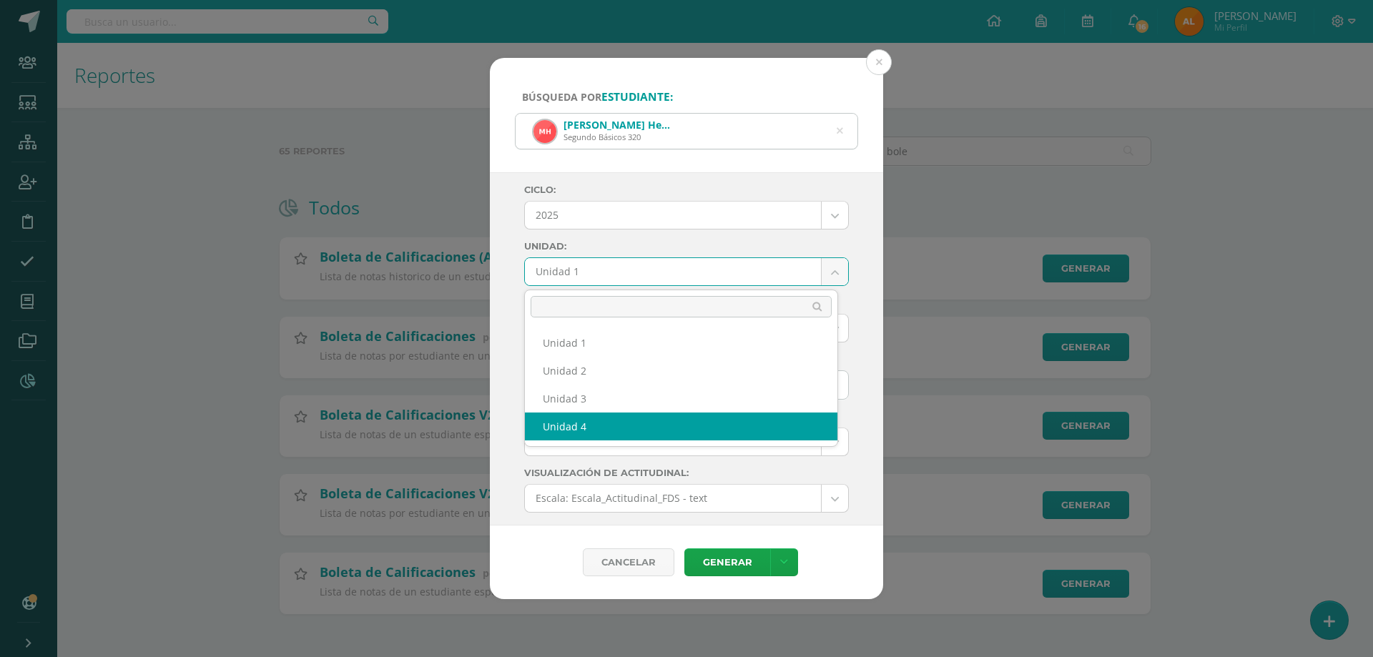
select select "Unidad 4"
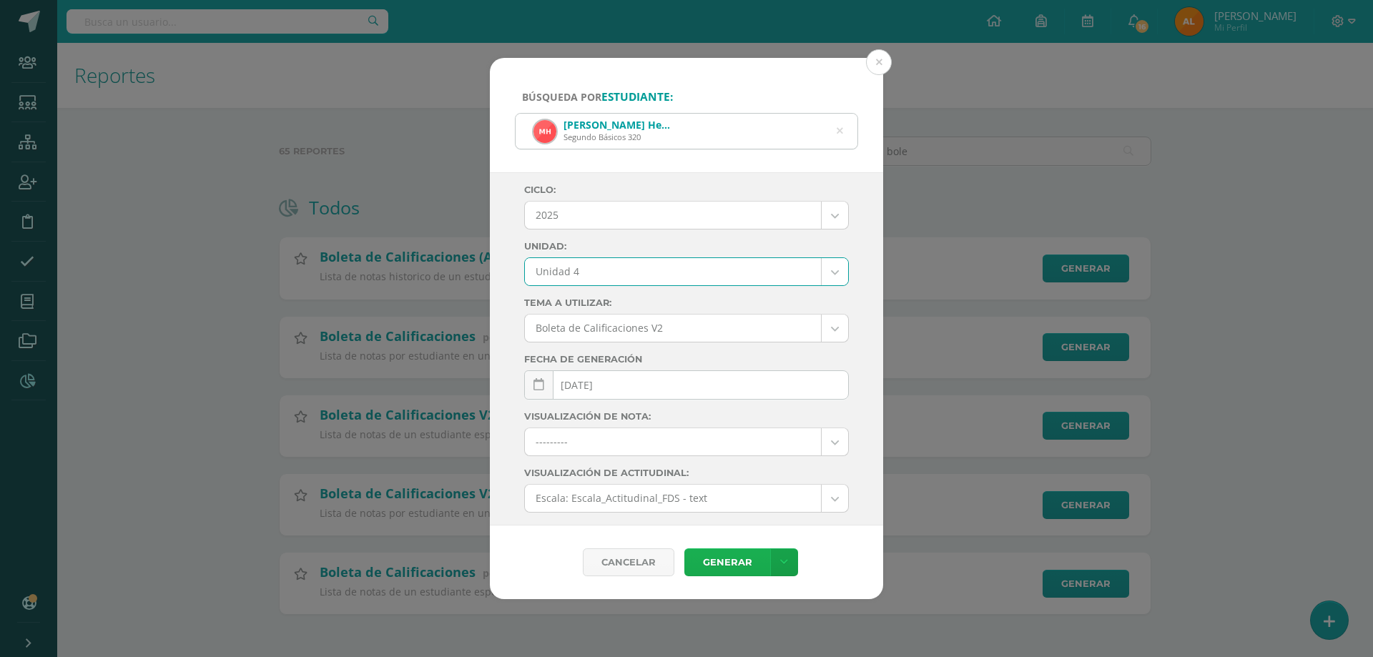
click at [732, 575] on link "Generar" at bounding box center [727, 562] width 86 height 28
click at [881, 65] on button at bounding box center [879, 62] width 26 height 26
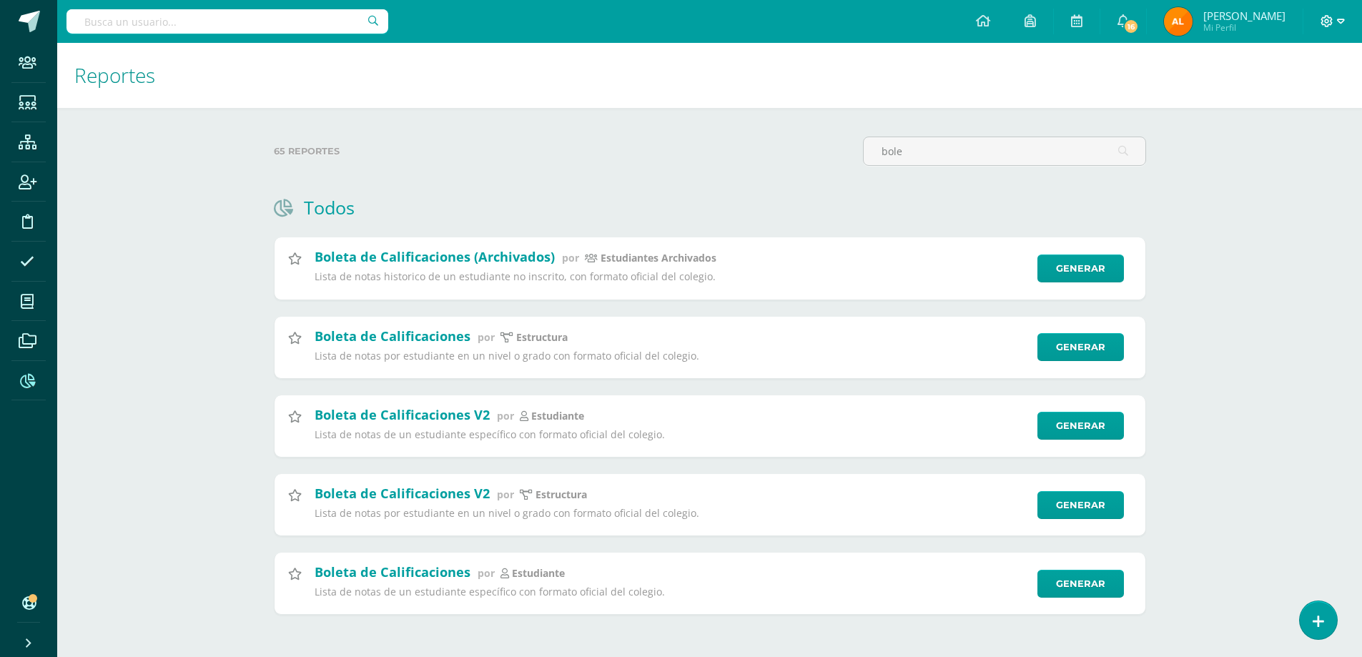
click at [1335, 21] on span at bounding box center [1332, 22] width 24 height 16
click at [1238, 117] on span "Cerrar sesión" at bounding box center [1240, 119] width 64 height 14
